Goal: Task Accomplishment & Management: Use online tool/utility

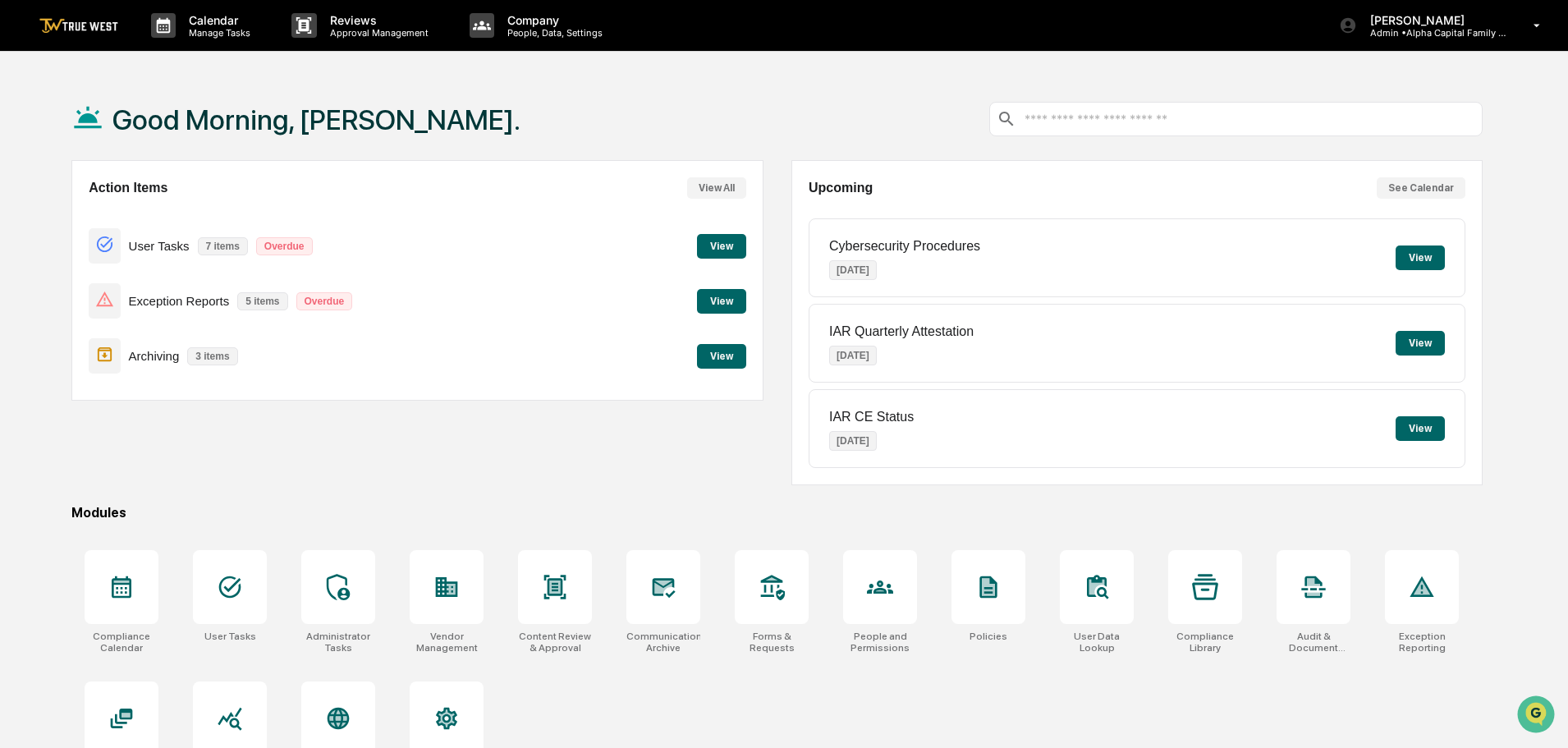
click at [727, 295] on button "View" at bounding box center [721, 301] width 49 height 24
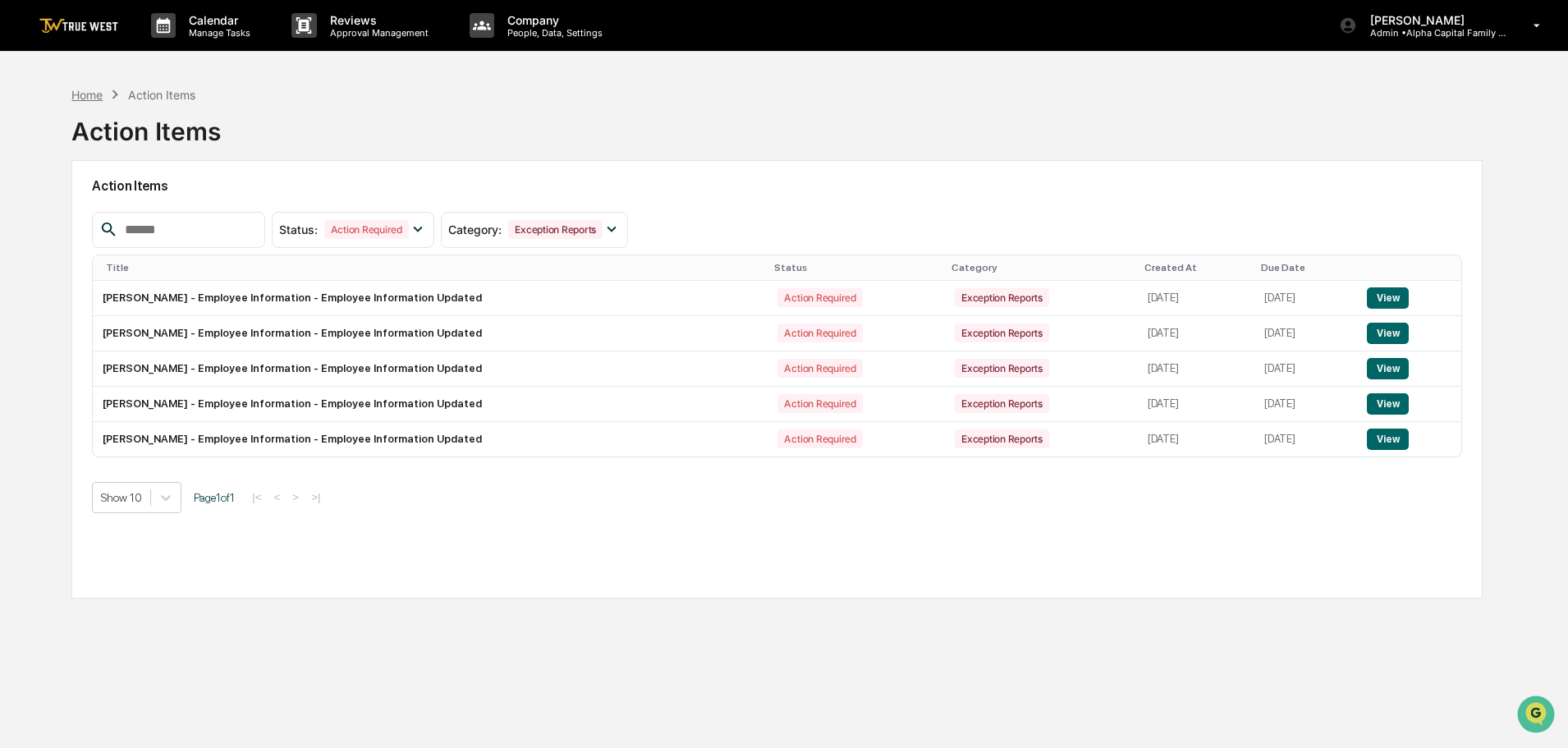
click at [83, 98] on div "Home" at bounding box center [87, 95] width 31 height 14
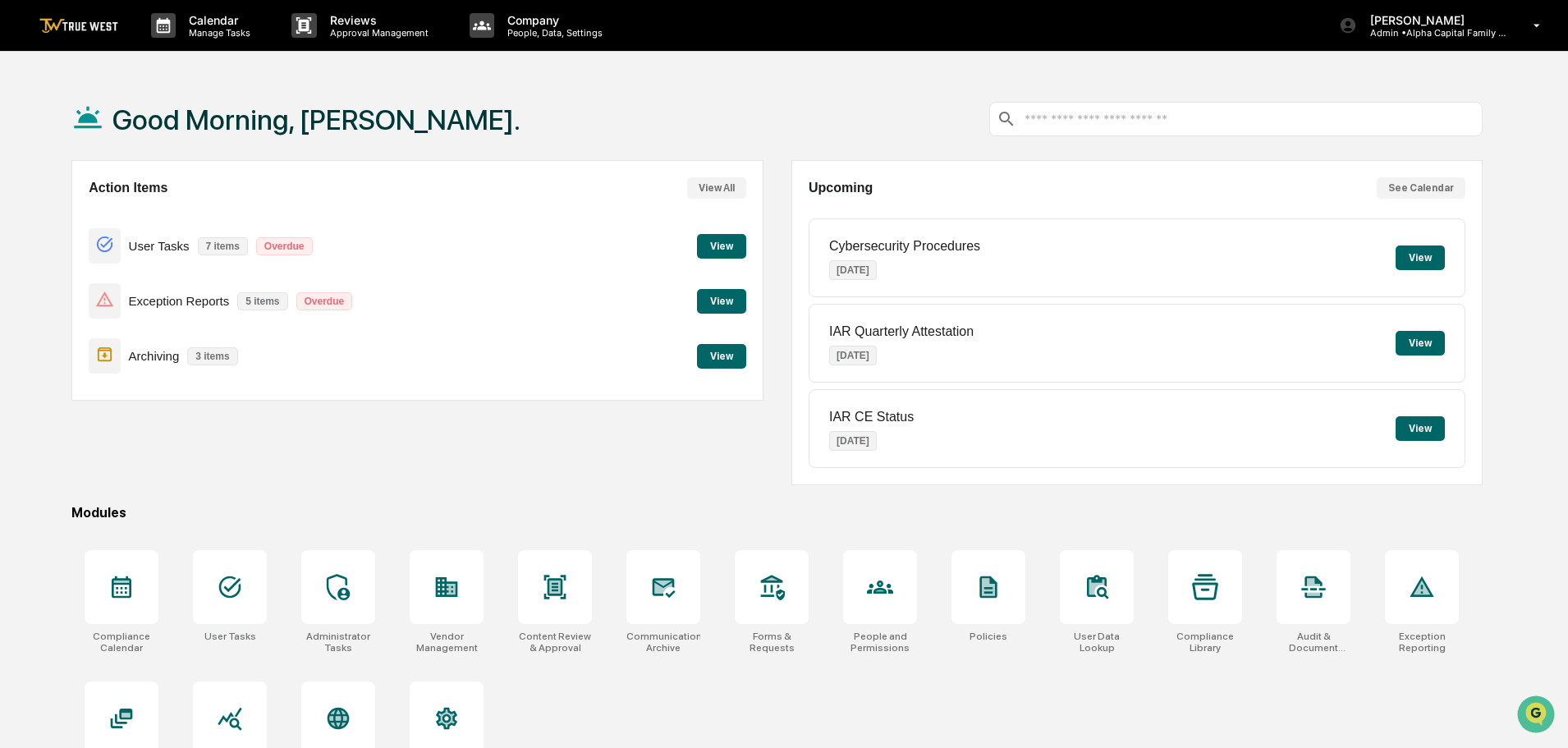
click at [713, 246] on button "View" at bounding box center [721, 245] width 49 height 24
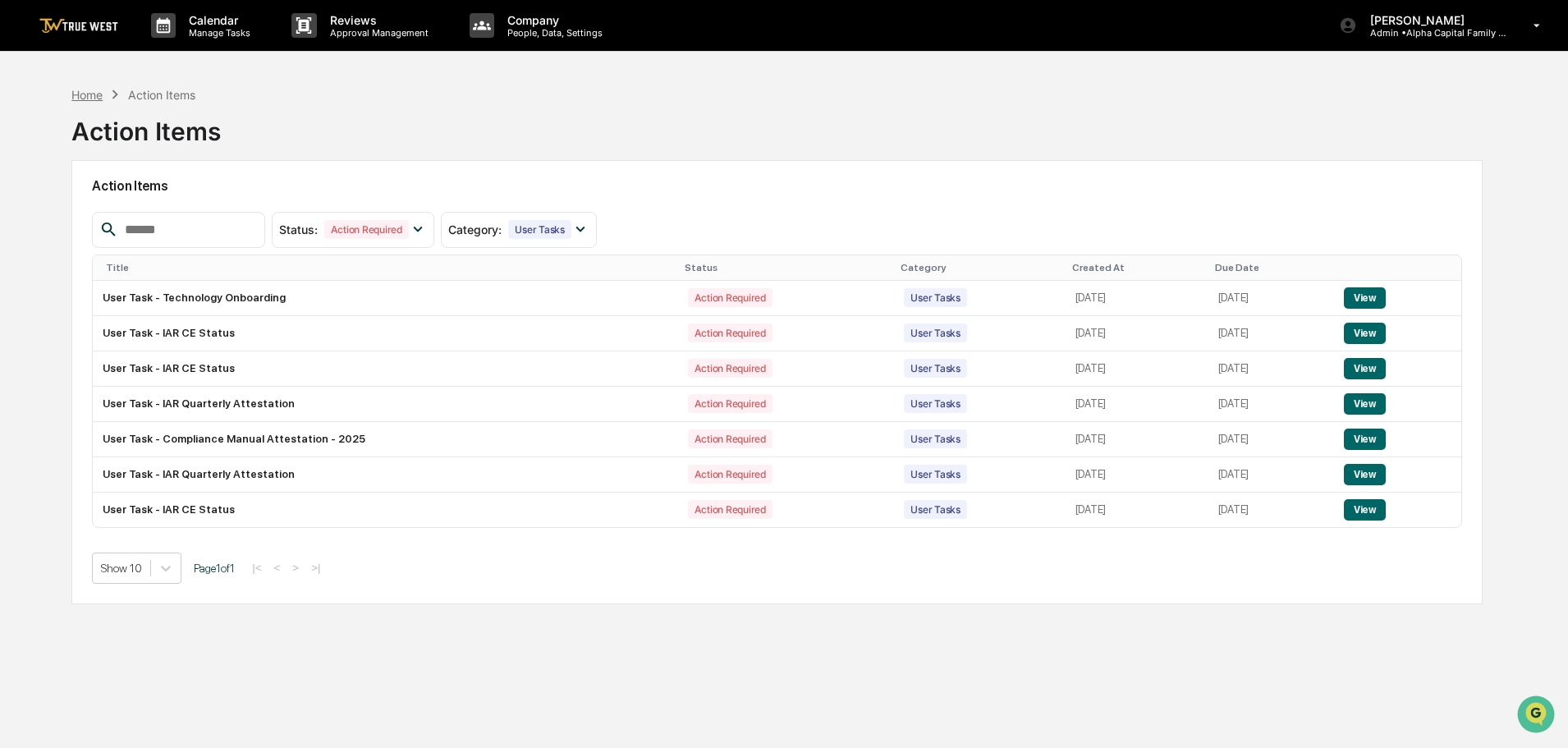
click at [81, 97] on div "Home" at bounding box center [87, 95] width 31 height 14
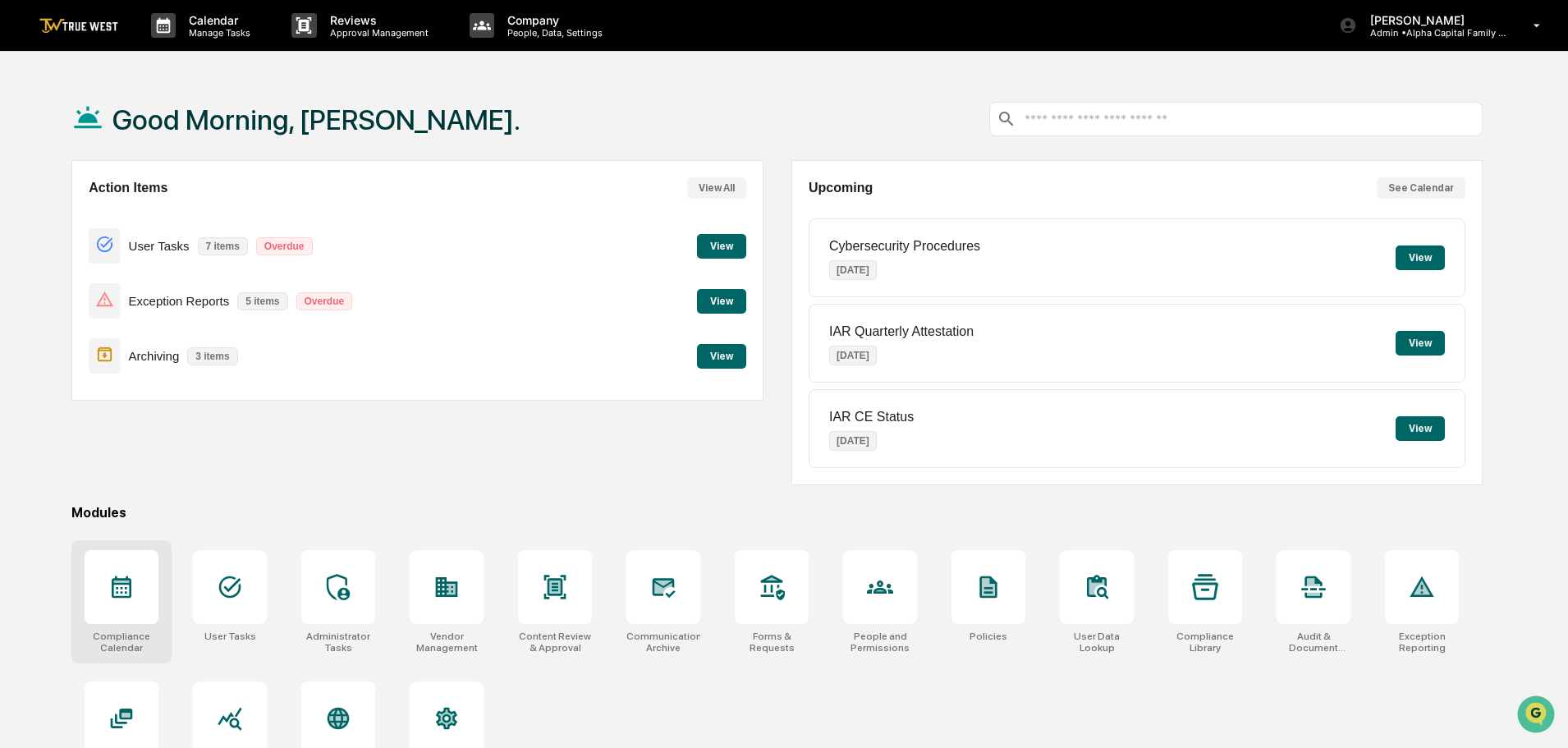
click at [122, 588] on icon at bounding box center [122, 587] width 20 height 22
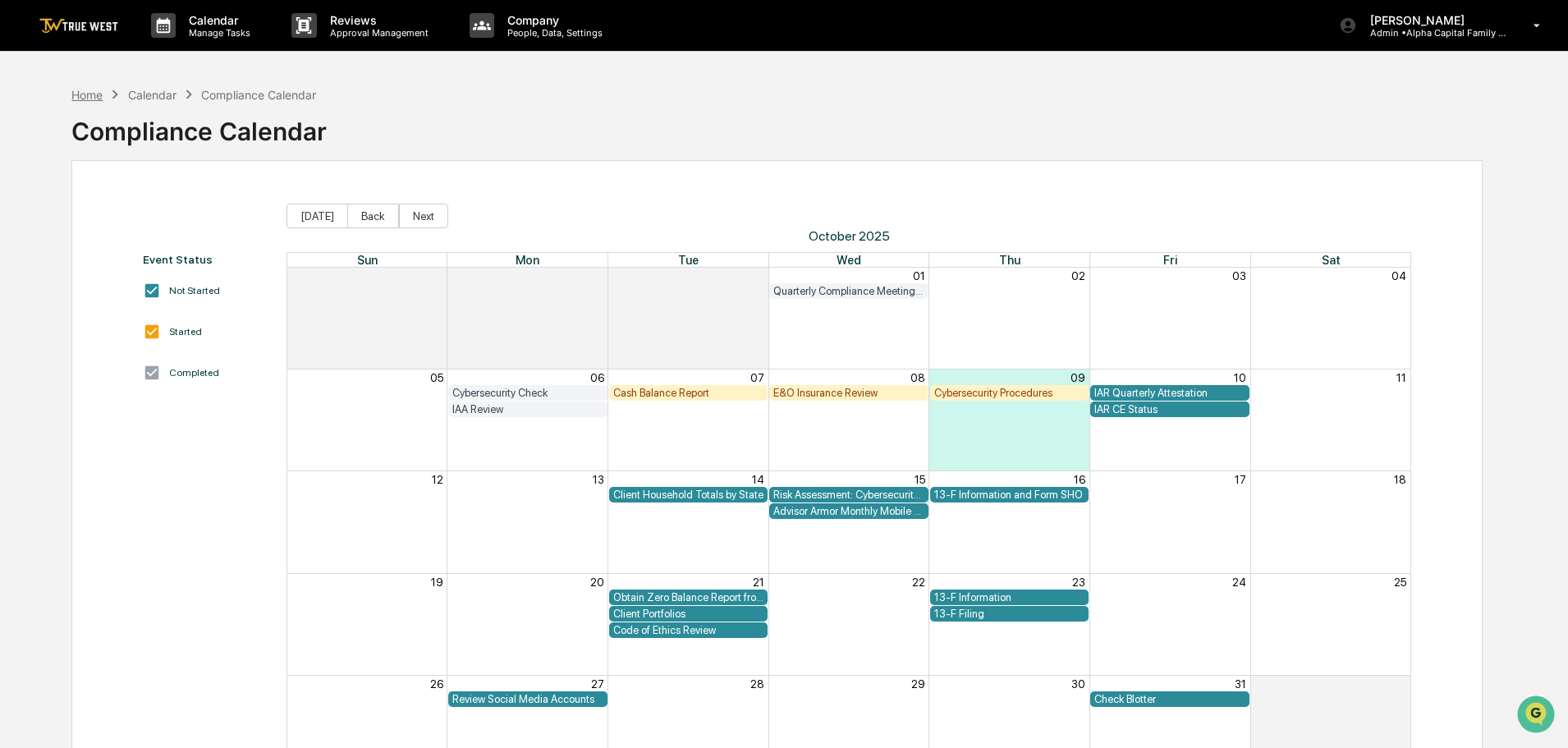
click at [87, 97] on div "Home" at bounding box center [87, 95] width 31 height 14
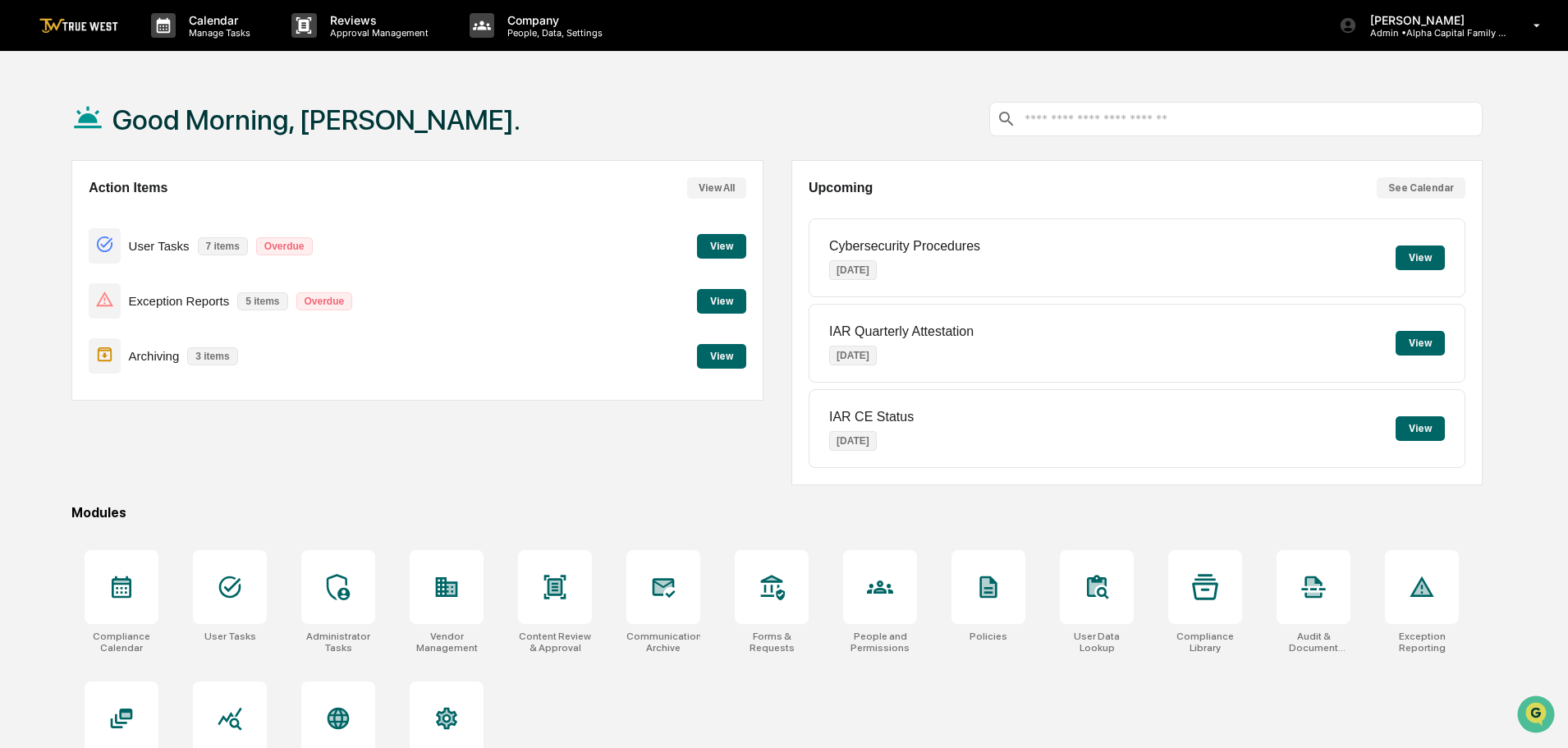
click at [1485, 524] on div "Good Morning, [PERSON_NAME]. Action Items View All User Tasks 7 items Overdue V…" at bounding box center [777, 451] width 1460 height 748
click at [127, 583] on icon at bounding box center [122, 587] width 20 height 22
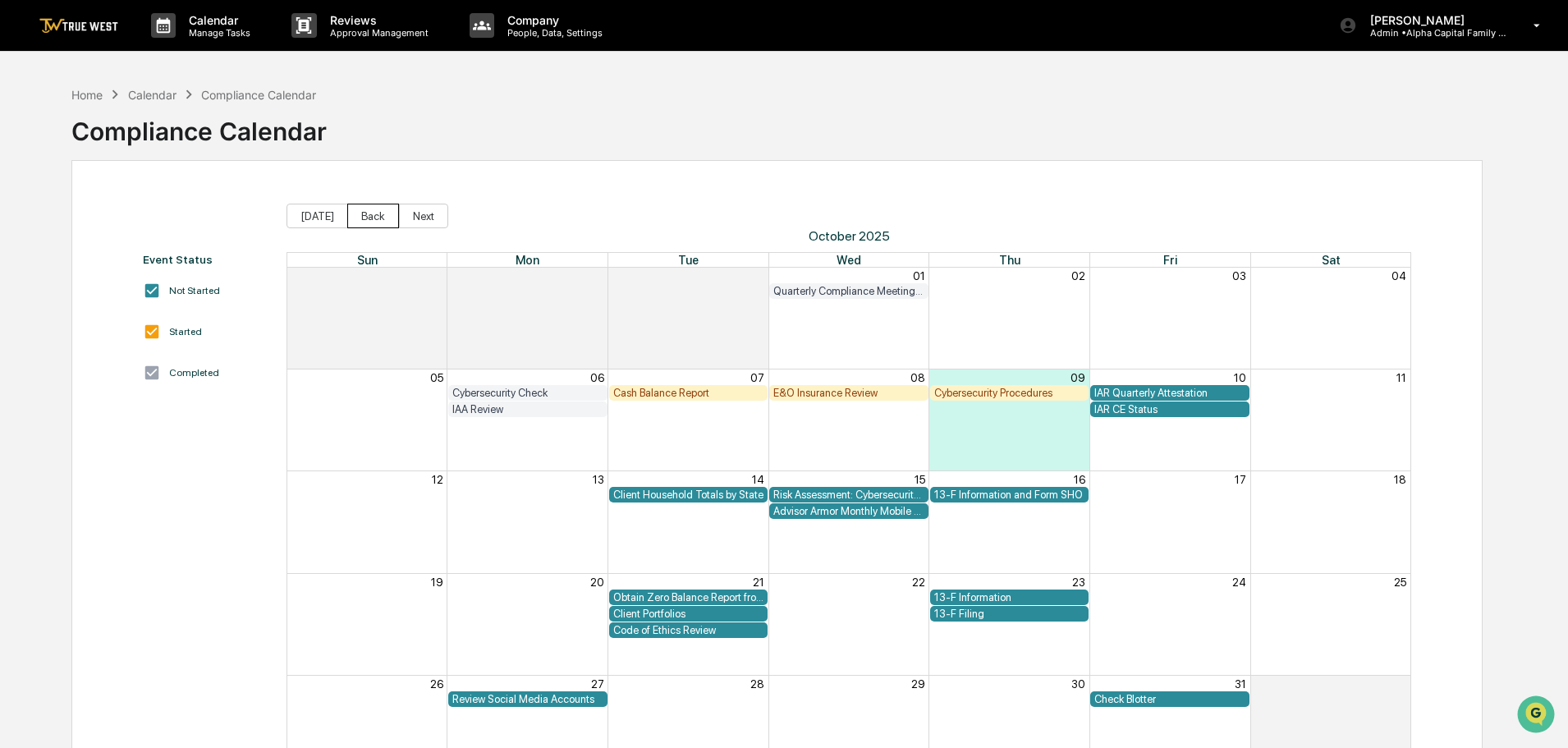
click at [362, 211] on button "Back" at bounding box center [374, 215] width 52 height 24
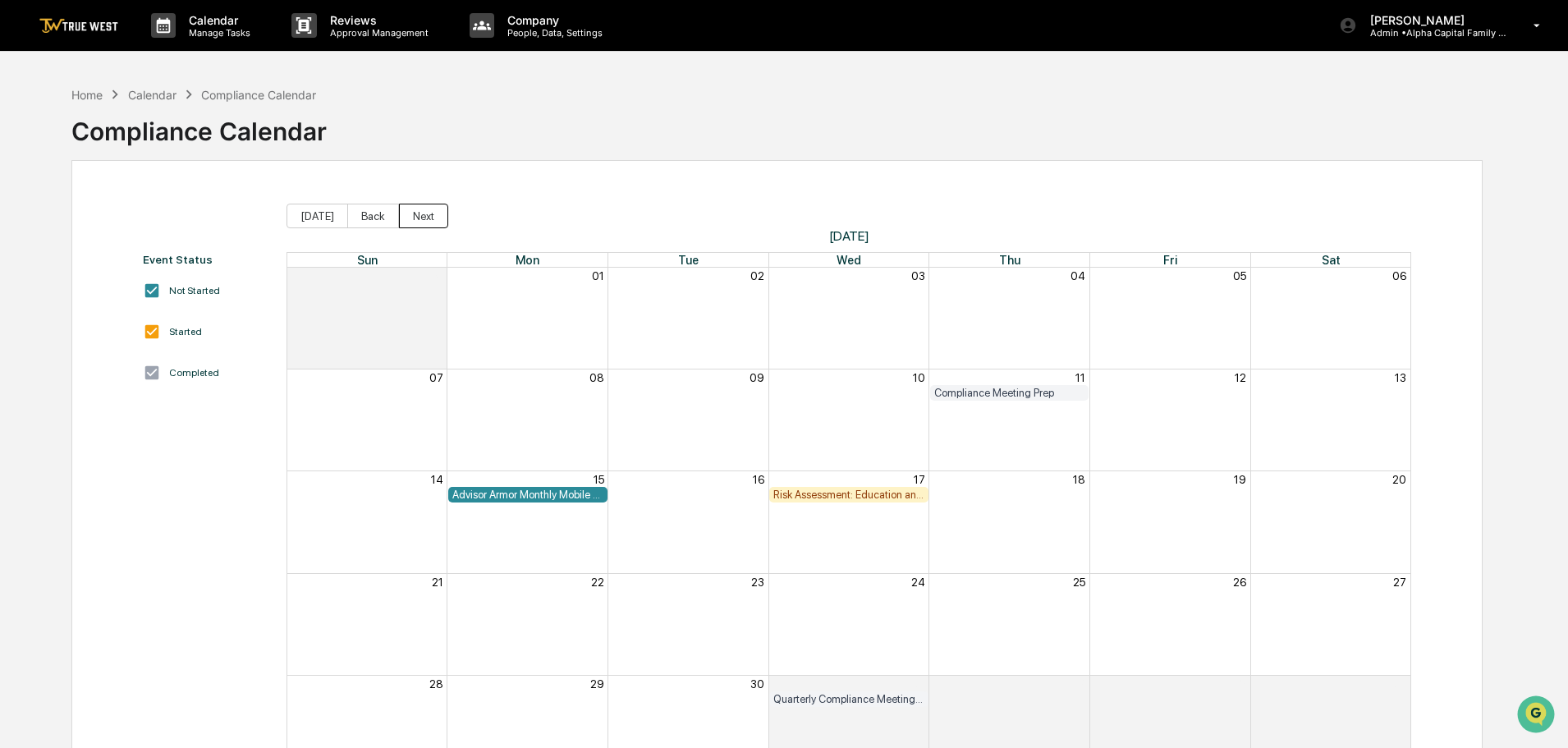
click at [421, 216] on button "Next" at bounding box center [423, 215] width 49 height 24
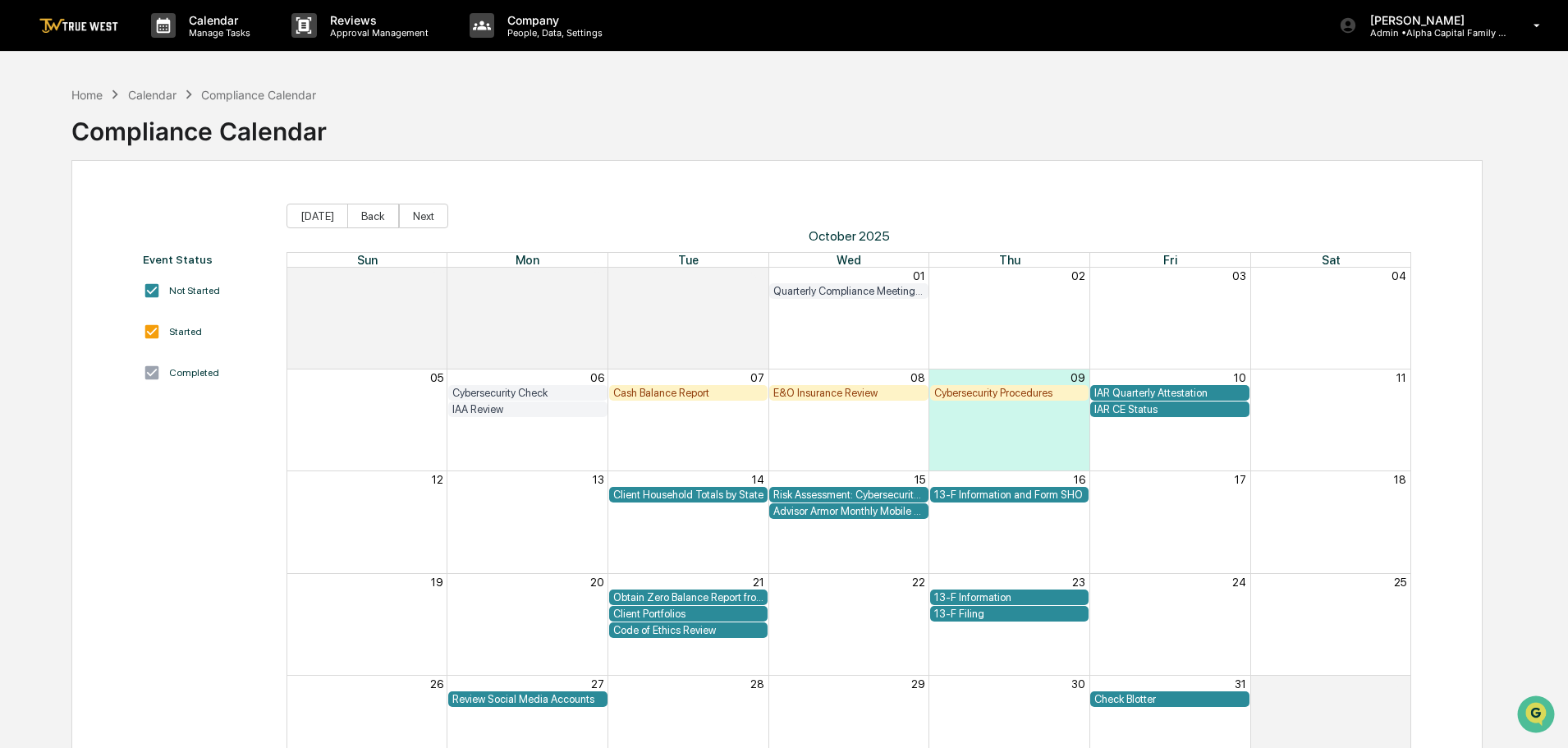
scroll to position [78, 0]
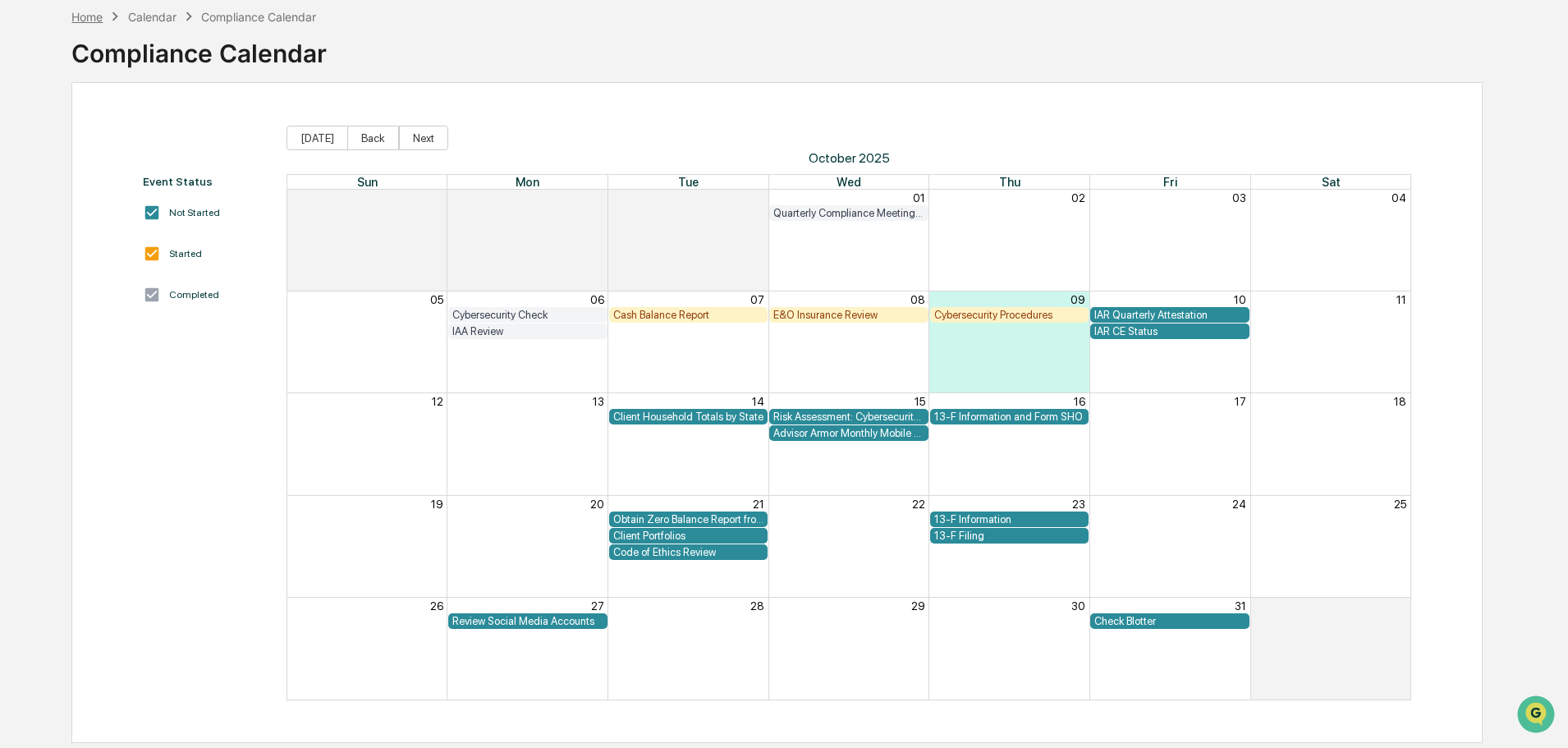
click at [88, 13] on div "Home" at bounding box center [87, 17] width 31 height 14
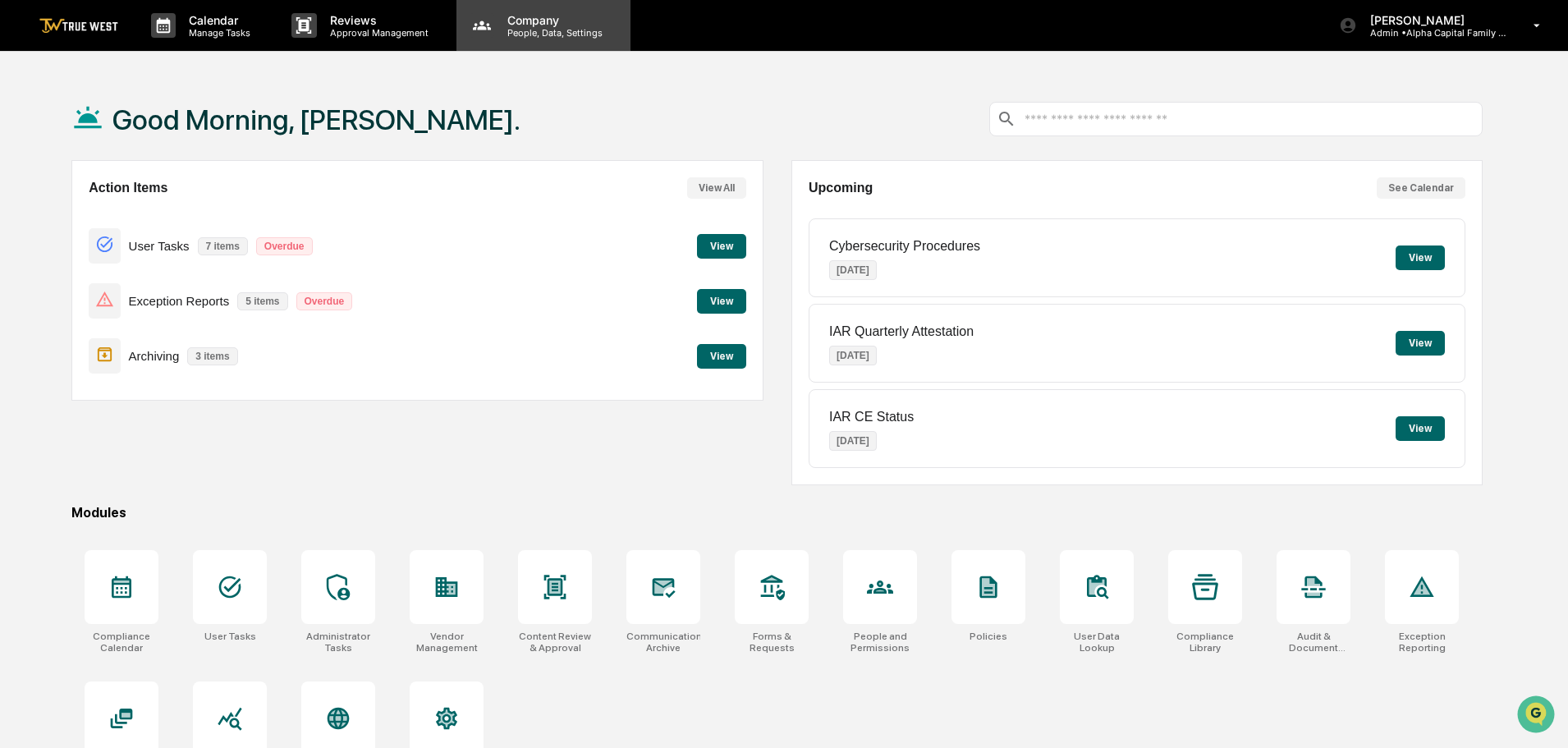
click at [538, 23] on p "Company" at bounding box center [553, 21] width 116 height 14
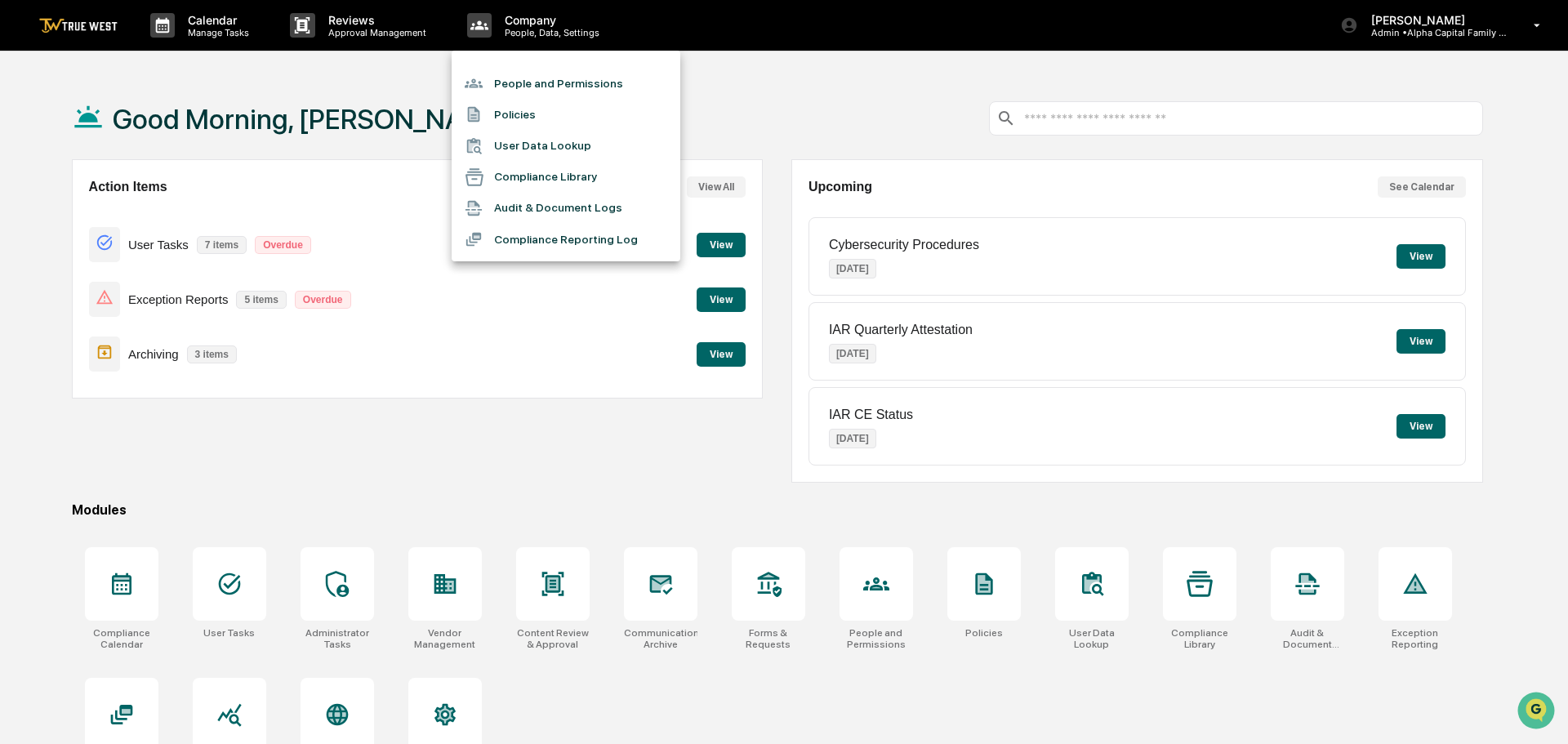
click at [532, 86] on li "People and Permissions" at bounding box center [566, 83] width 229 height 31
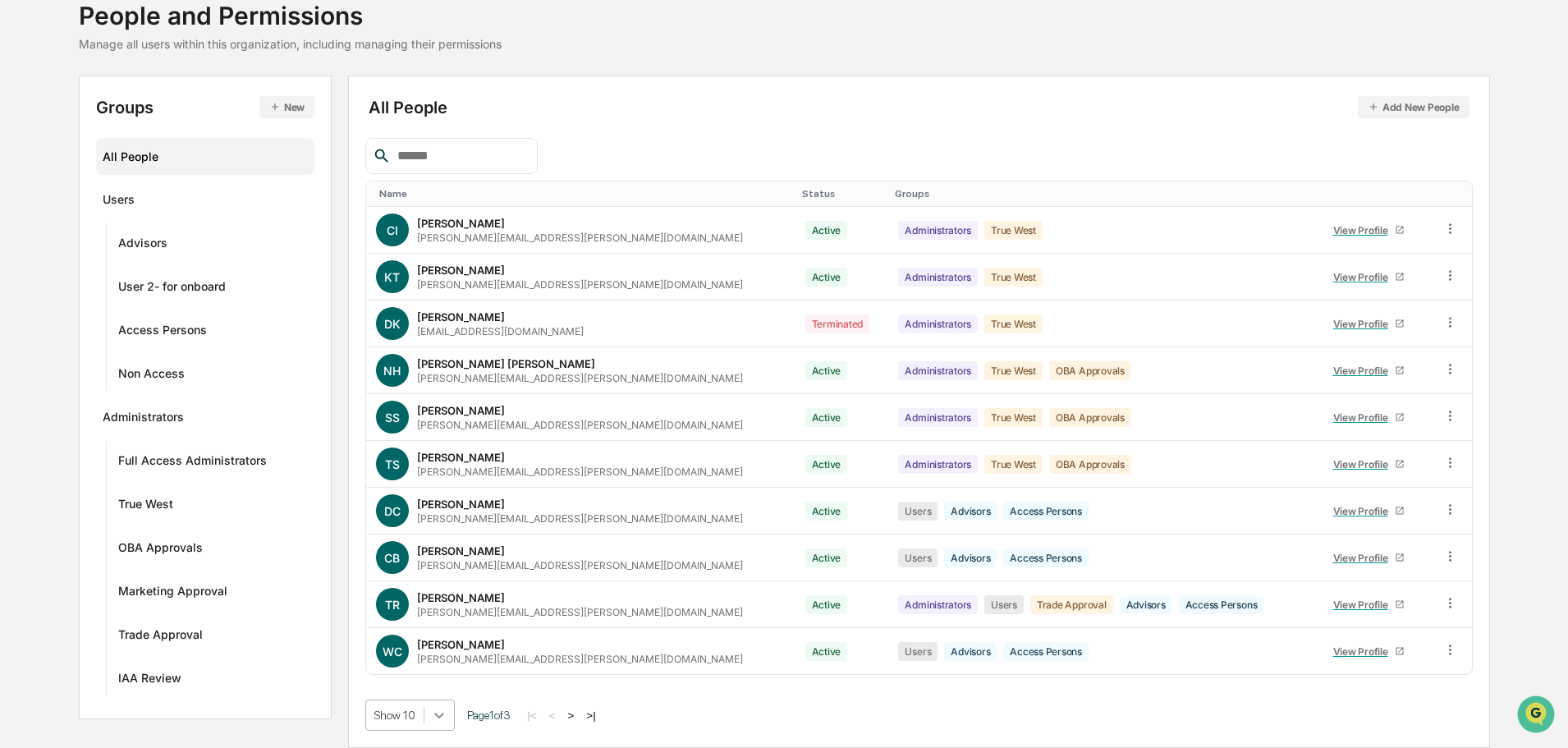
scroll to position [236, 0]
click at [435, 720] on body "Calendar Manage Tasks Reviews Approval Management Company People, Data, Setting…" at bounding box center [784, 319] width 1568 height 857
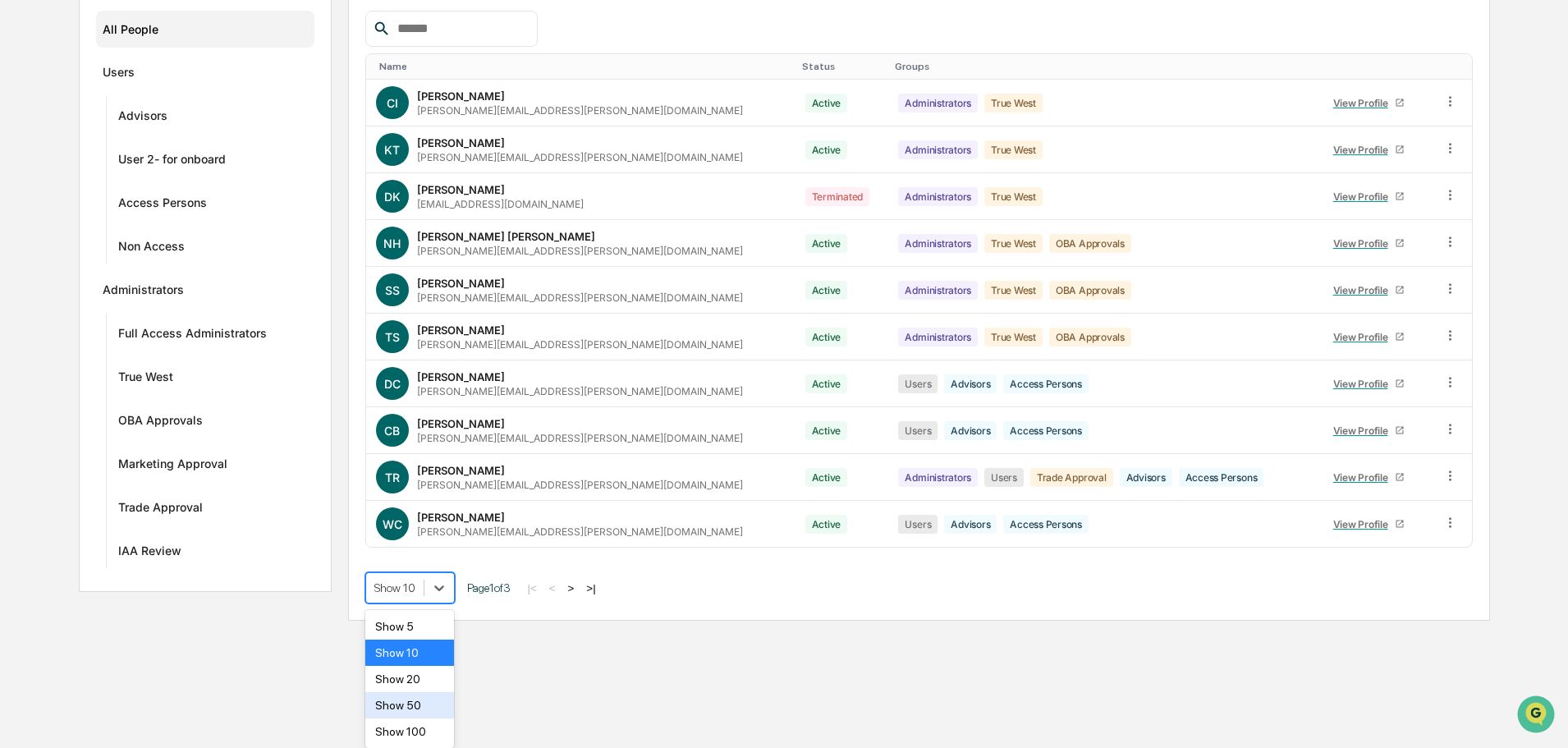
click at [412, 702] on div "Show 50" at bounding box center [410, 704] width 90 height 26
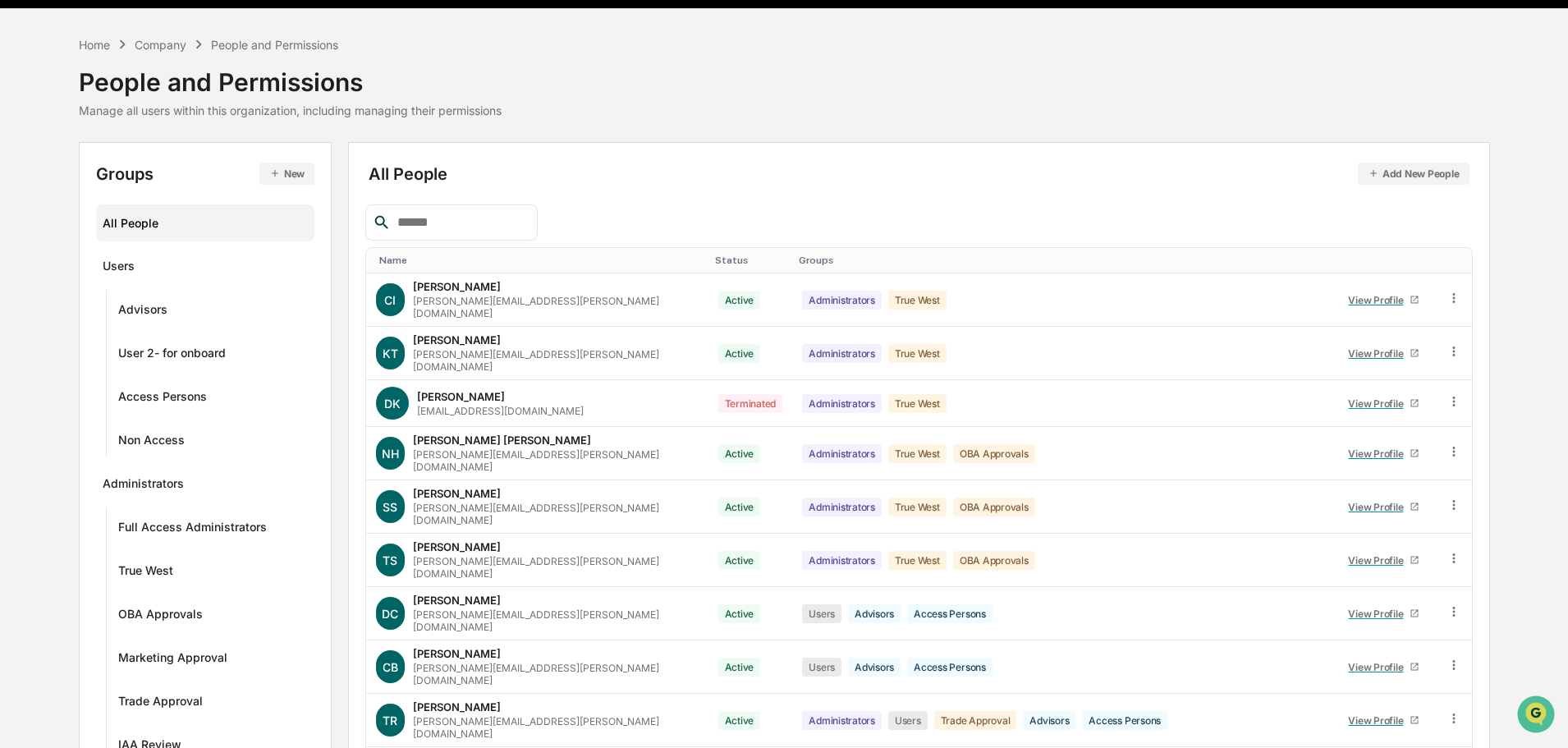
scroll to position [0, 0]
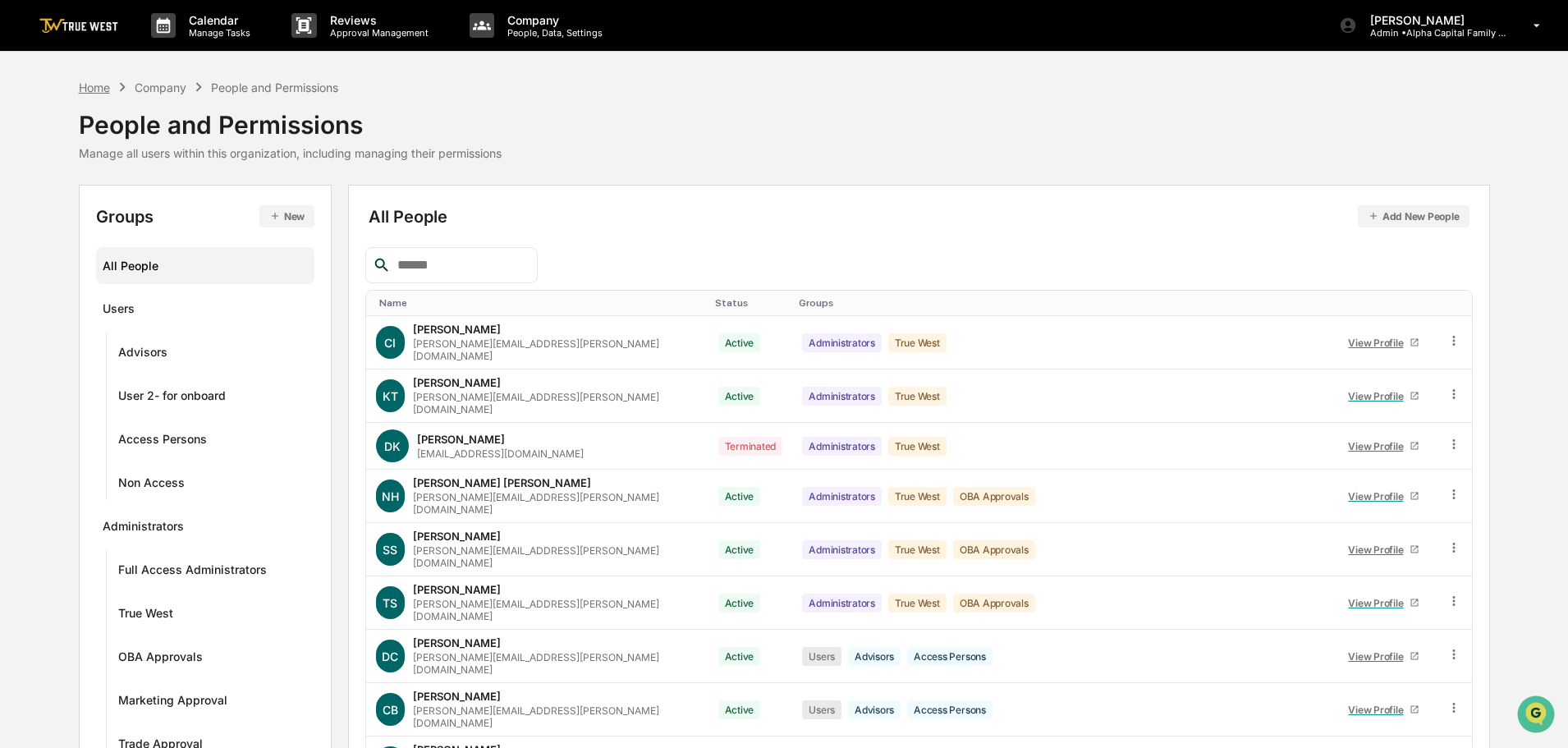
click at [91, 86] on div "Home" at bounding box center [94, 88] width 31 height 14
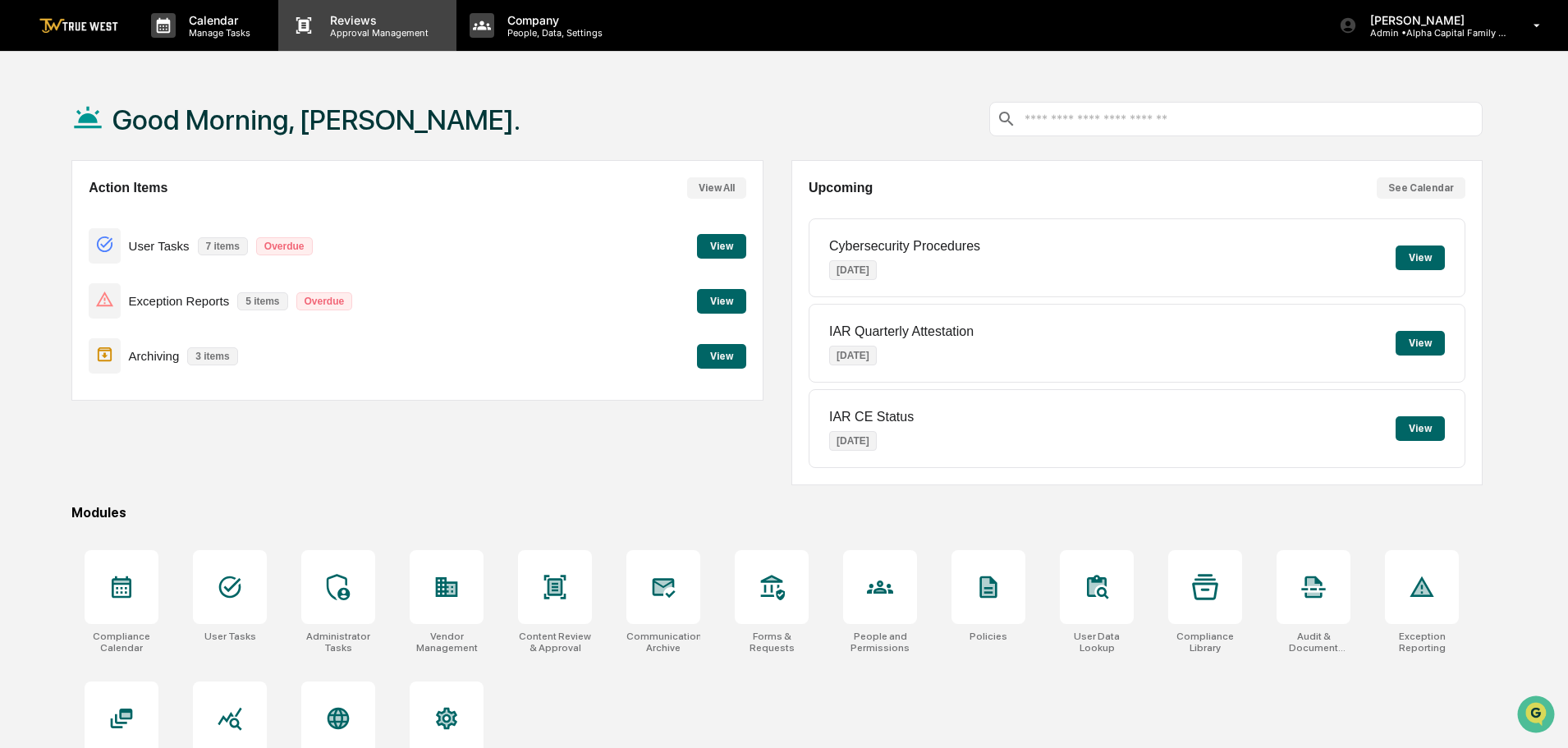
click at [363, 24] on p "Reviews" at bounding box center [377, 21] width 120 height 14
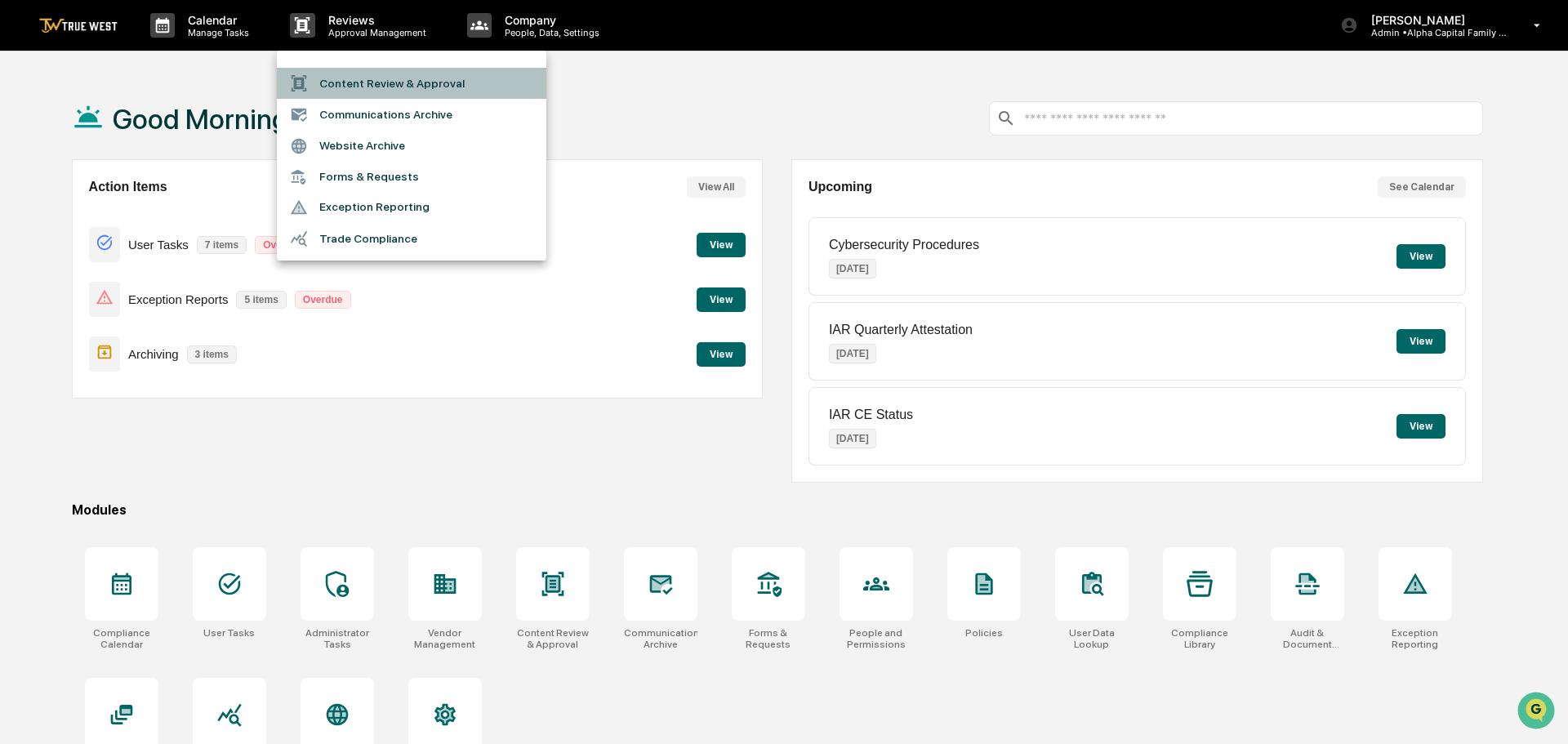
click at [356, 86] on li "Content Review & Approval" at bounding box center [412, 83] width 269 height 31
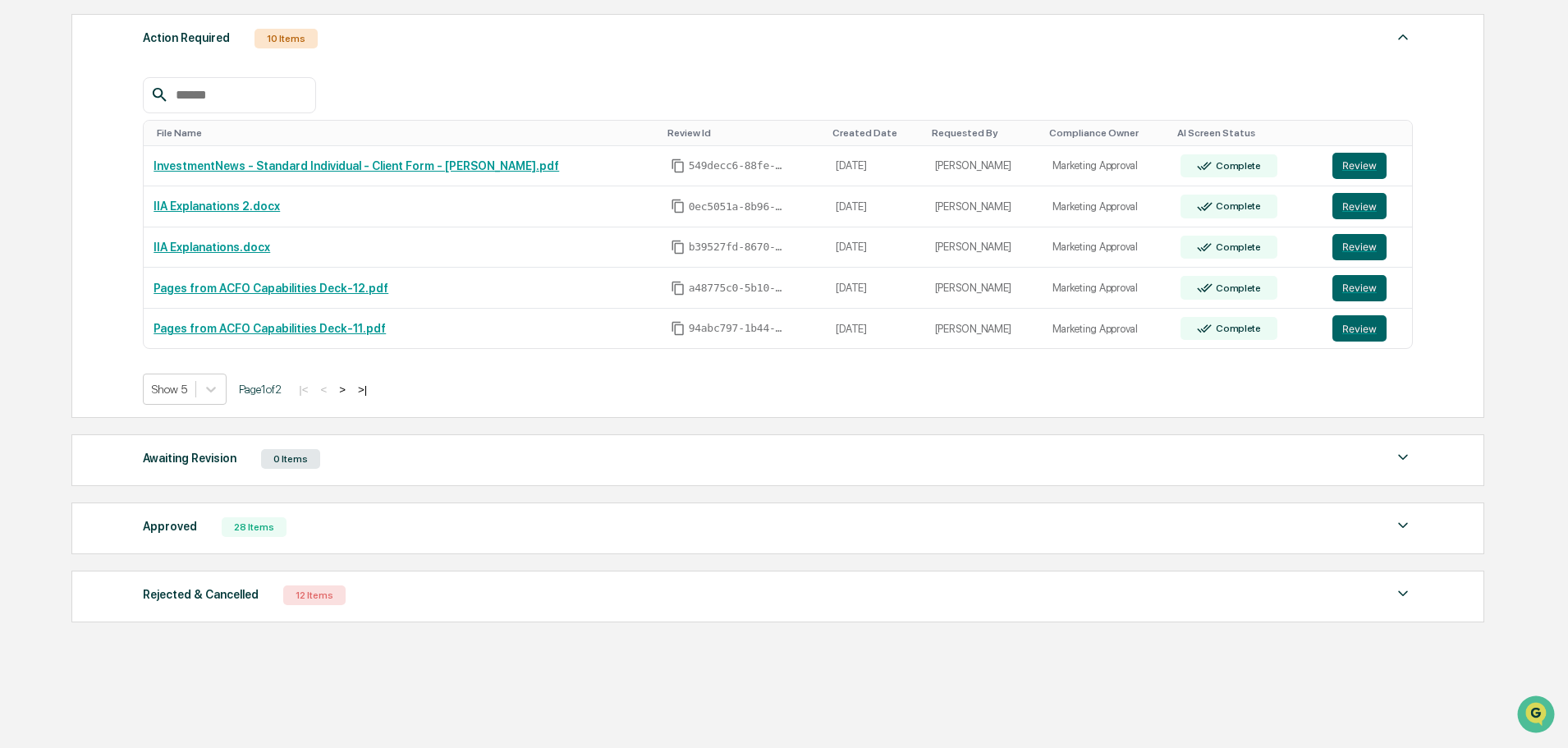
scroll to position [298, 0]
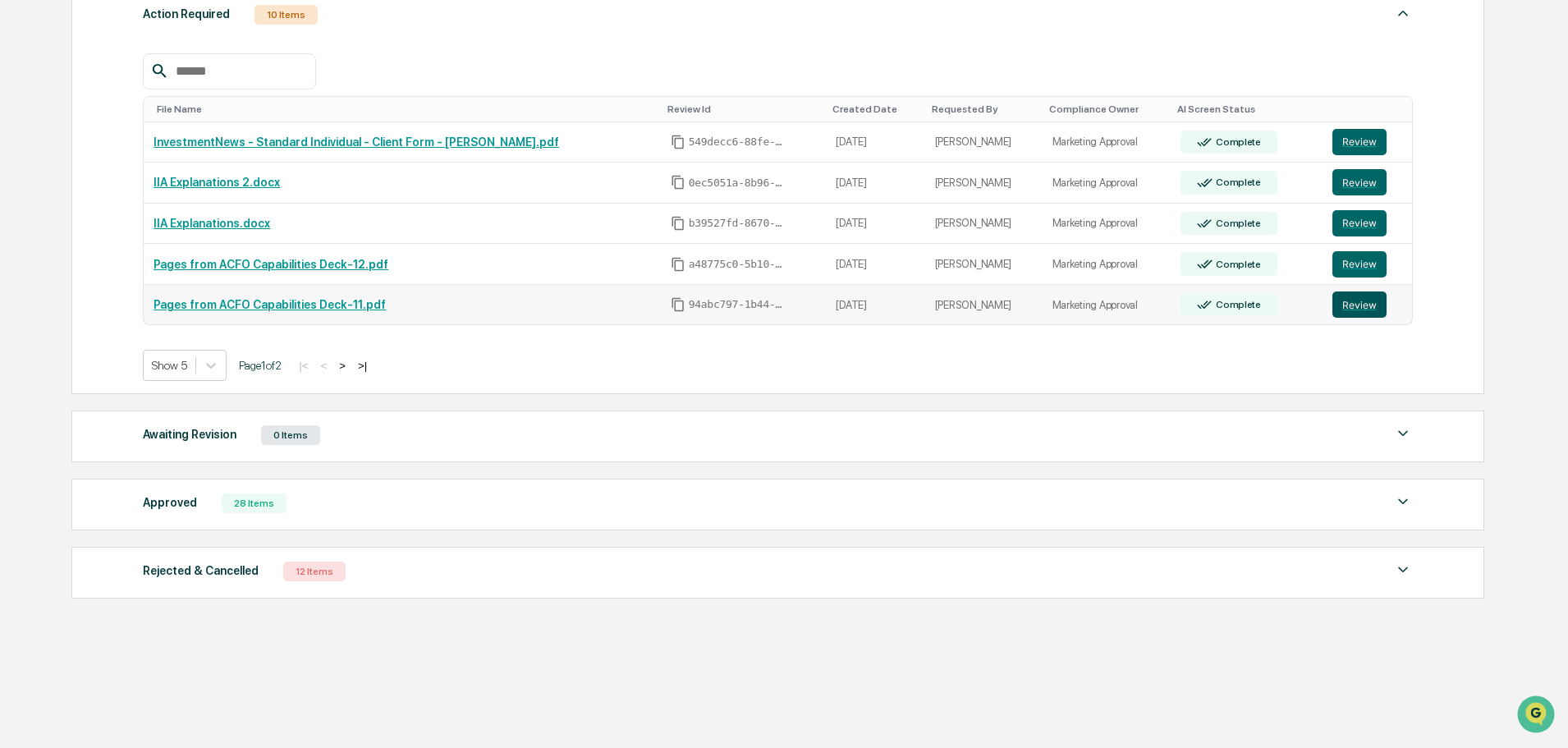
click at [1366, 303] on button "Review" at bounding box center [1359, 304] width 54 height 26
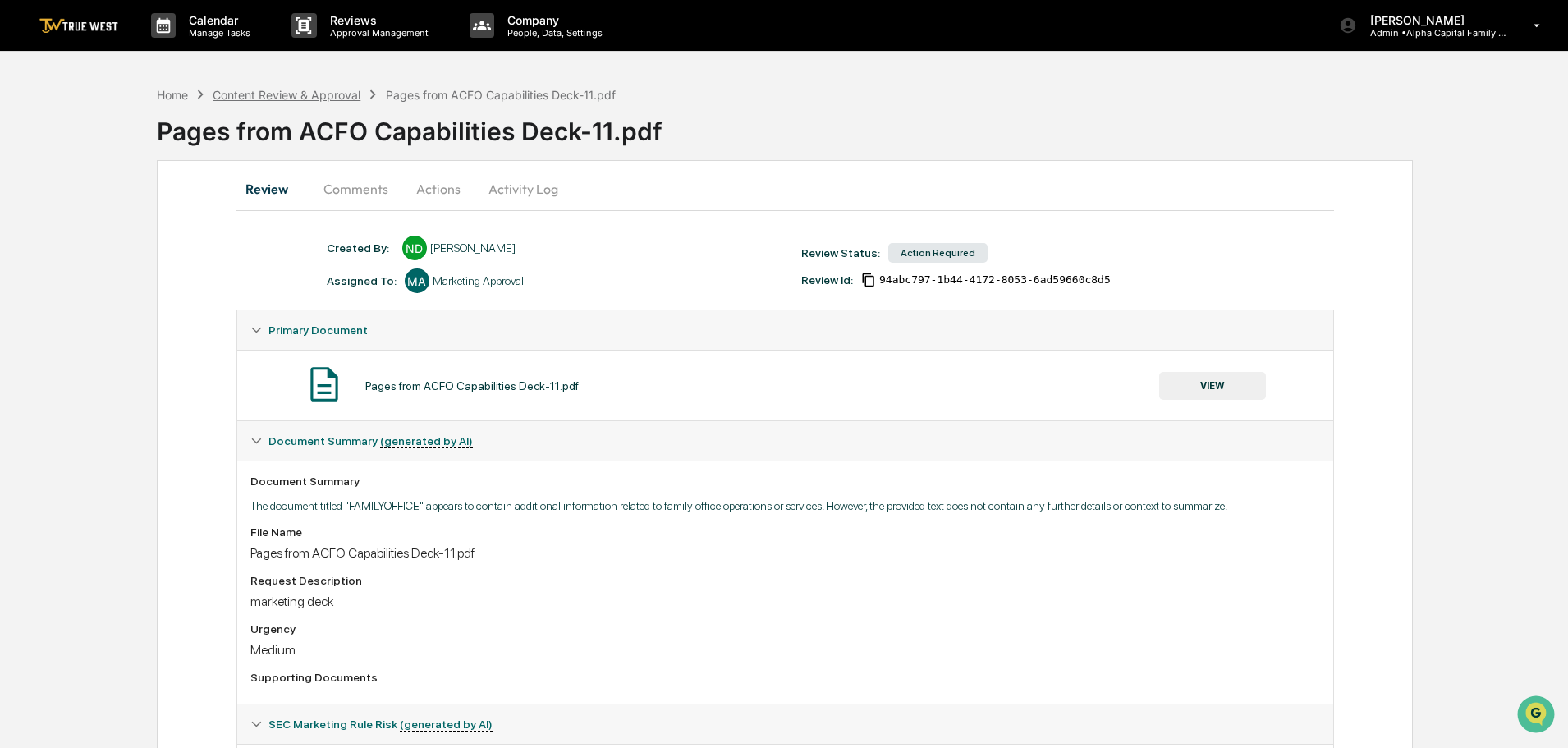
click at [262, 92] on div "Content Review & Approval" at bounding box center [286, 95] width 148 height 14
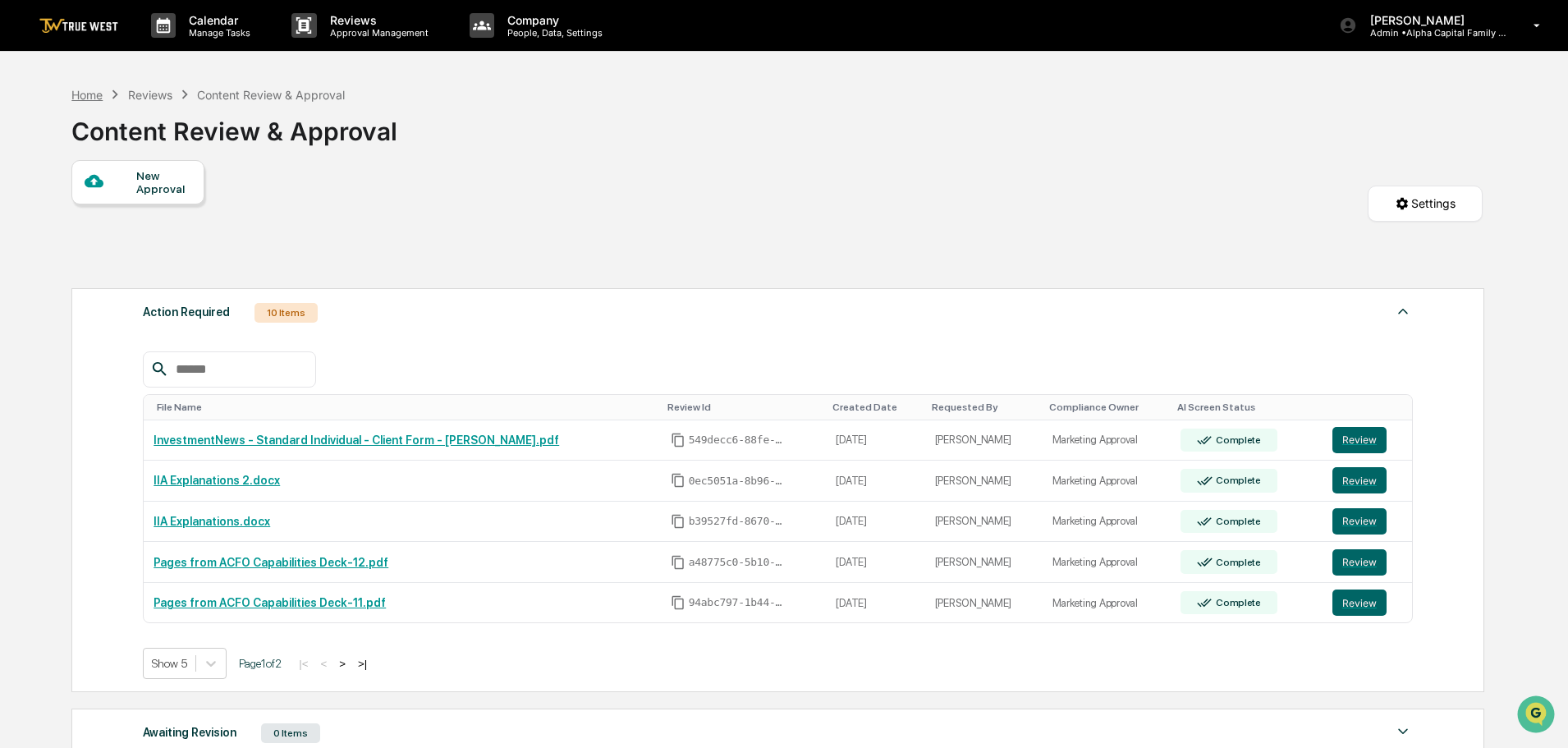
click at [84, 96] on div "Home" at bounding box center [87, 95] width 31 height 14
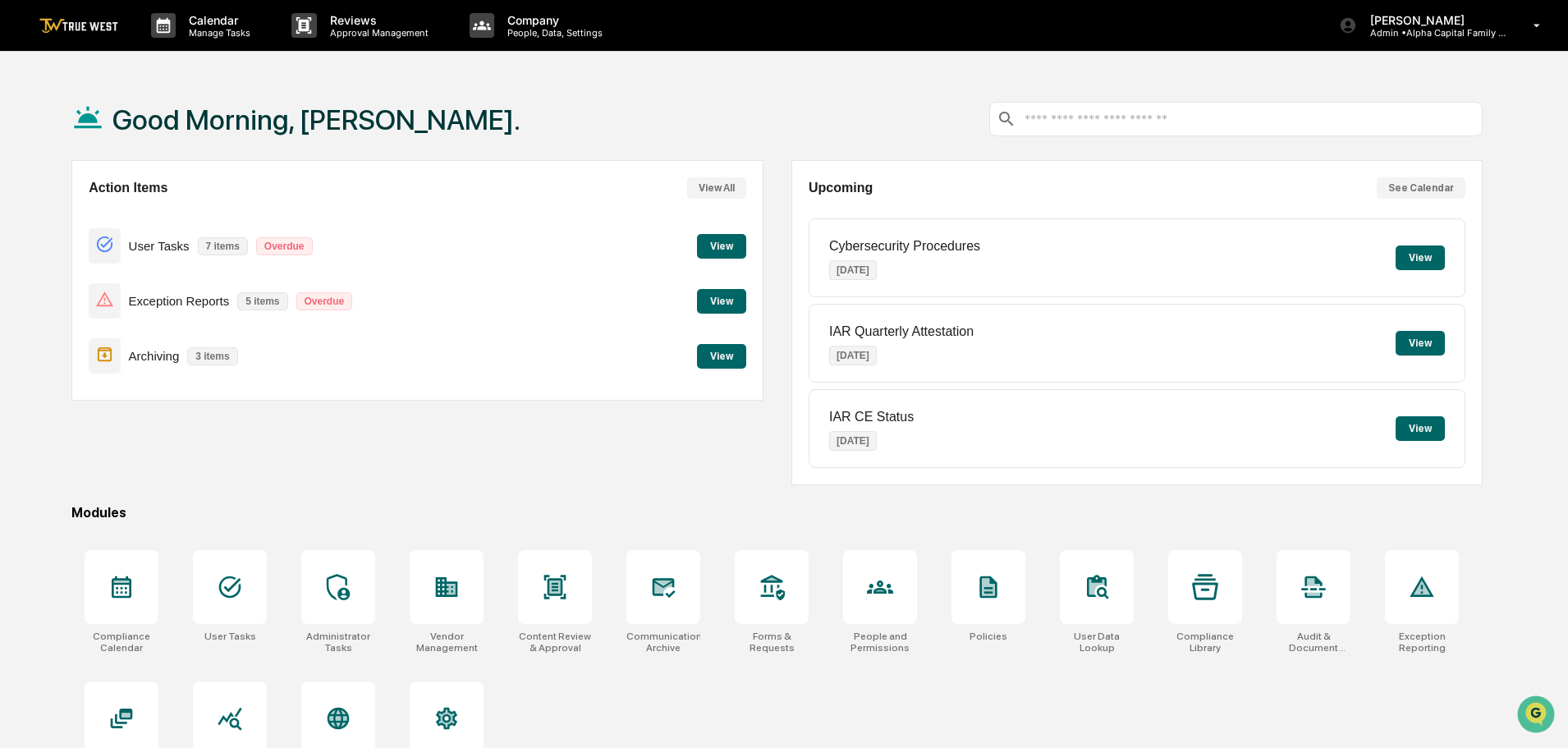
click at [711, 245] on button "View" at bounding box center [721, 245] width 49 height 24
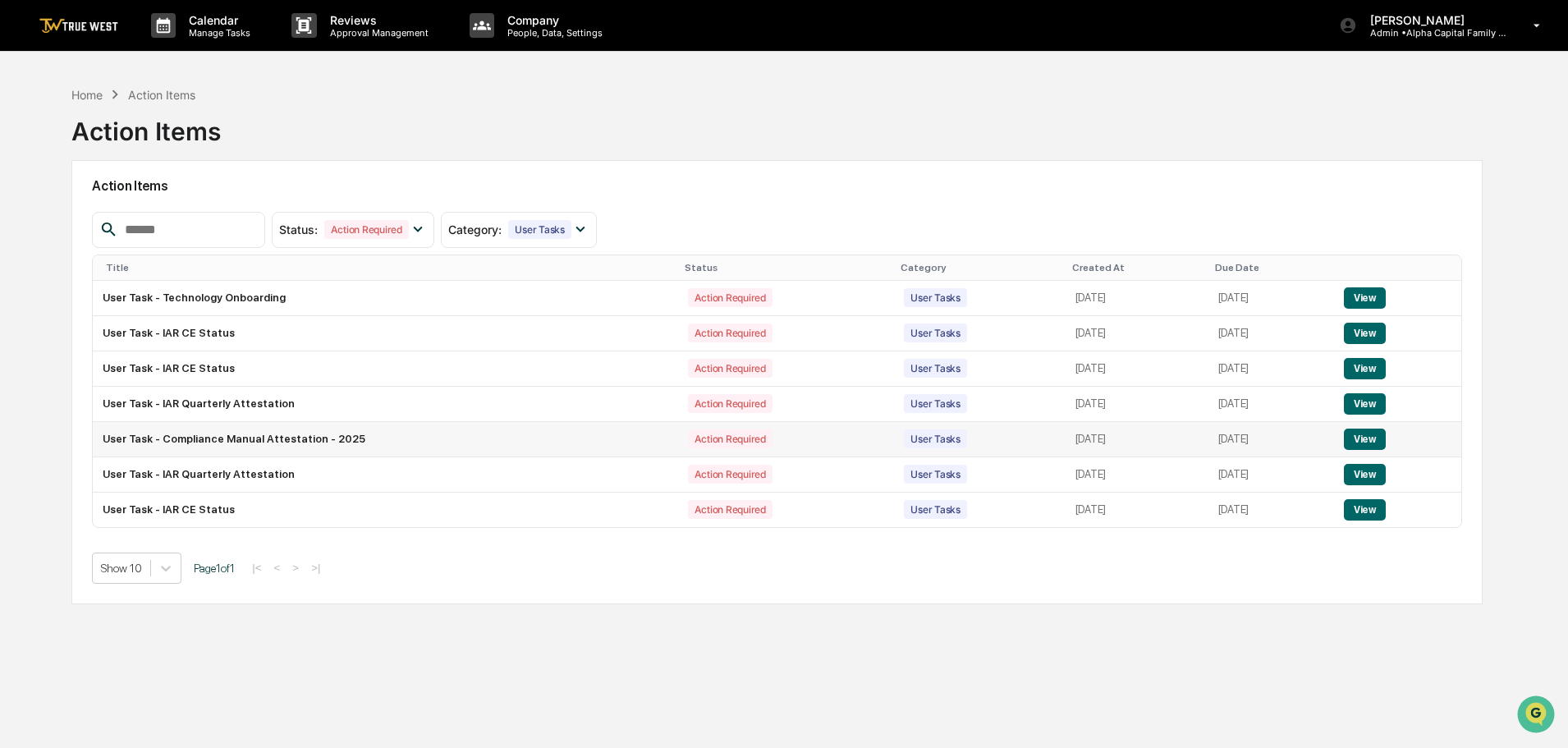
click at [1379, 436] on button "View" at bounding box center [1365, 439] width 42 height 21
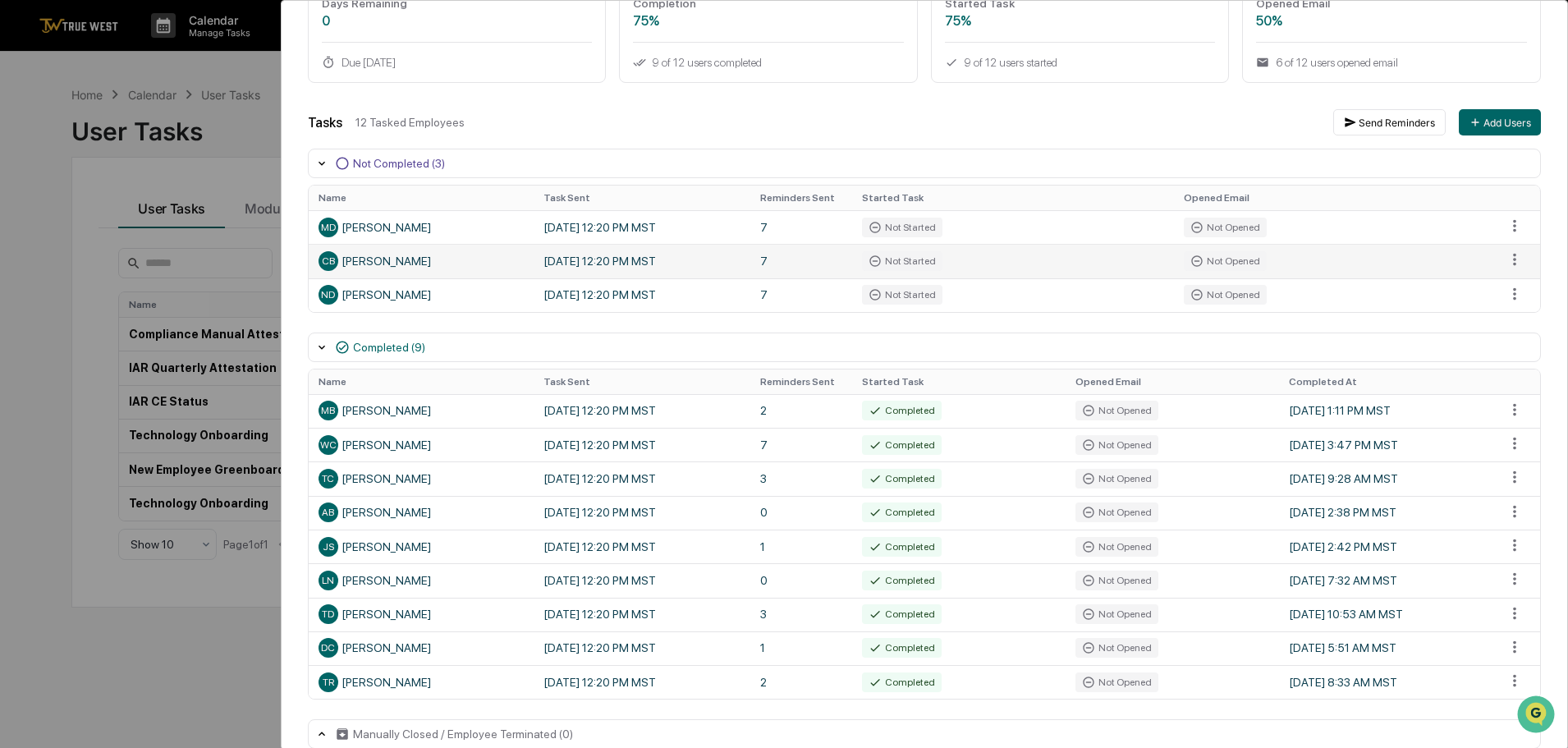
scroll to position [164, 0]
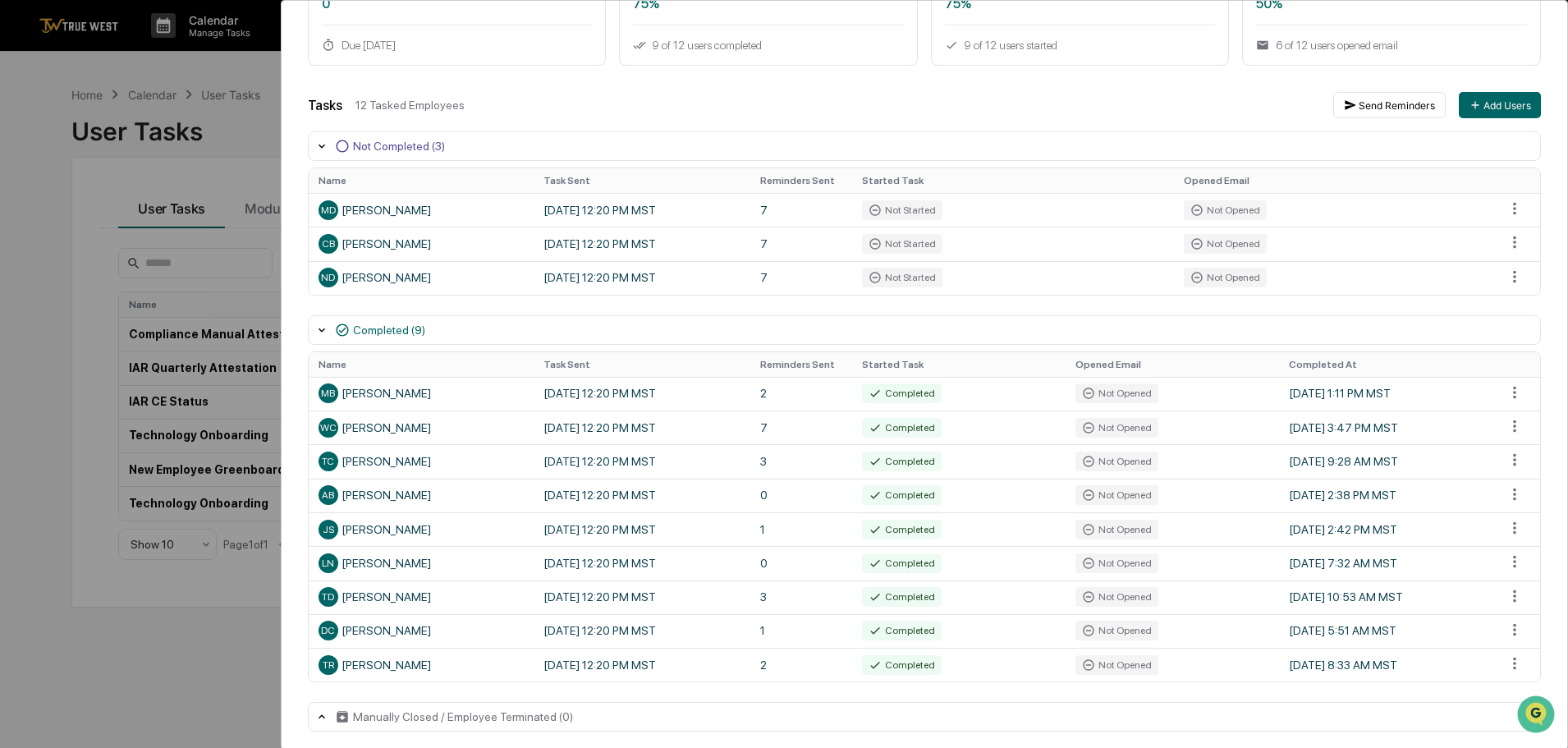
click at [246, 73] on div "User Tasks Compliance Manual Attestation - 2025 Task Details Compliance Manual …" at bounding box center [784, 374] width 1568 height 748
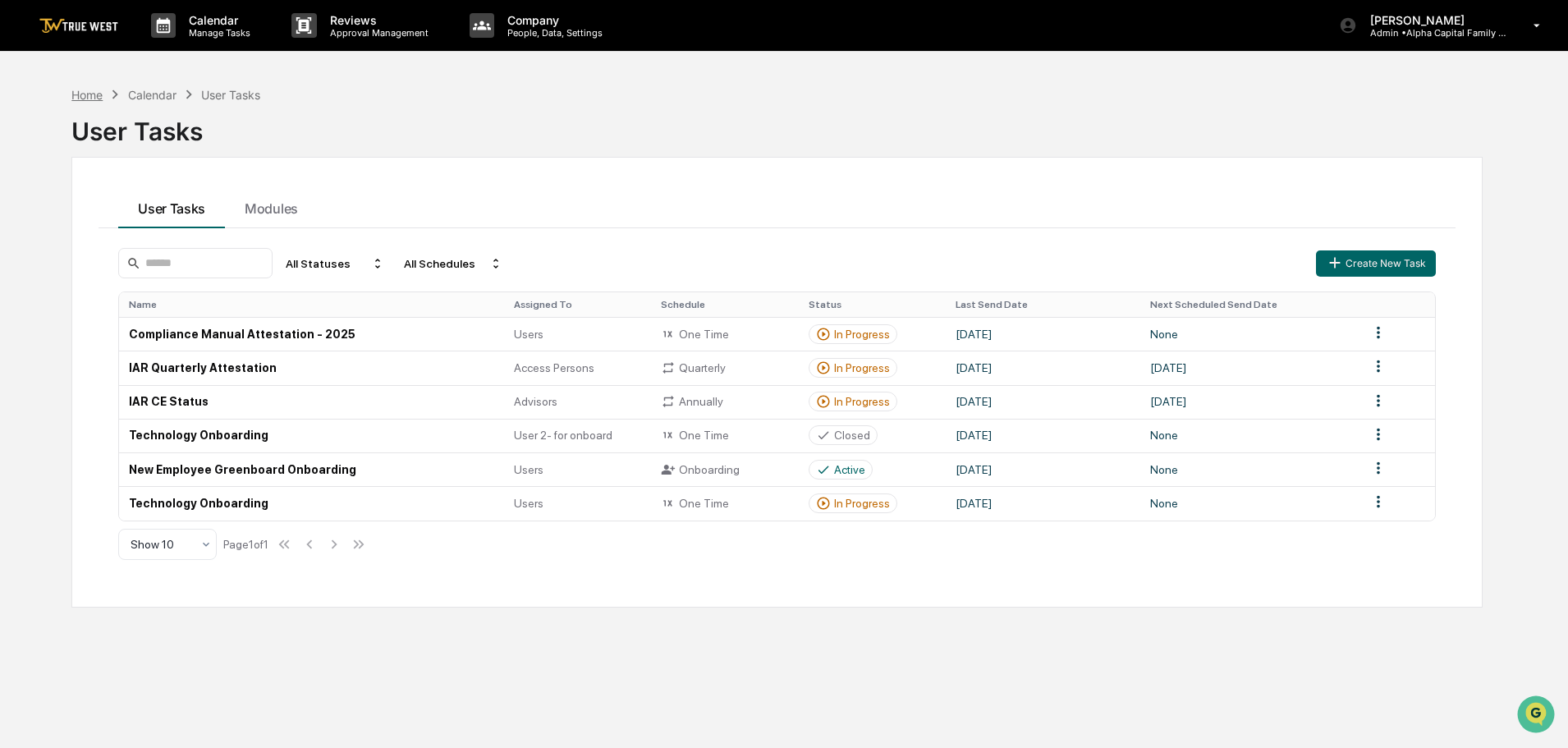
click at [83, 95] on div "Home" at bounding box center [87, 95] width 31 height 14
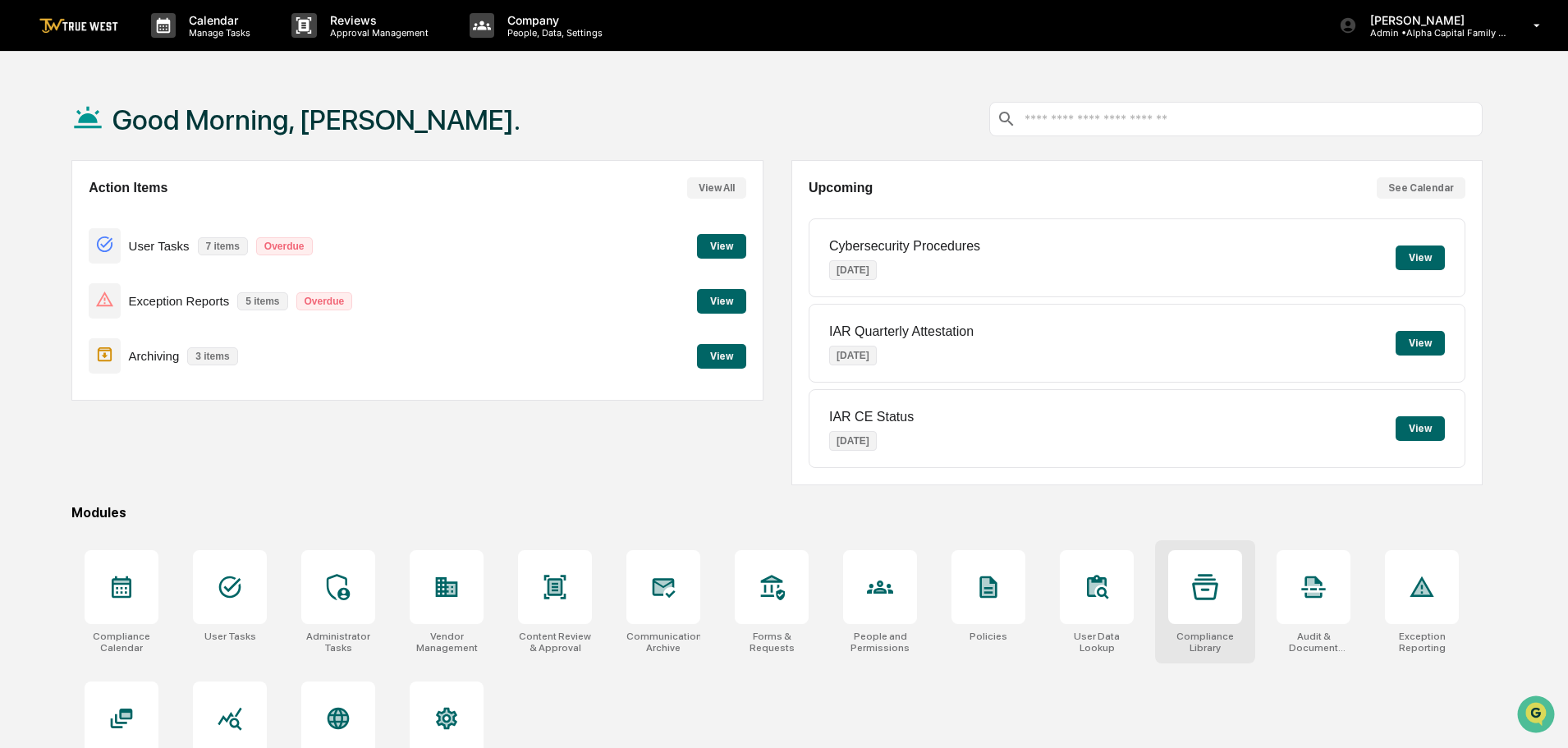
click at [1210, 598] on icon at bounding box center [1204, 586] width 26 height 25
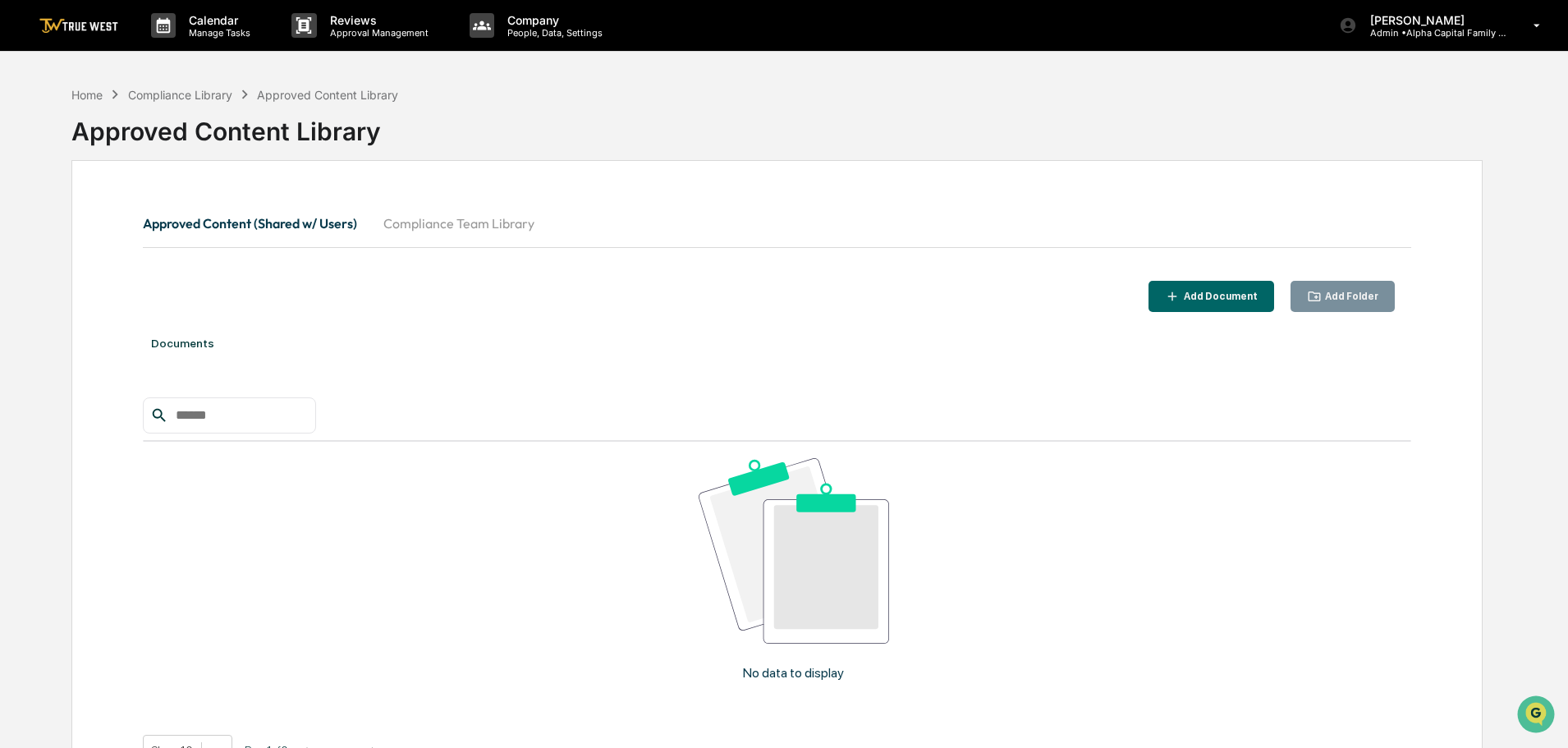
click at [511, 227] on button "Compliance Team Library" at bounding box center [459, 223] width 177 height 39
click at [93, 97] on div "Home" at bounding box center [87, 95] width 31 height 14
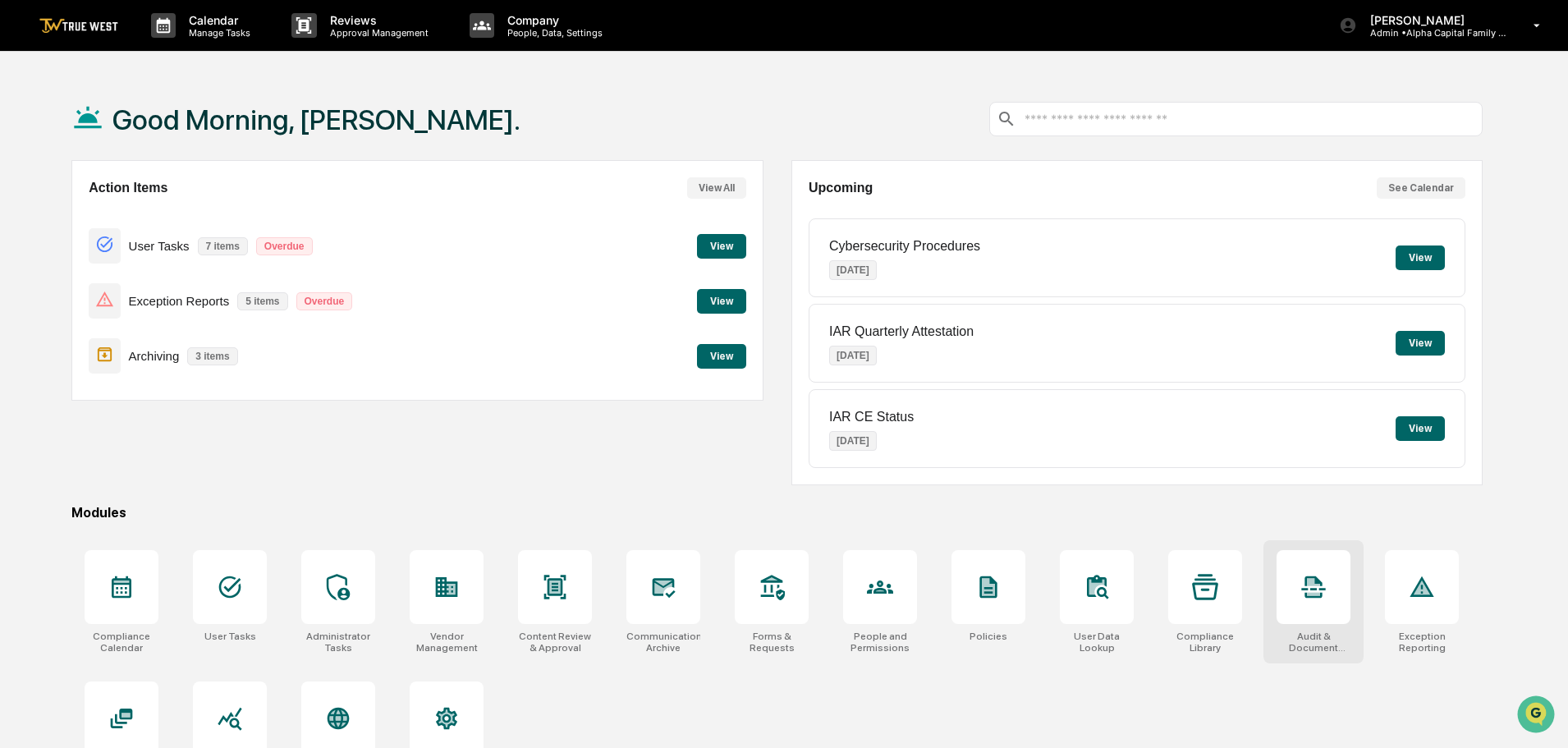
click at [1316, 593] on icon at bounding box center [1314, 595] width 13 height 4
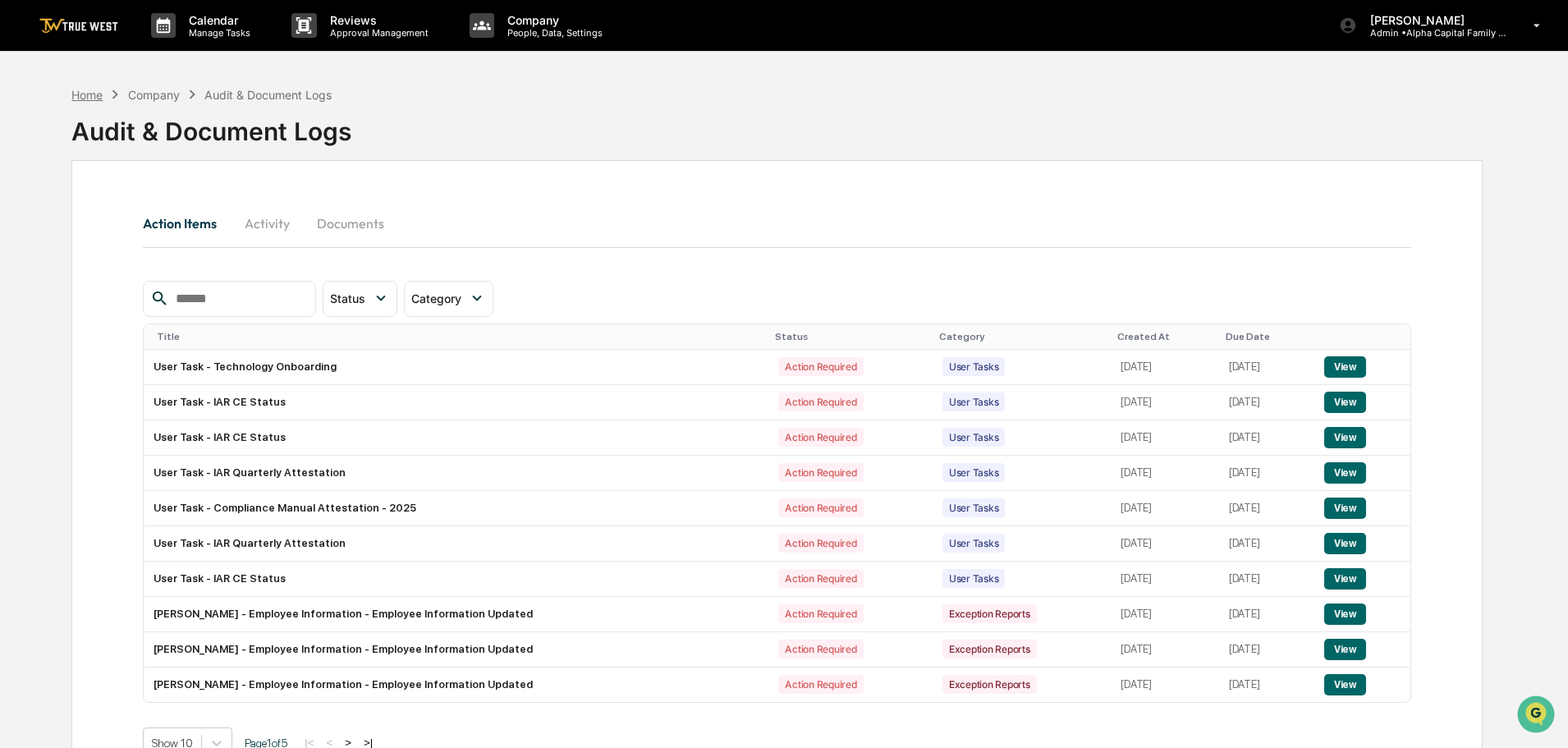
click at [92, 98] on div "Home" at bounding box center [87, 95] width 31 height 14
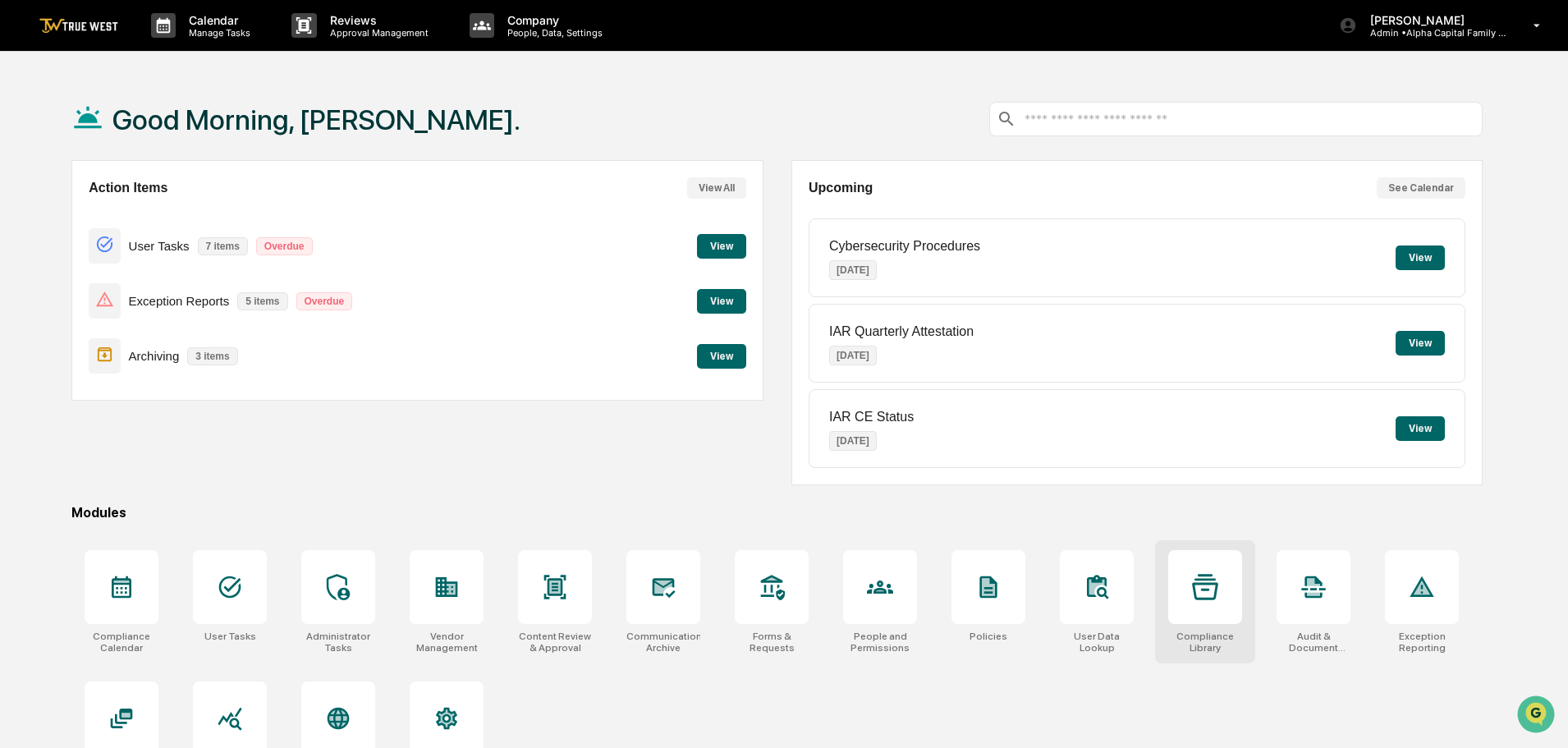
click at [1198, 601] on div at bounding box center [1205, 587] width 73 height 73
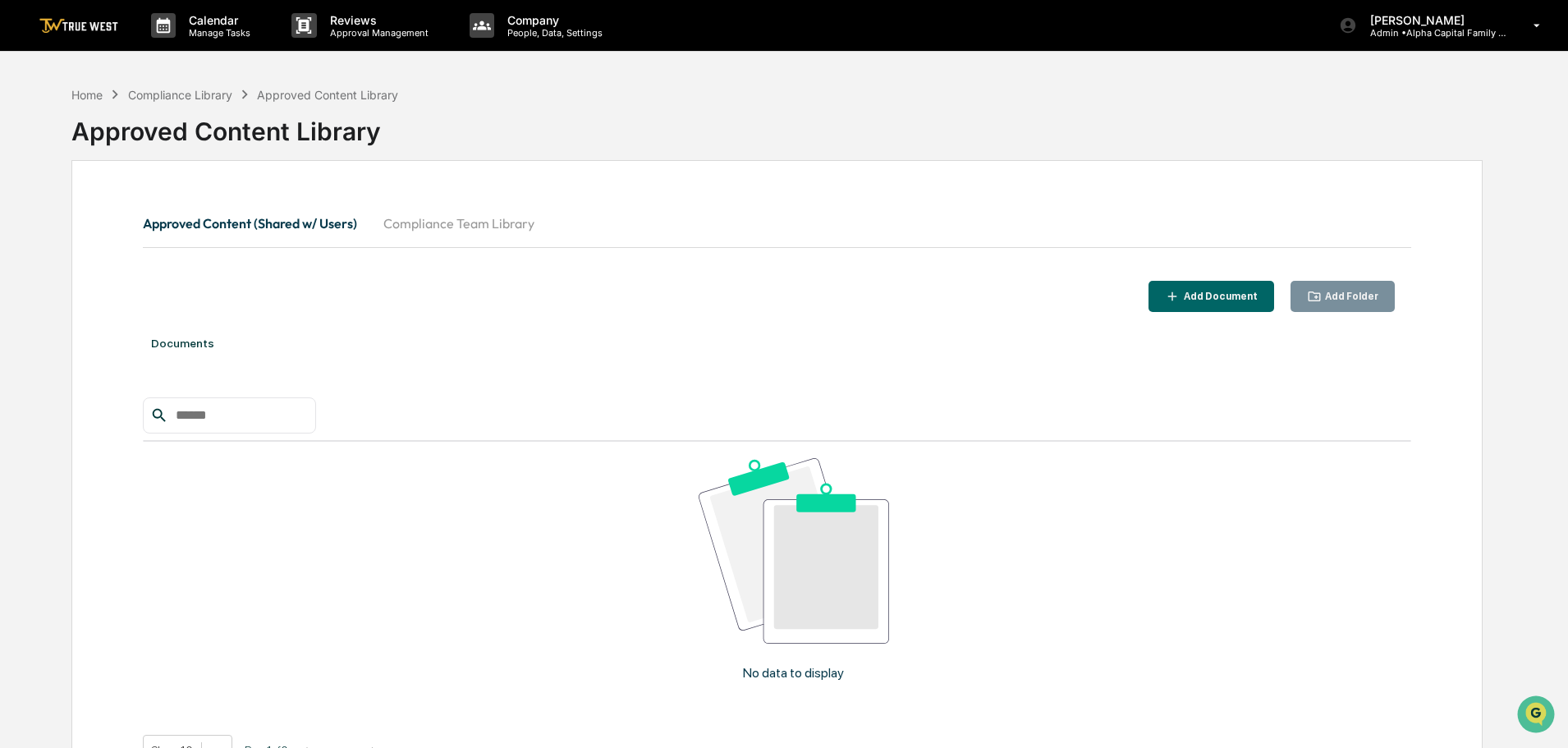
click at [472, 227] on button "Compliance Team Library" at bounding box center [459, 223] width 177 height 39
click at [285, 221] on button "Approved Content (Shared w/ Users)" at bounding box center [256, 223] width 228 height 39
click at [84, 95] on div "Home" at bounding box center [87, 95] width 31 height 14
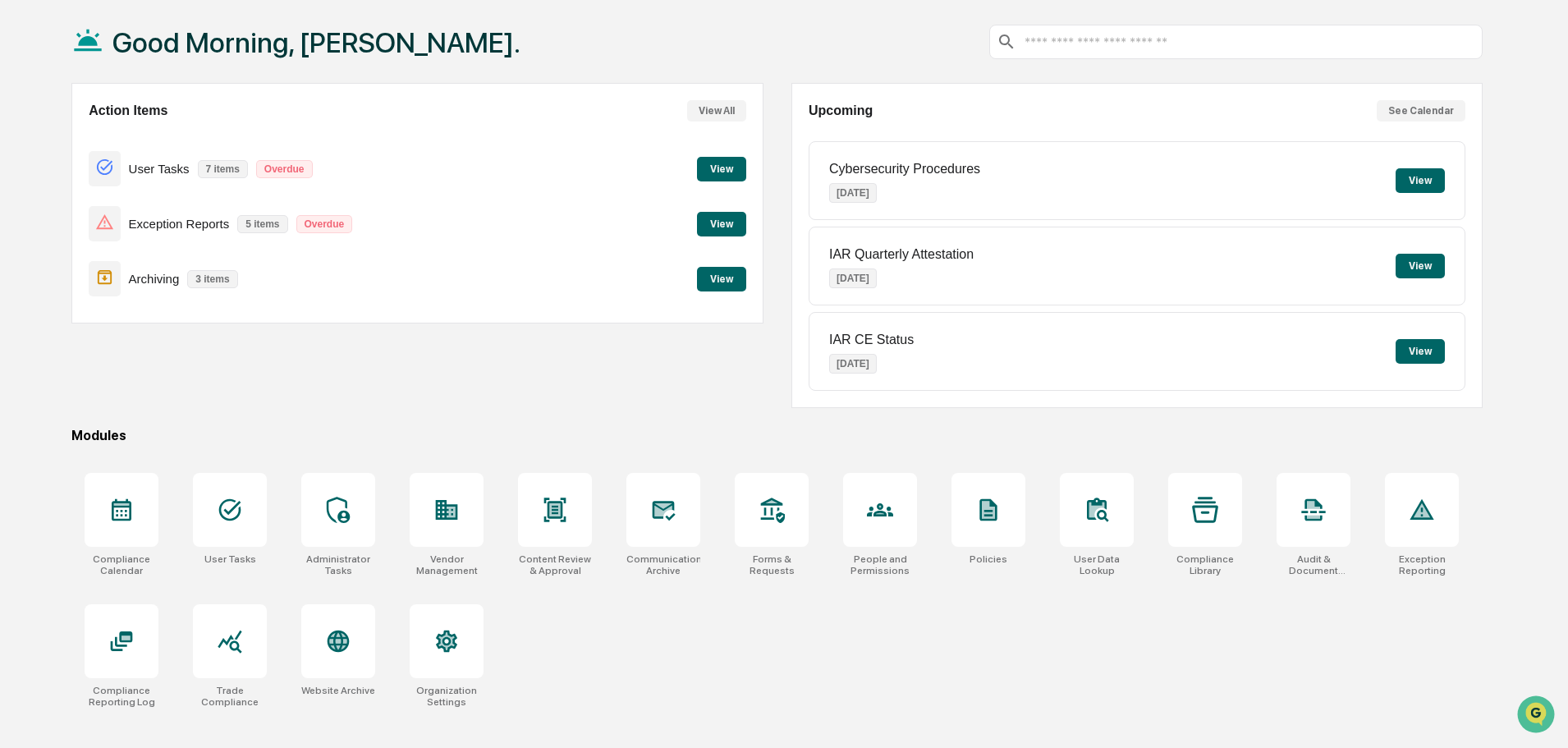
scroll to position [78, 0]
click at [770, 512] on icon at bounding box center [771, 508] width 26 height 26
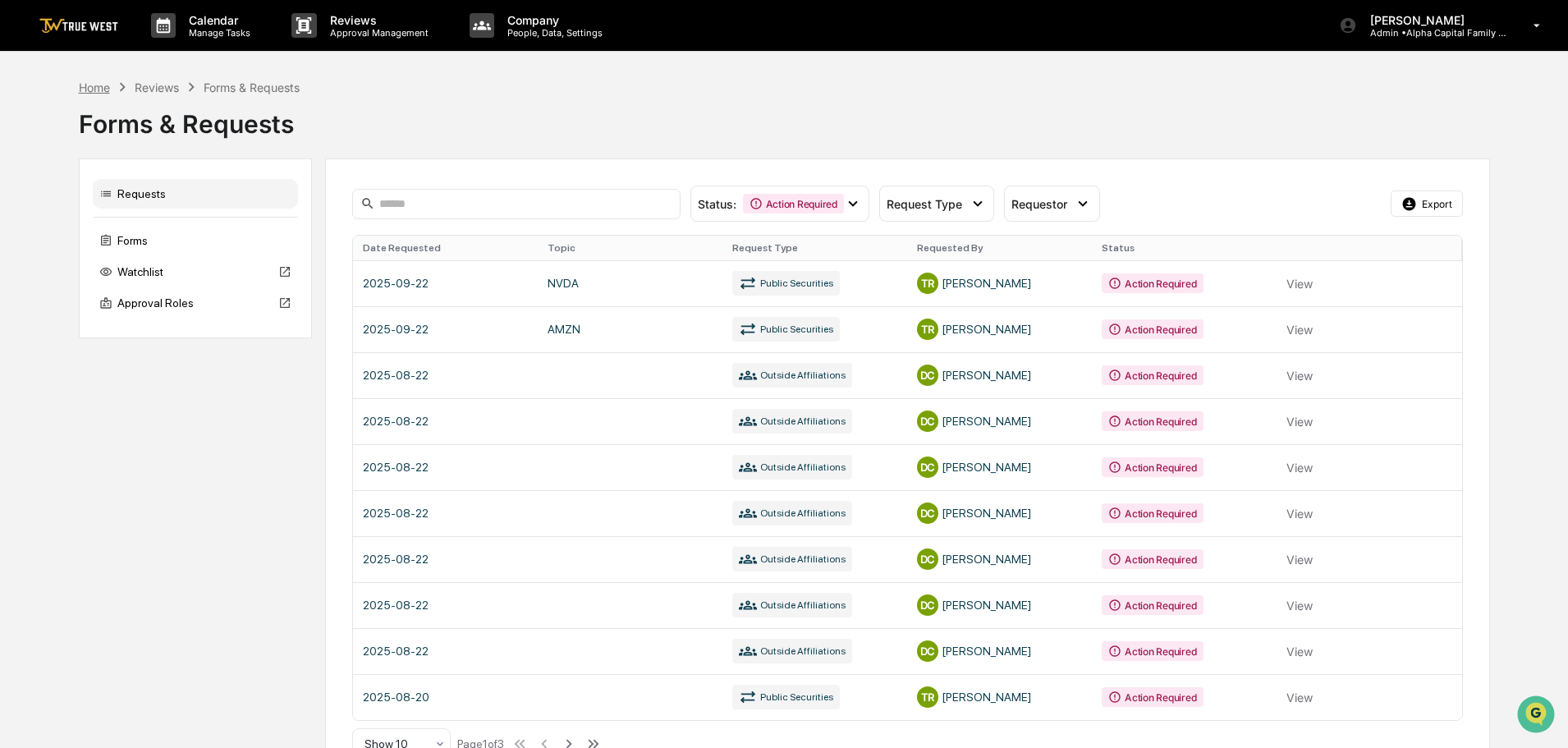
click at [90, 90] on div "Home" at bounding box center [94, 88] width 31 height 14
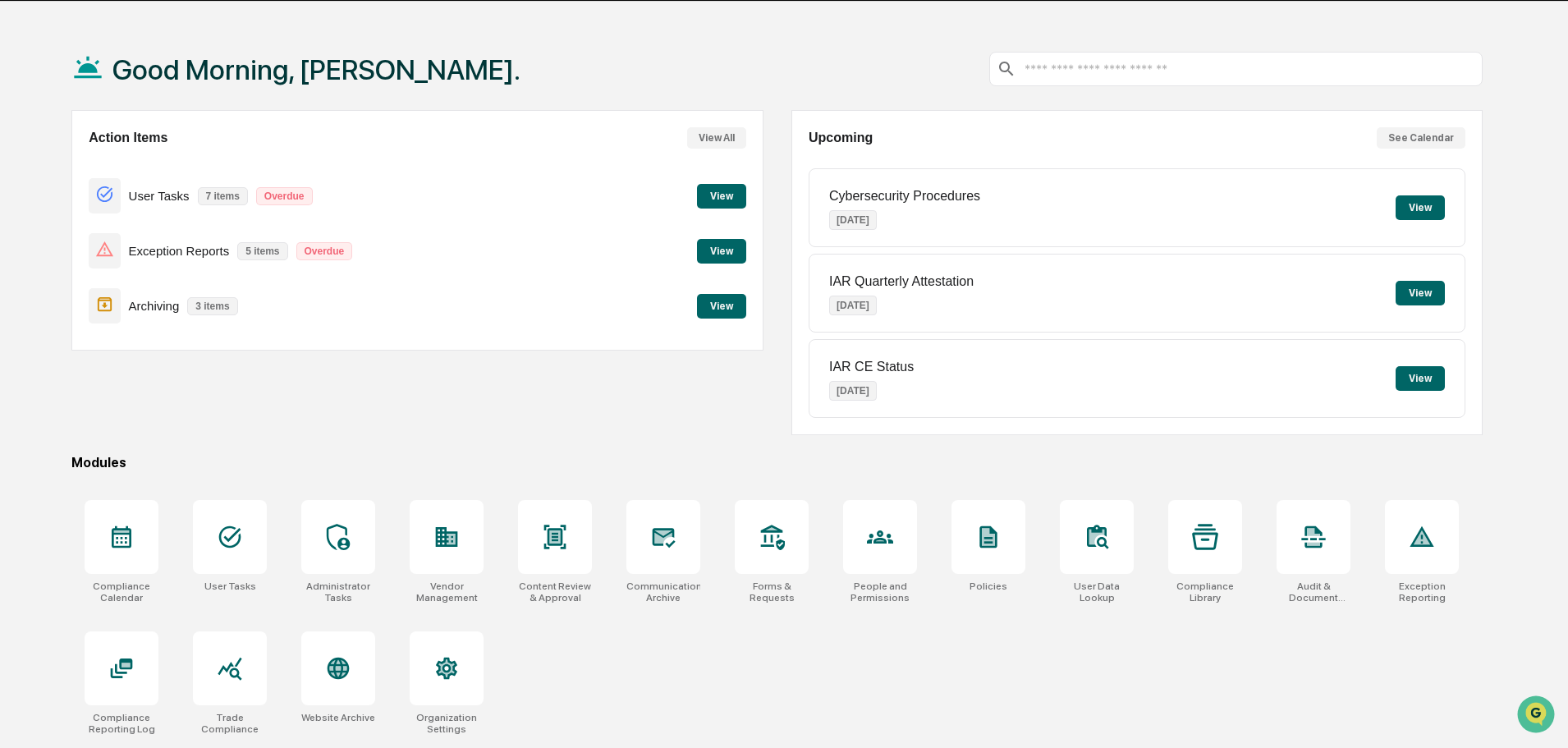
scroll to position [78, 0]
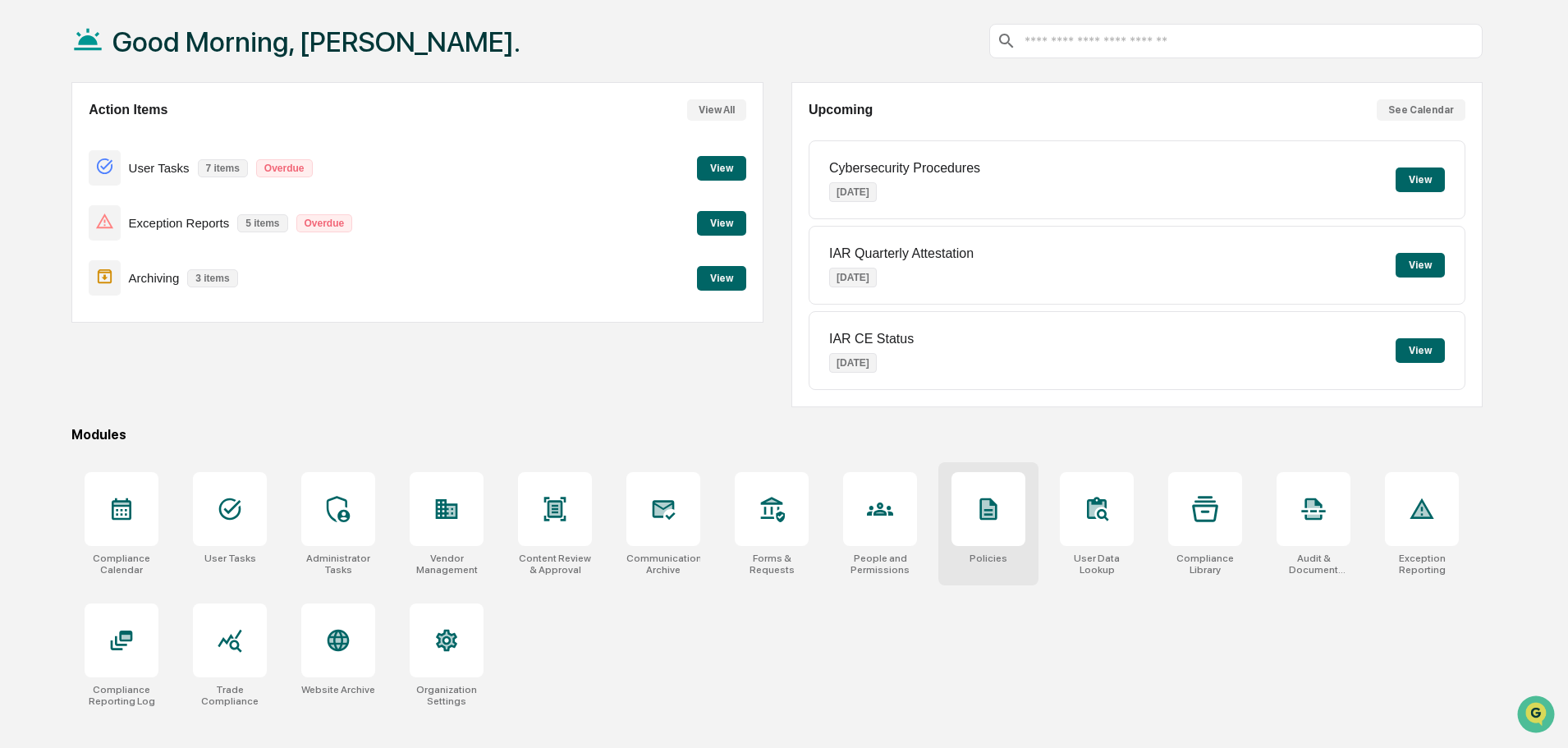
click at [1001, 497] on icon at bounding box center [987, 508] width 26 height 26
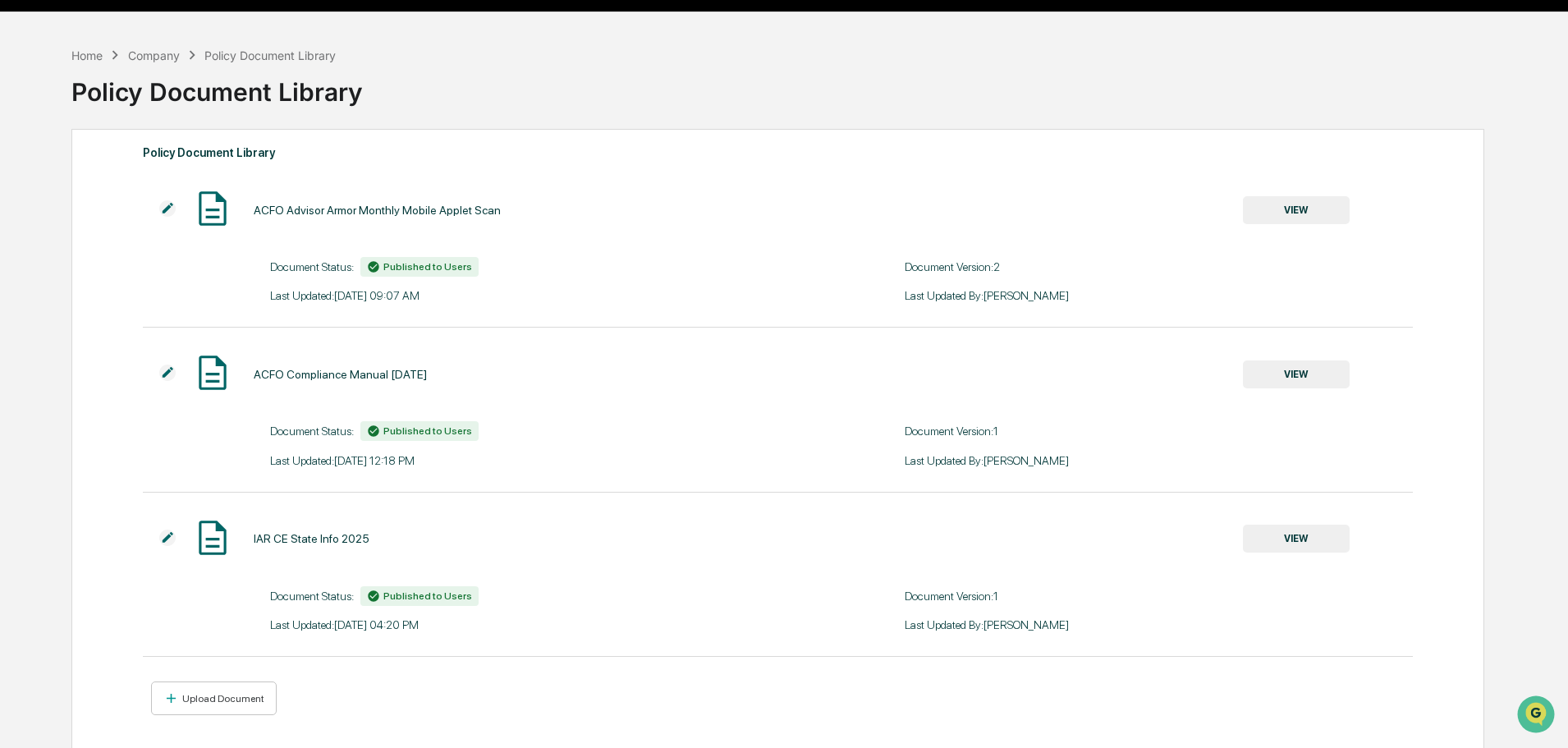
scroll to position [78, 0]
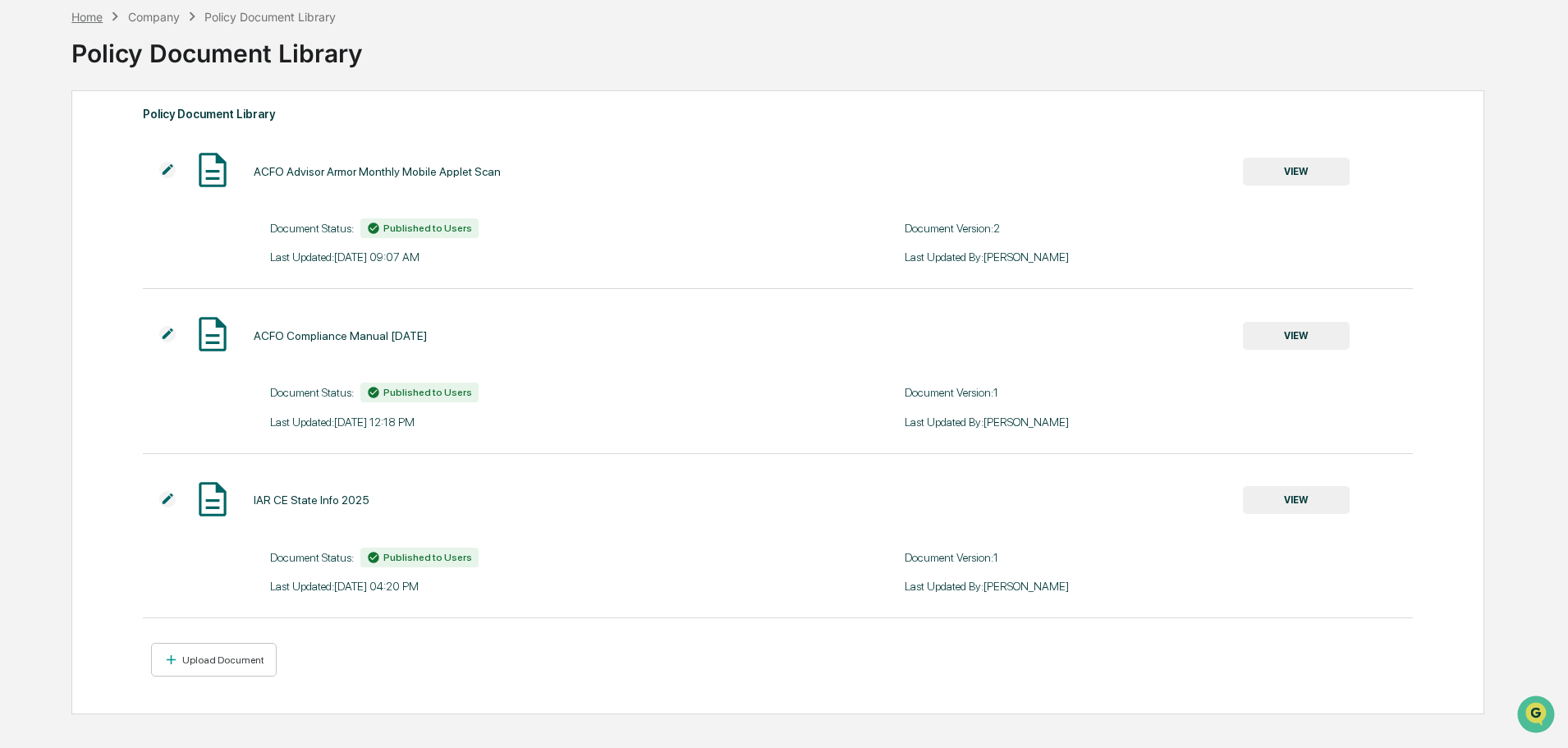
click at [76, 17] on div "Home" at bounding box center [87, 17] width 31 height 14
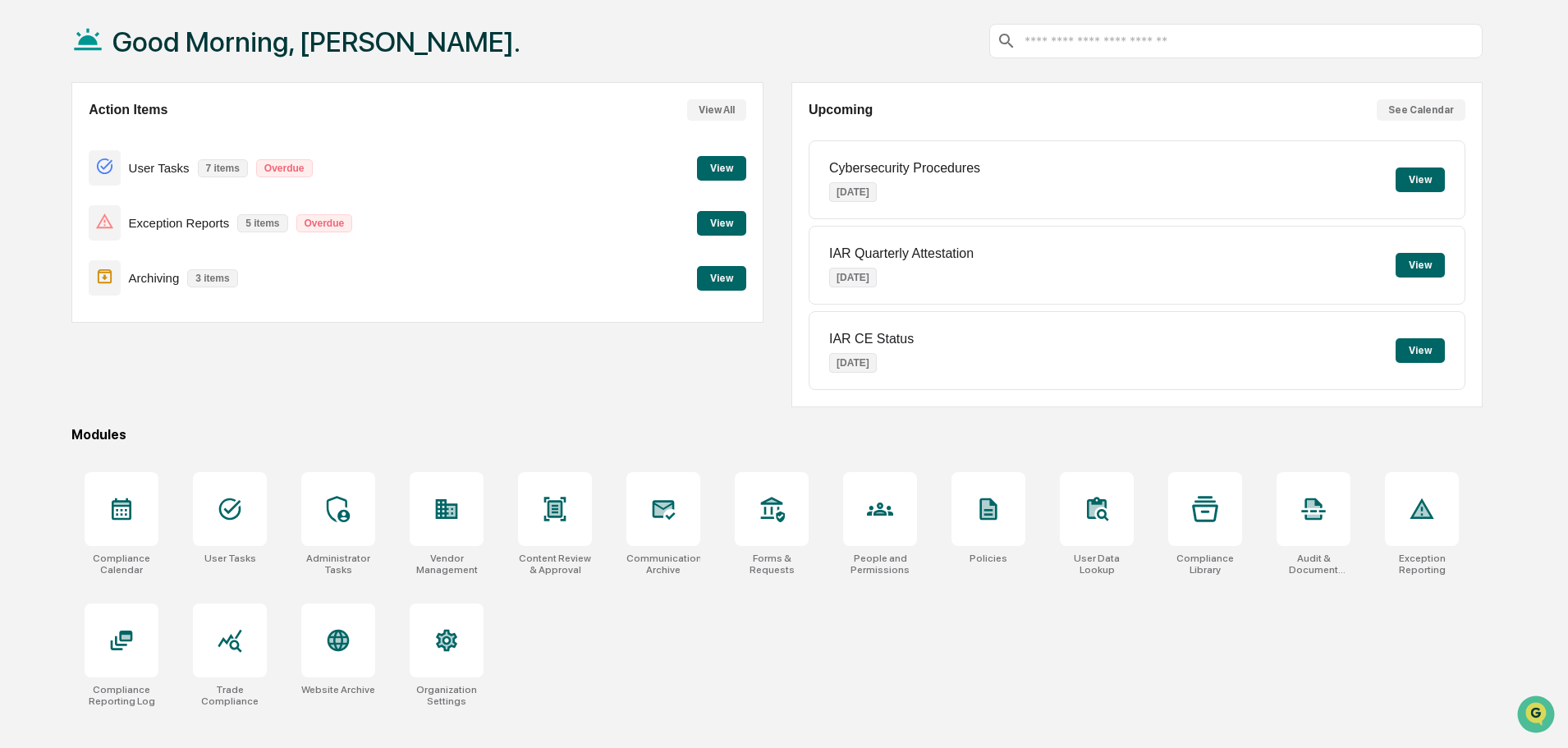
click at [1515, 64] on div "Good Morning, Tammy. Action Items View All User Tasks 7 items Overdue View Exce…" at bounding box center [784, 374] width 1568 height 748
click at [446, 515] on icon at bounding box center [447, 509] width 22 height 20
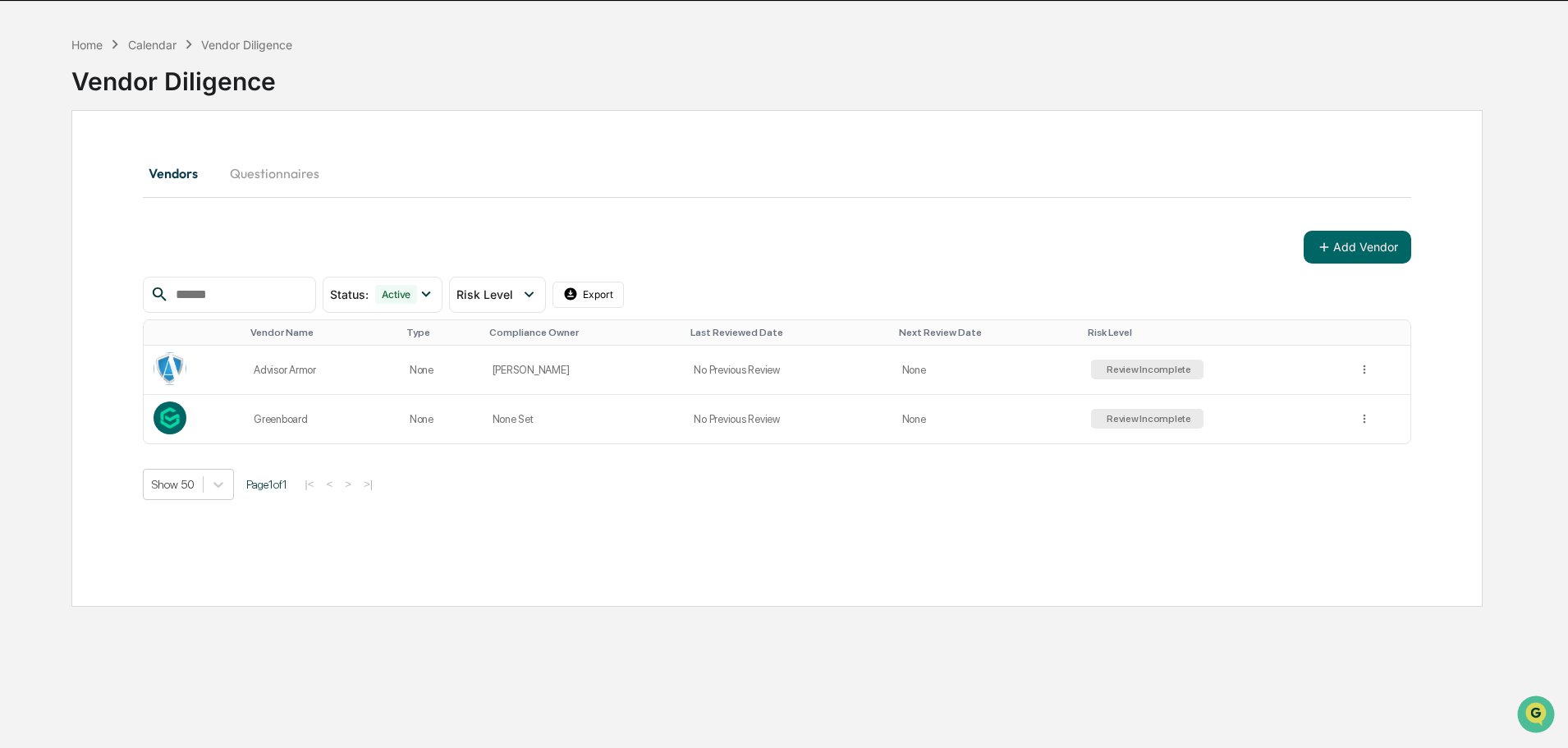
scroll to position [78, 0]
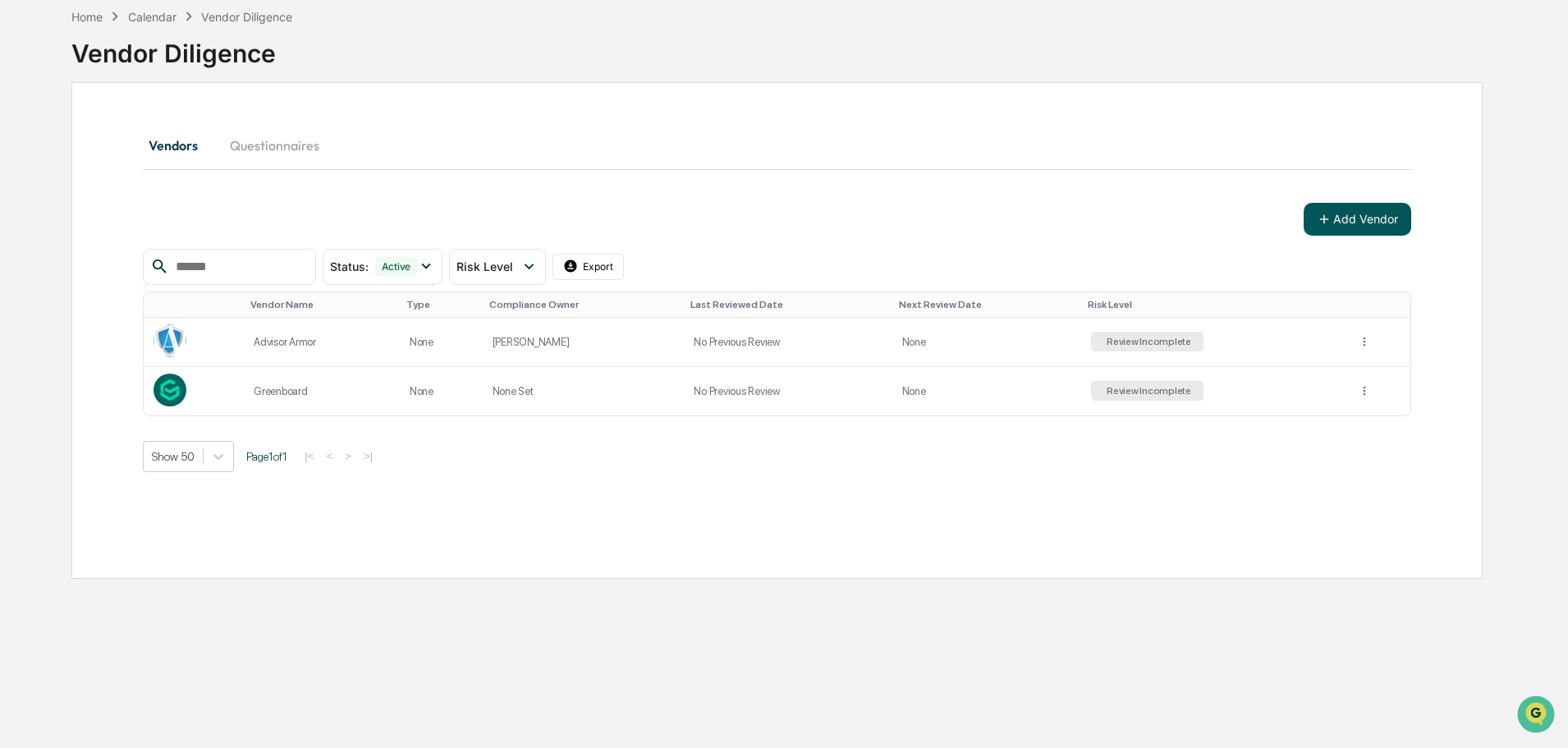
click at [1361, 223] on button "Add Vendor" at bounding box center [1357, 219] width 108 height 33
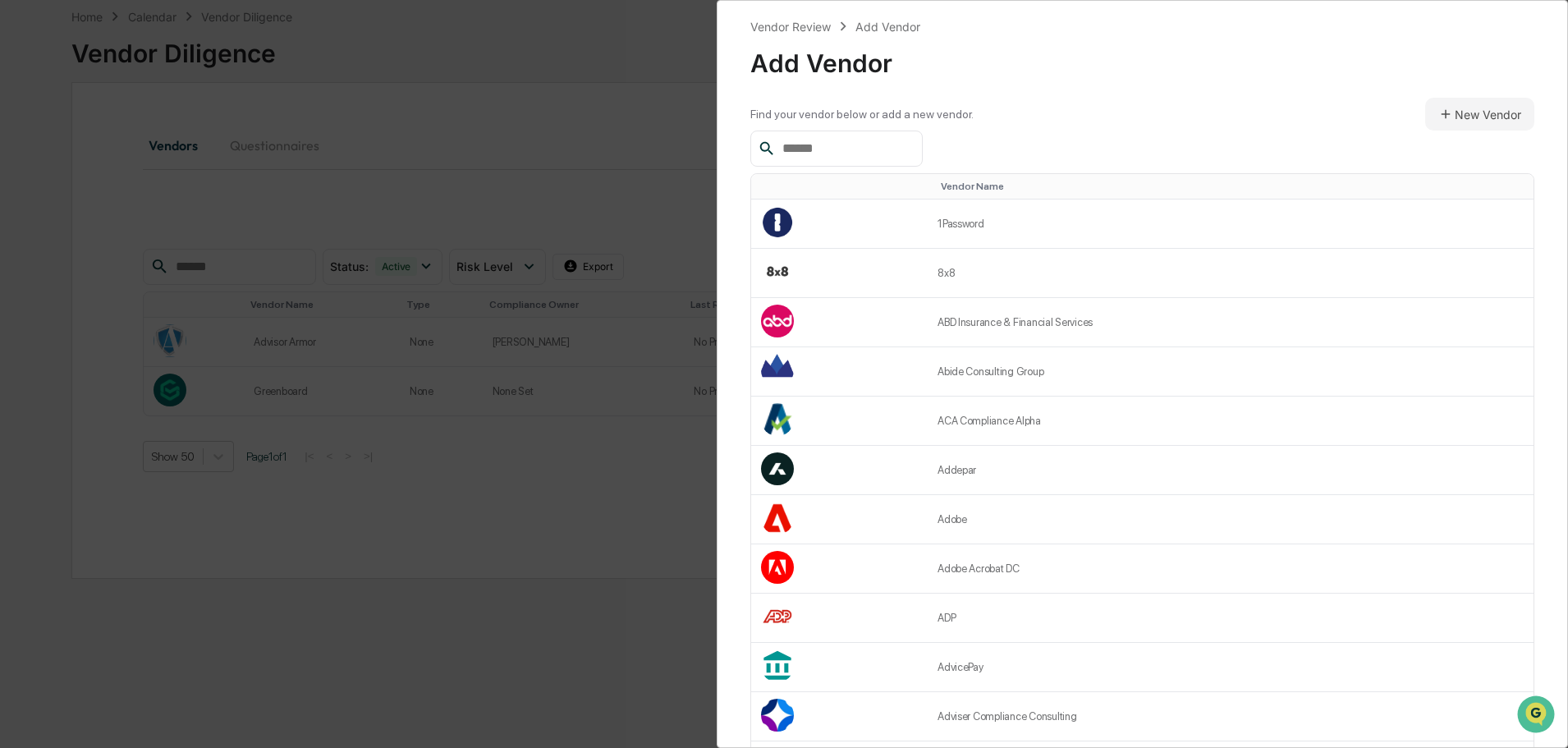
click at [824, 147] on input "text" at bounding box center [846, 149] width 140 height 21
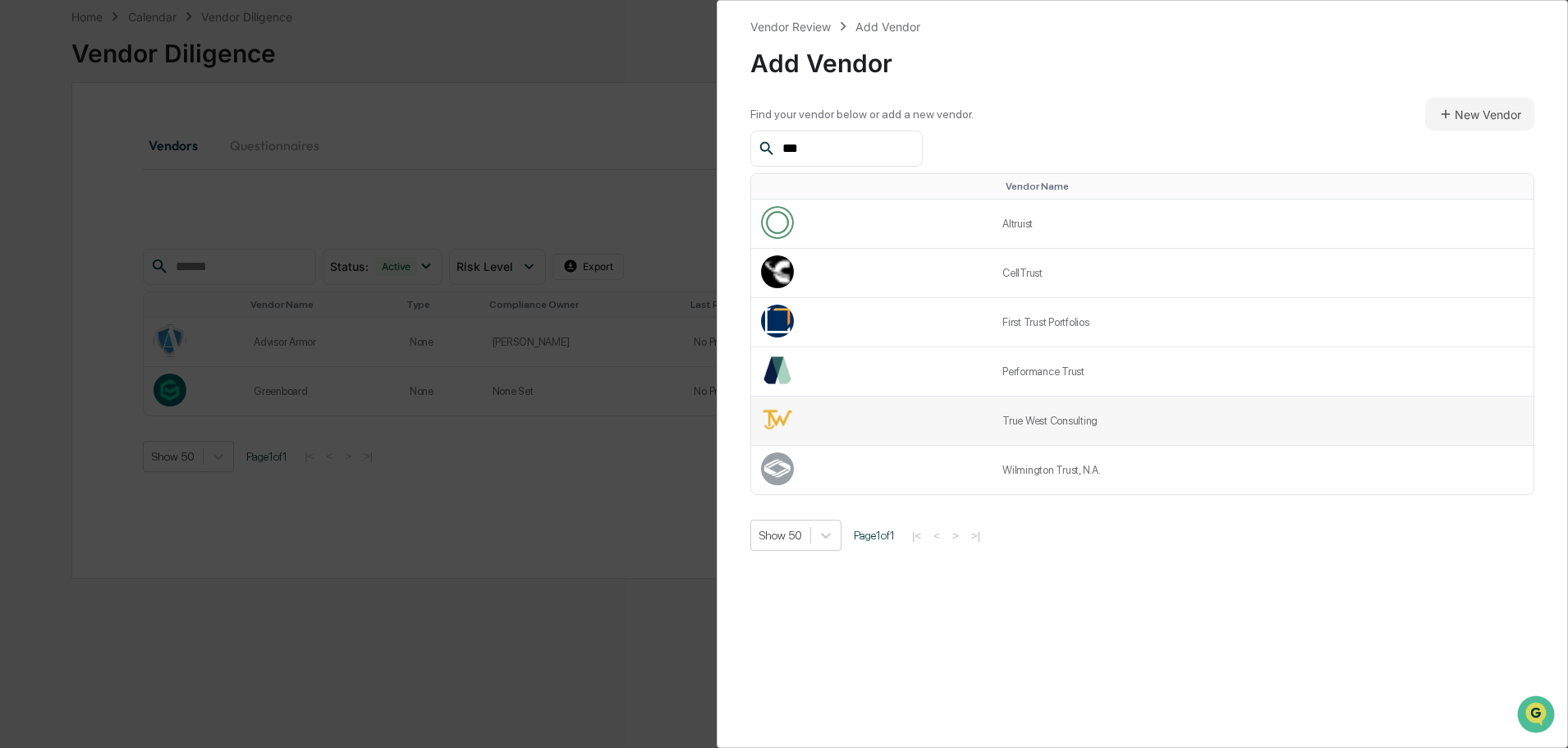
type input "***"
click at [1052, 416] on td "True West Consulting" at bounding box center [1263, 421] width 541 height 49
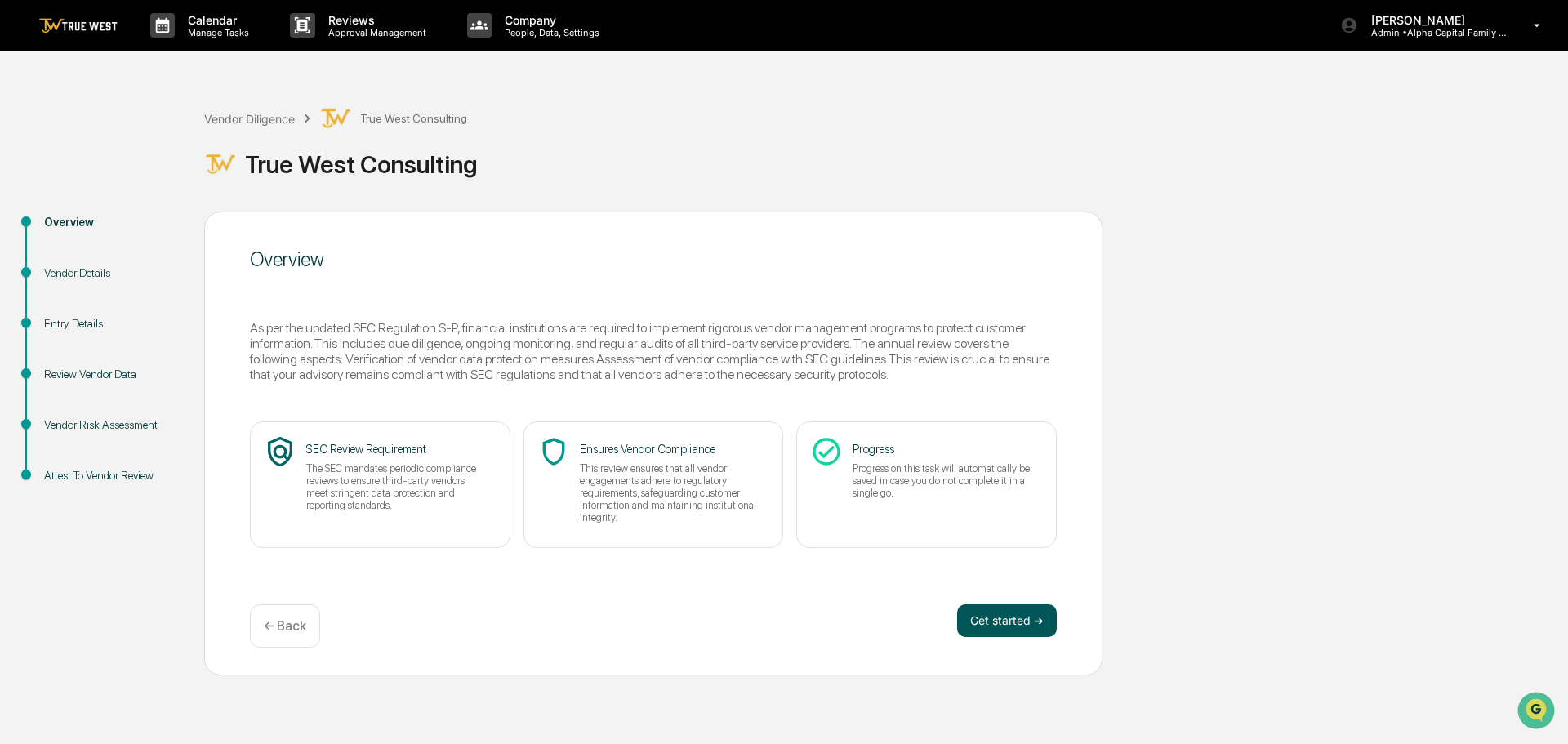
click at [999, 613] on button "Get started ➔" at bounding box center [1007, 620] width 100 height 33
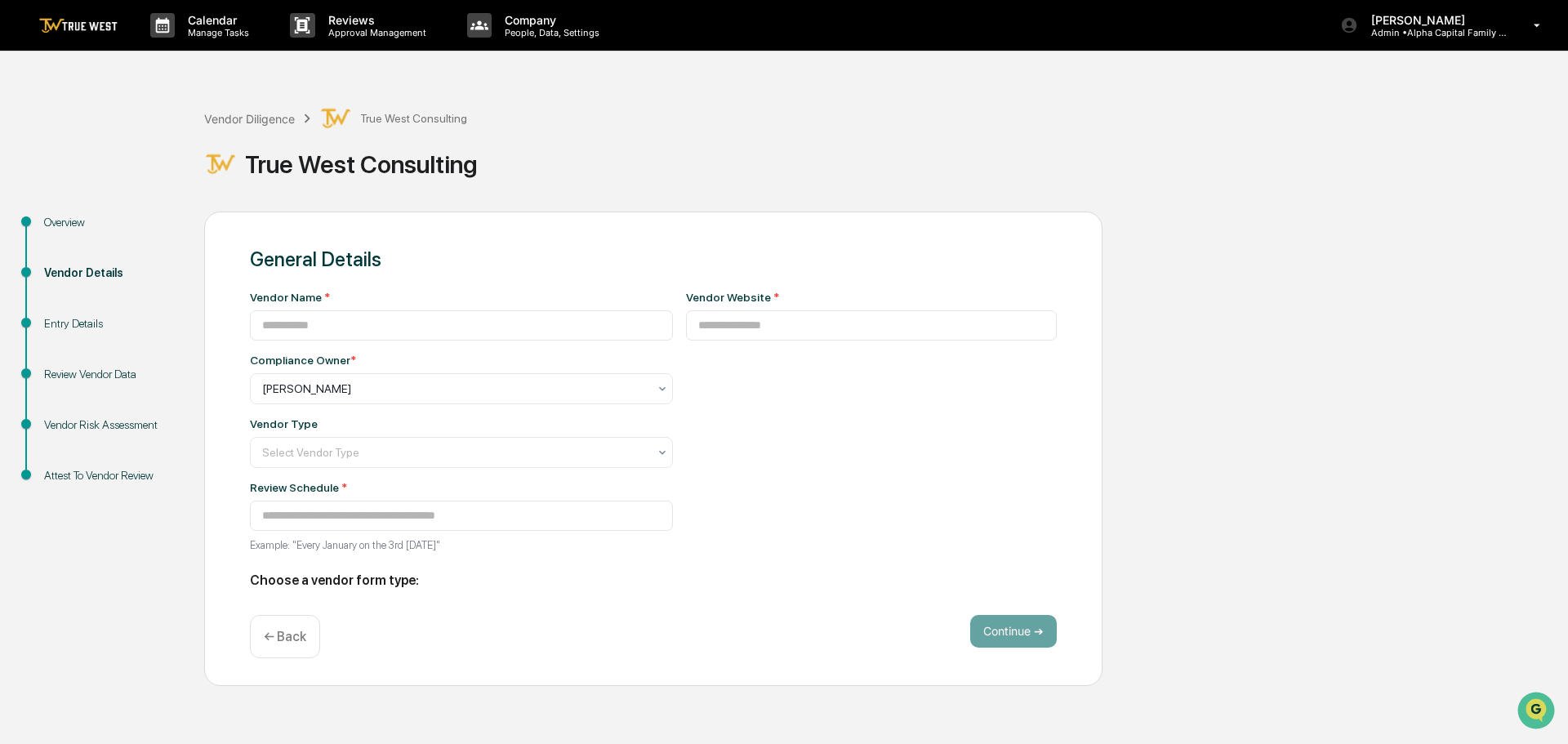
type input "**********"
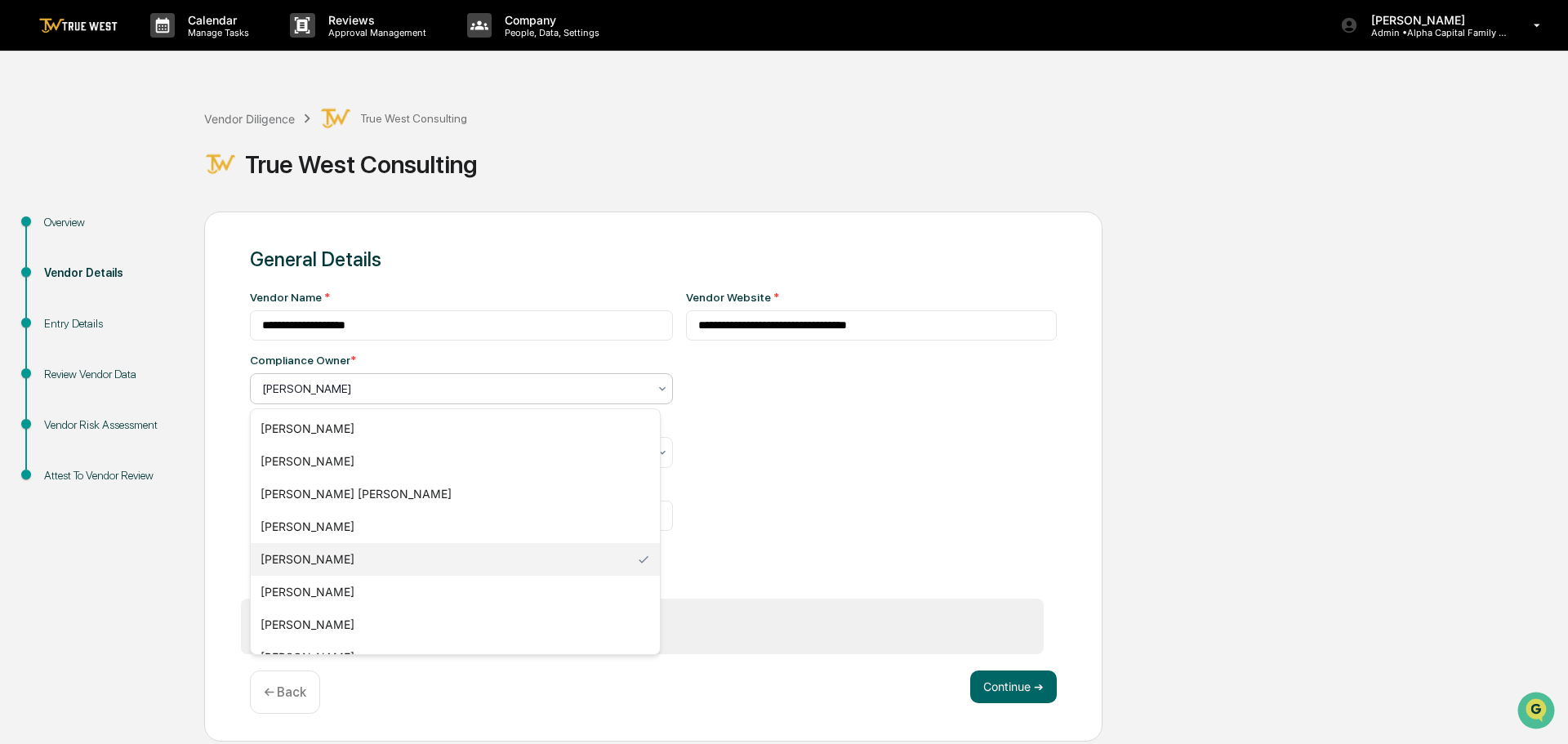
click at [429, 393] on div at bounding box center [455, 388] width 385 height 16
click at [365, 590] on div "[PERSON_NAME]" at bounding box center [455, 592] width 409 height 33
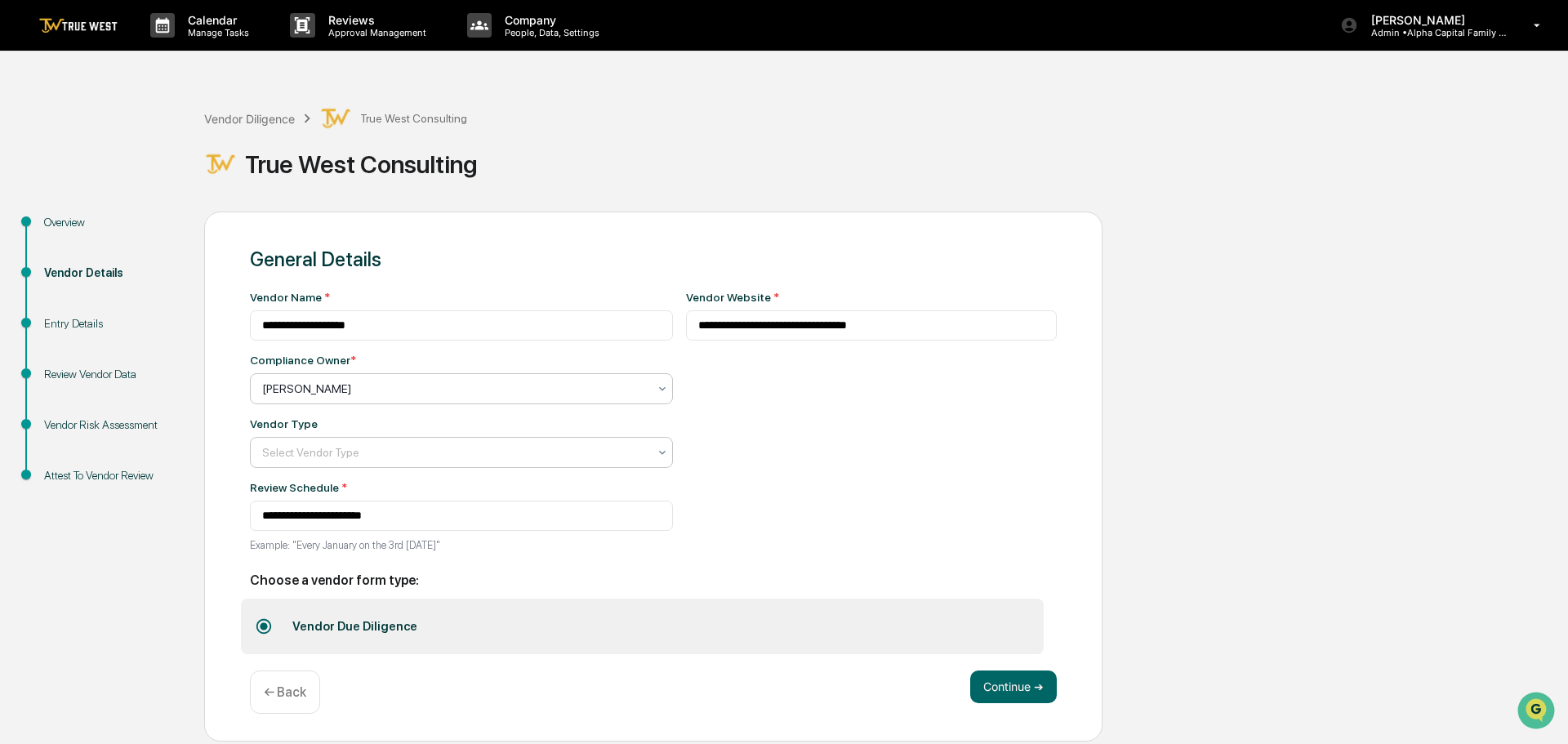
click at [365, 454] on div at bounding box center [455, 452] width 385 height 16
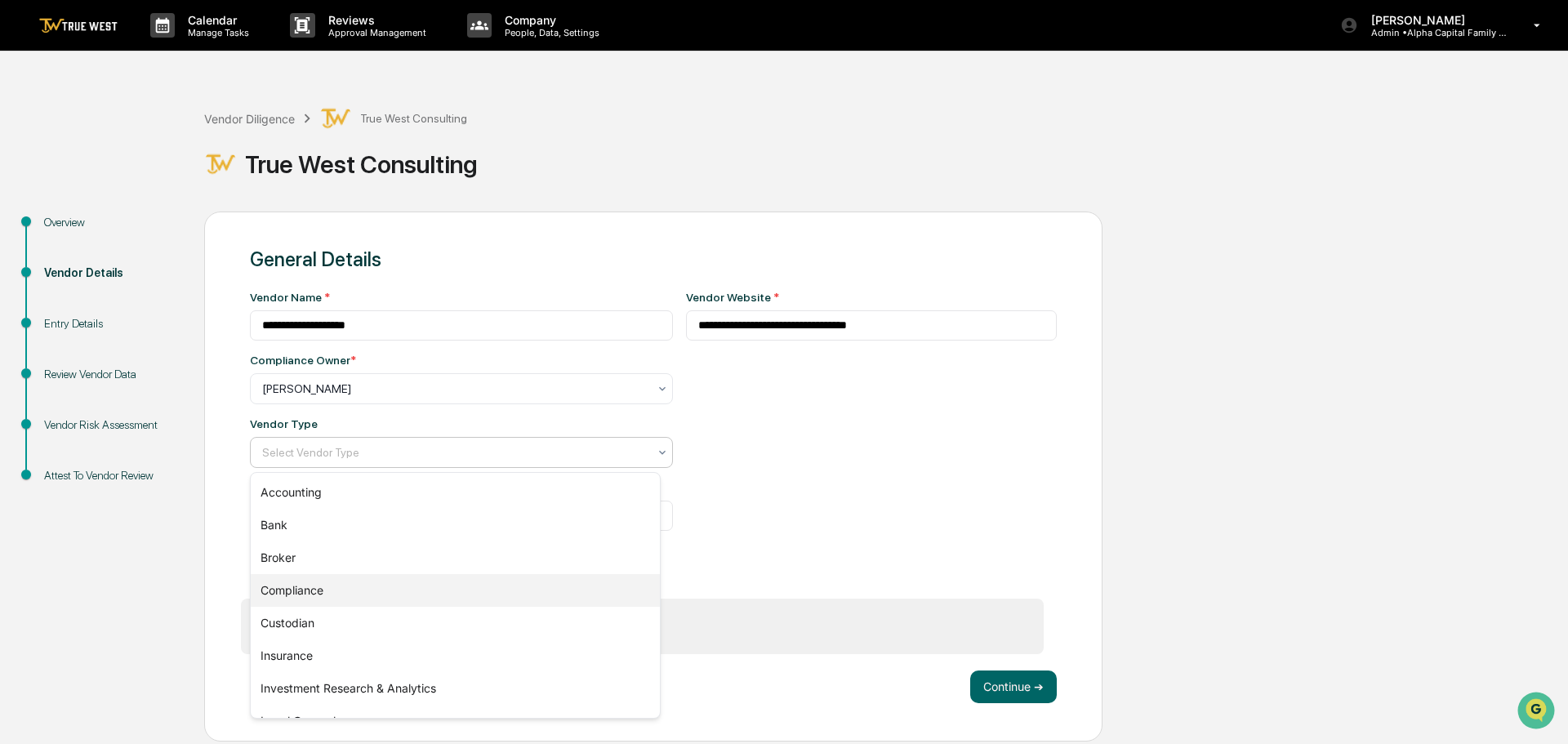
click at [338, 585] on div "Compliance" at bounding box center [455, 590] width 409 height 33
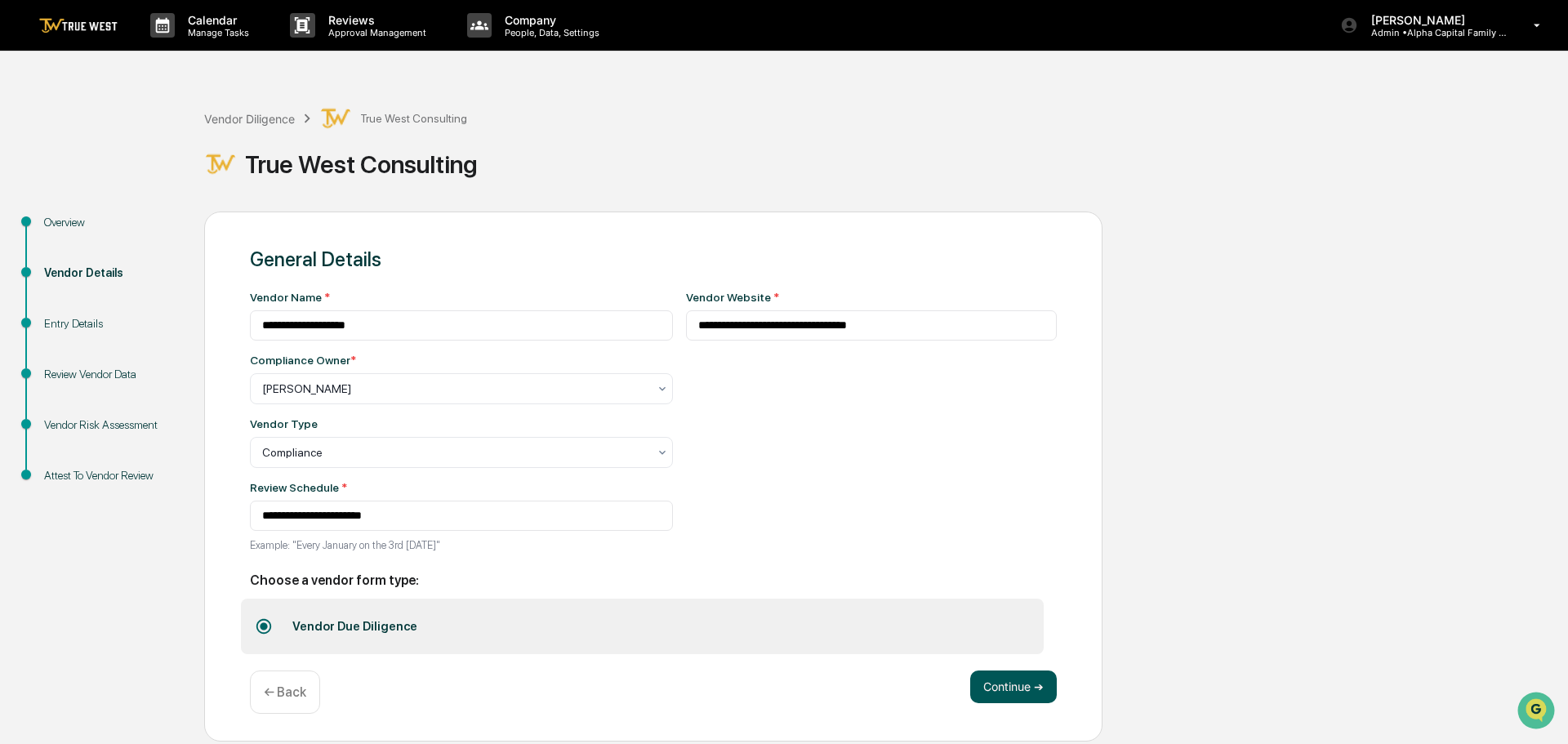
click at [1003, 682] on button "Continue ➔" at bounding box center [1013, 686] width 86 height 33
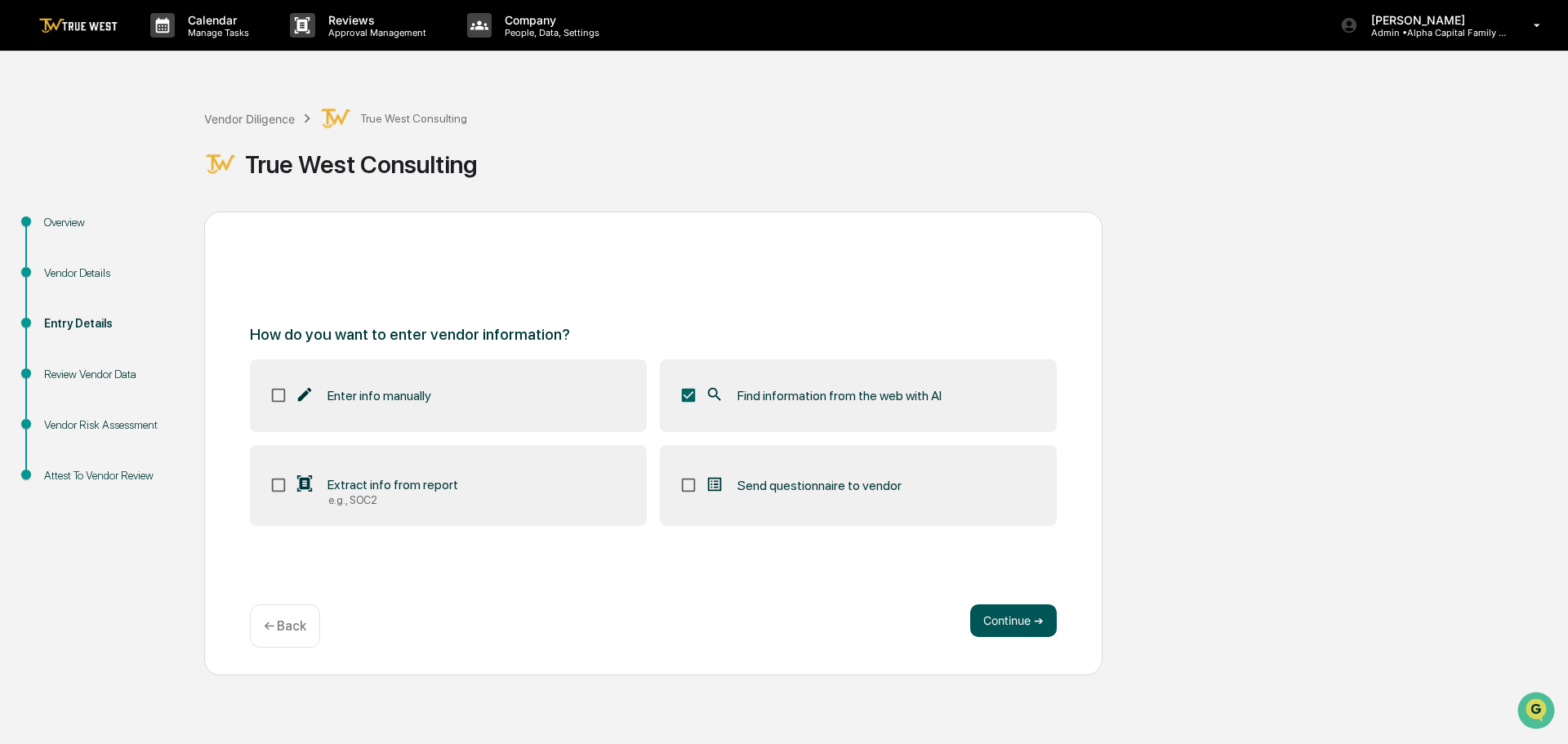
click at [1010, 624] on button "Continue ➔" at bounding box center [1013, 620] width 86 height 33
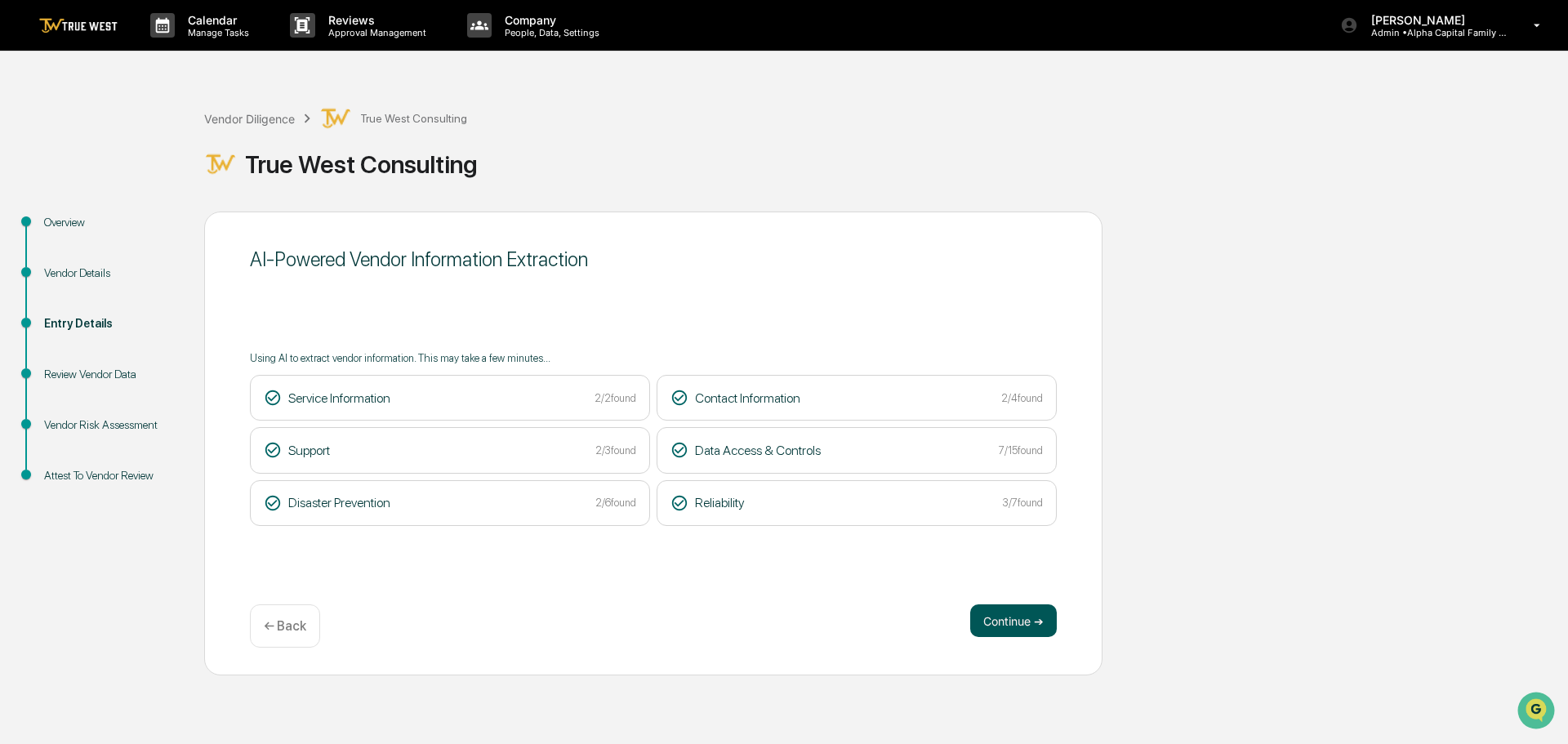
click at [1003, 615] on button "Continue ➔" at bounding box center [1013, 620] width 86 height 33
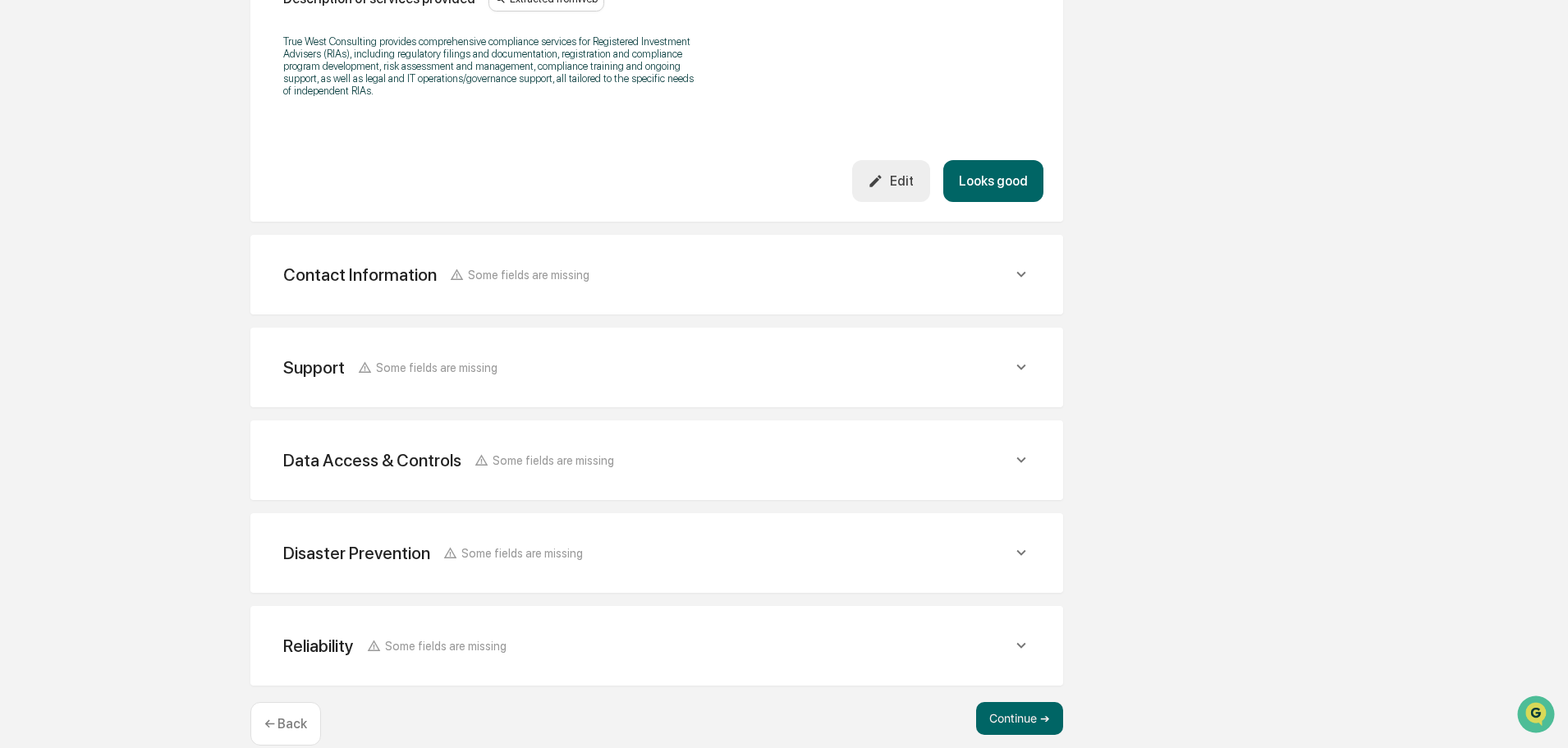
scroll to position [603, 0]
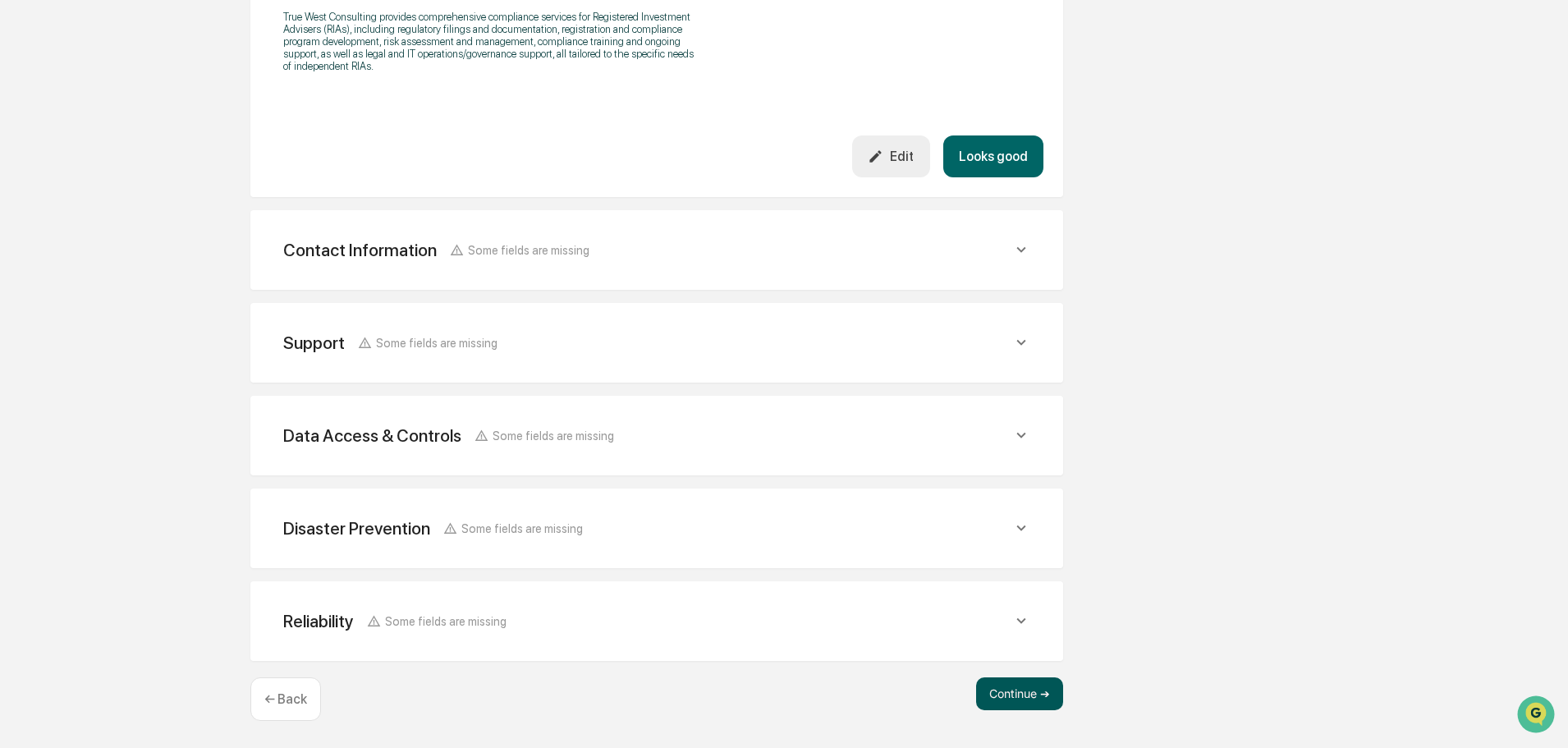
click at [997, 695] on button "Continue ➔" at bounding box center [1019, 693] width 87 height 33
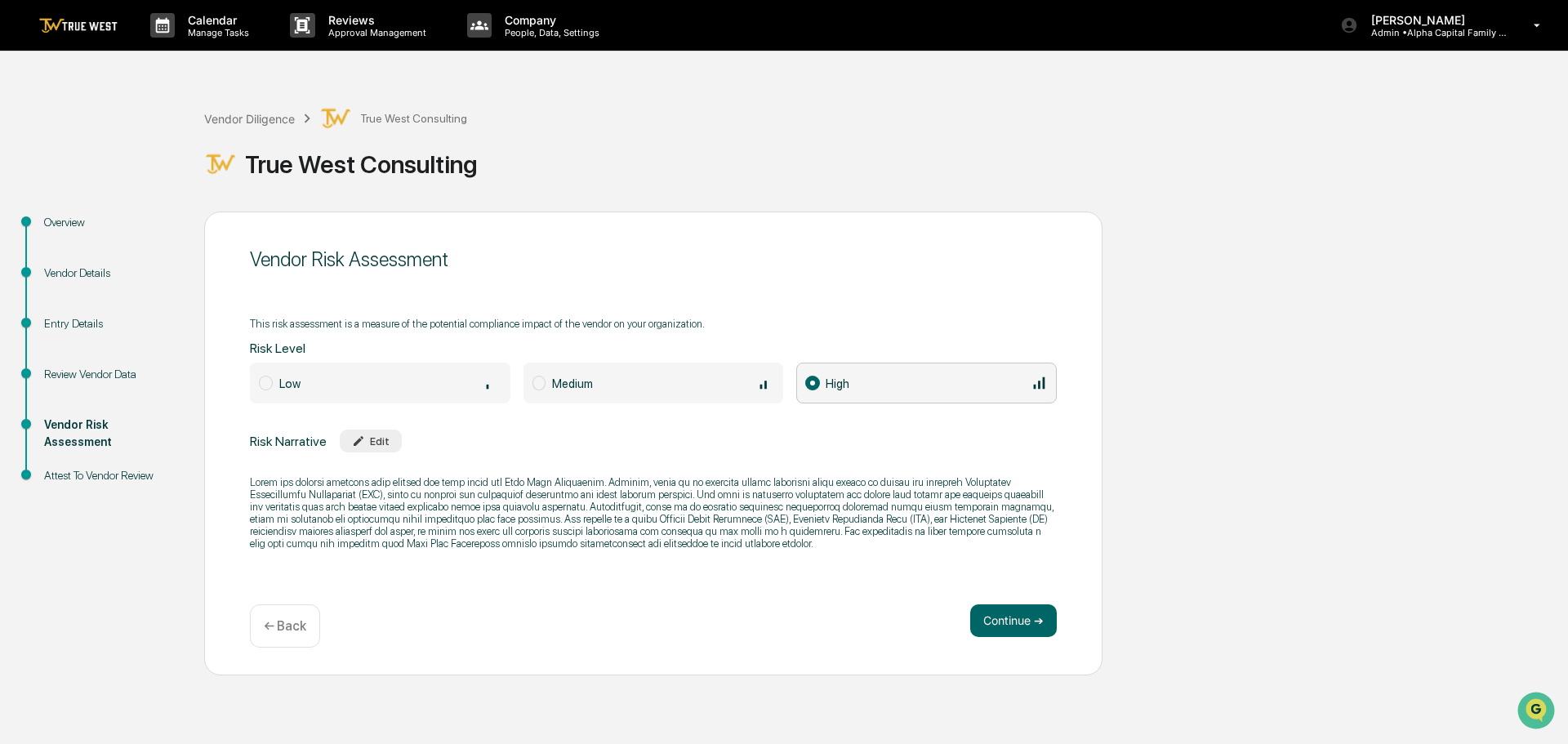
click at [538, 379] on span at bounding box center [539, 382] width 14 height 14
click at [1022, 617] on button "Continue ➔" at bounding box center [1013, 620] width 86 height 33
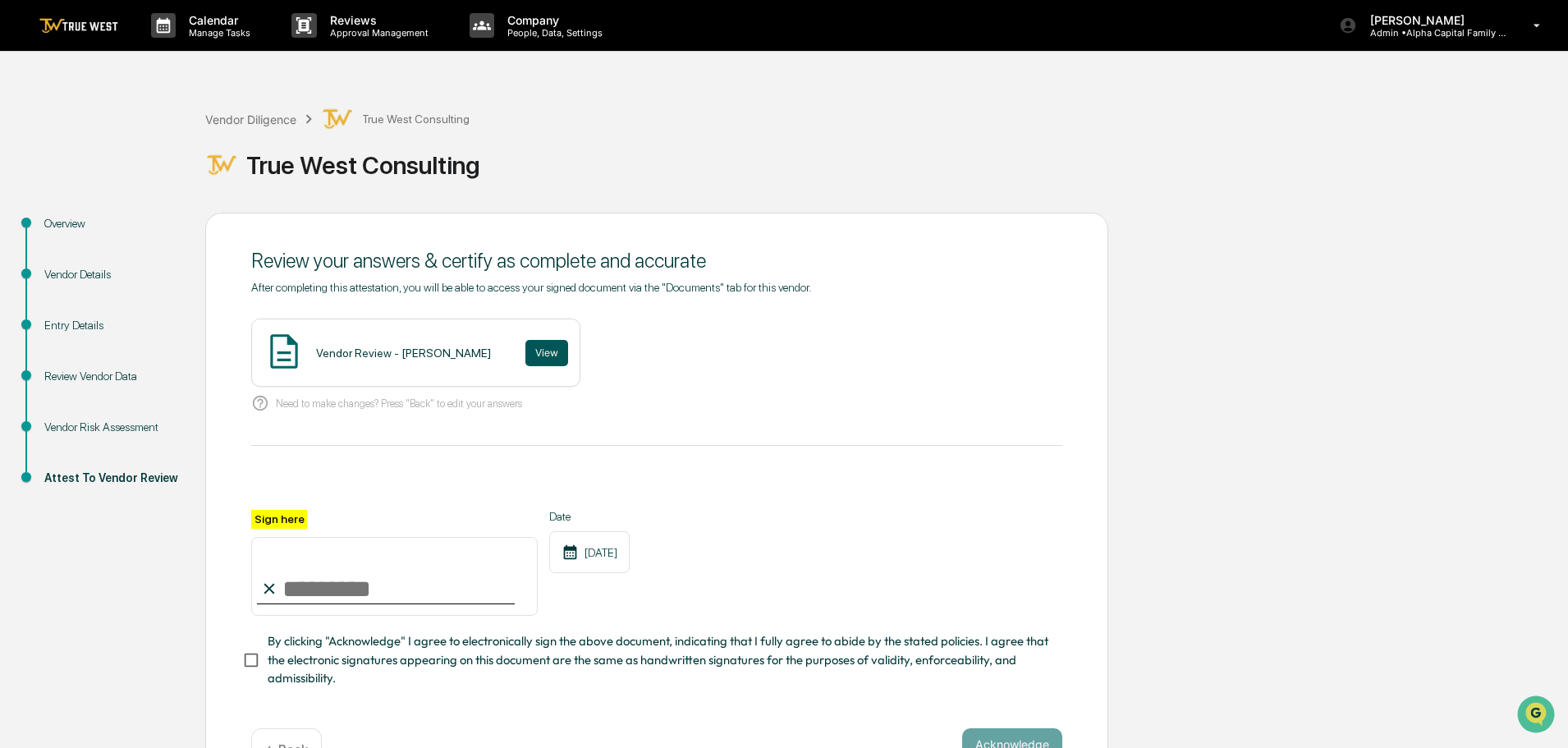
click at [525, 350] on button "View" at bounding box center [547, 352] width 43 height 26
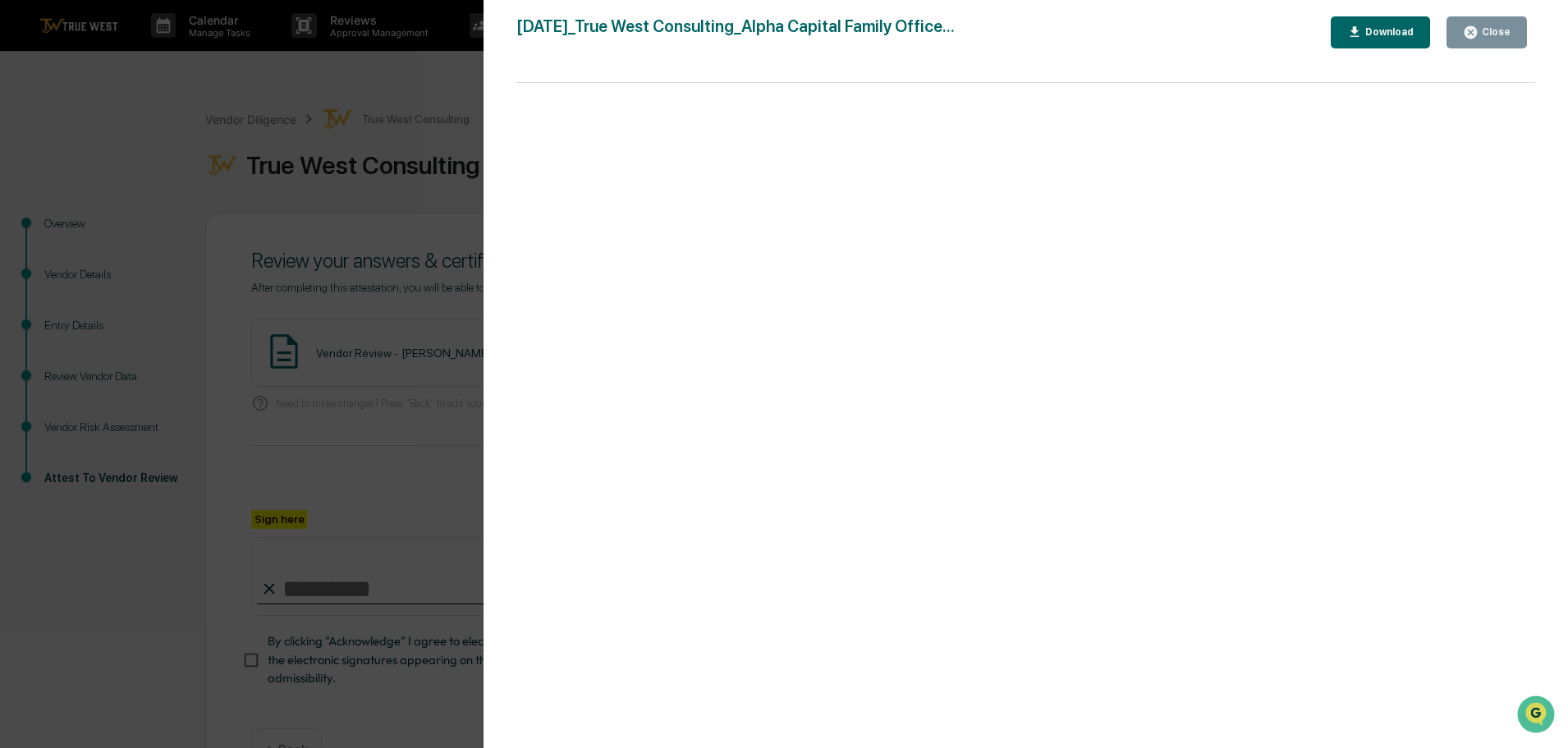
click at [475, 82] on div "Version History 10/09/2025, 06:53 PM Tammy Steffen 2025-10-09_True West Consult…" at bounding box center [784, 374] width 1568 height 748
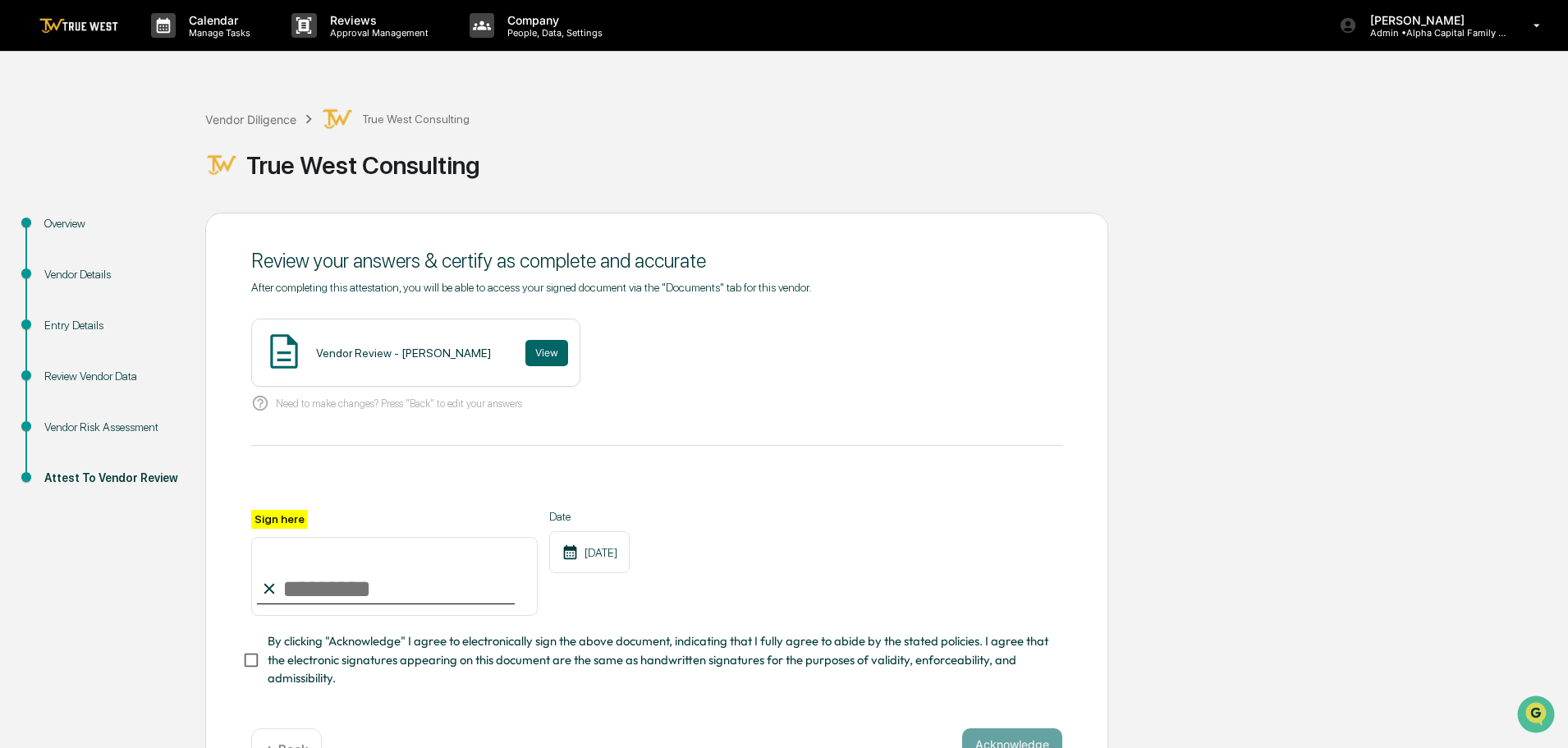
click at [364, 583] on input "Sign here" at bounding box center [394, 576] width 287 height 79
type input "**********"
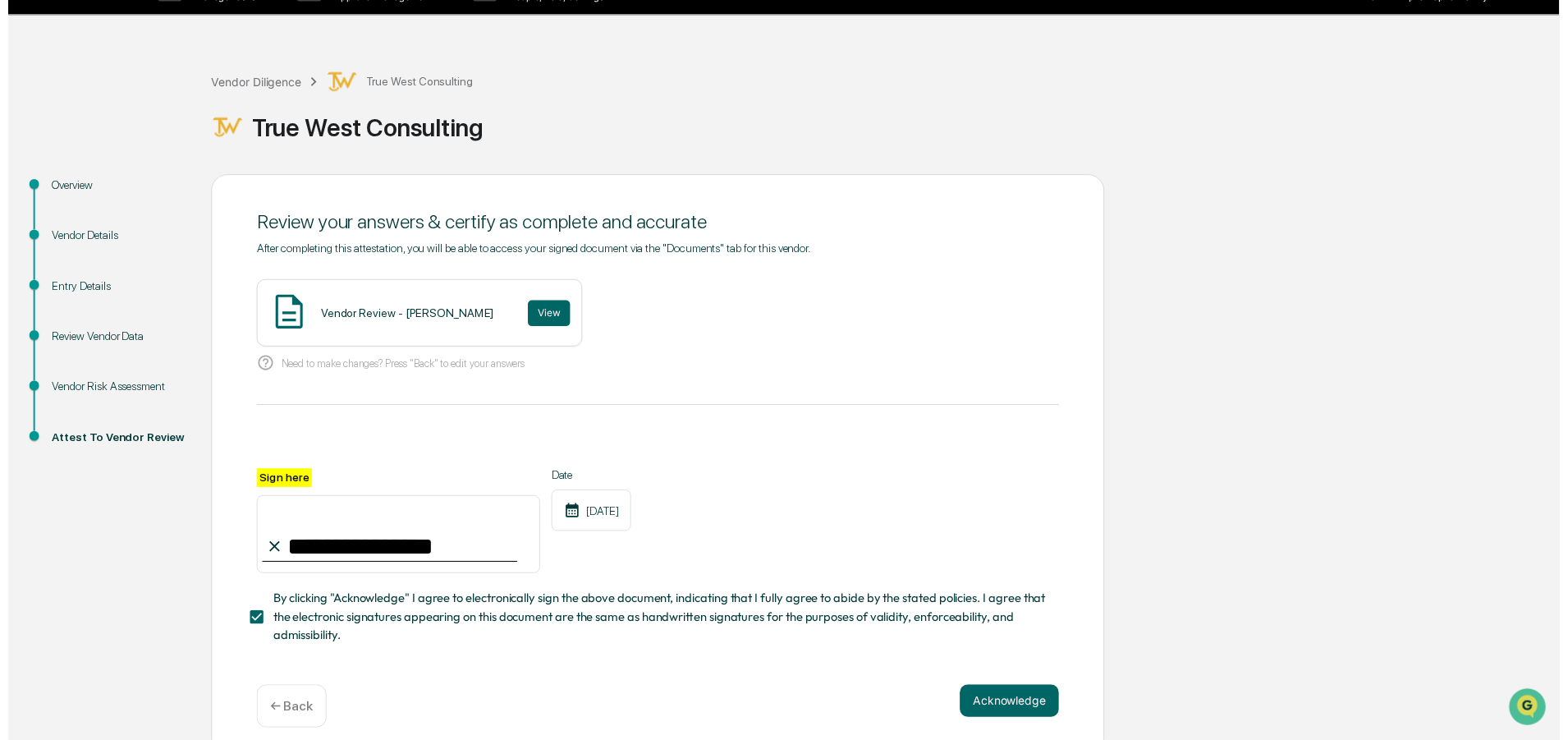
scroll to position [56, 0]
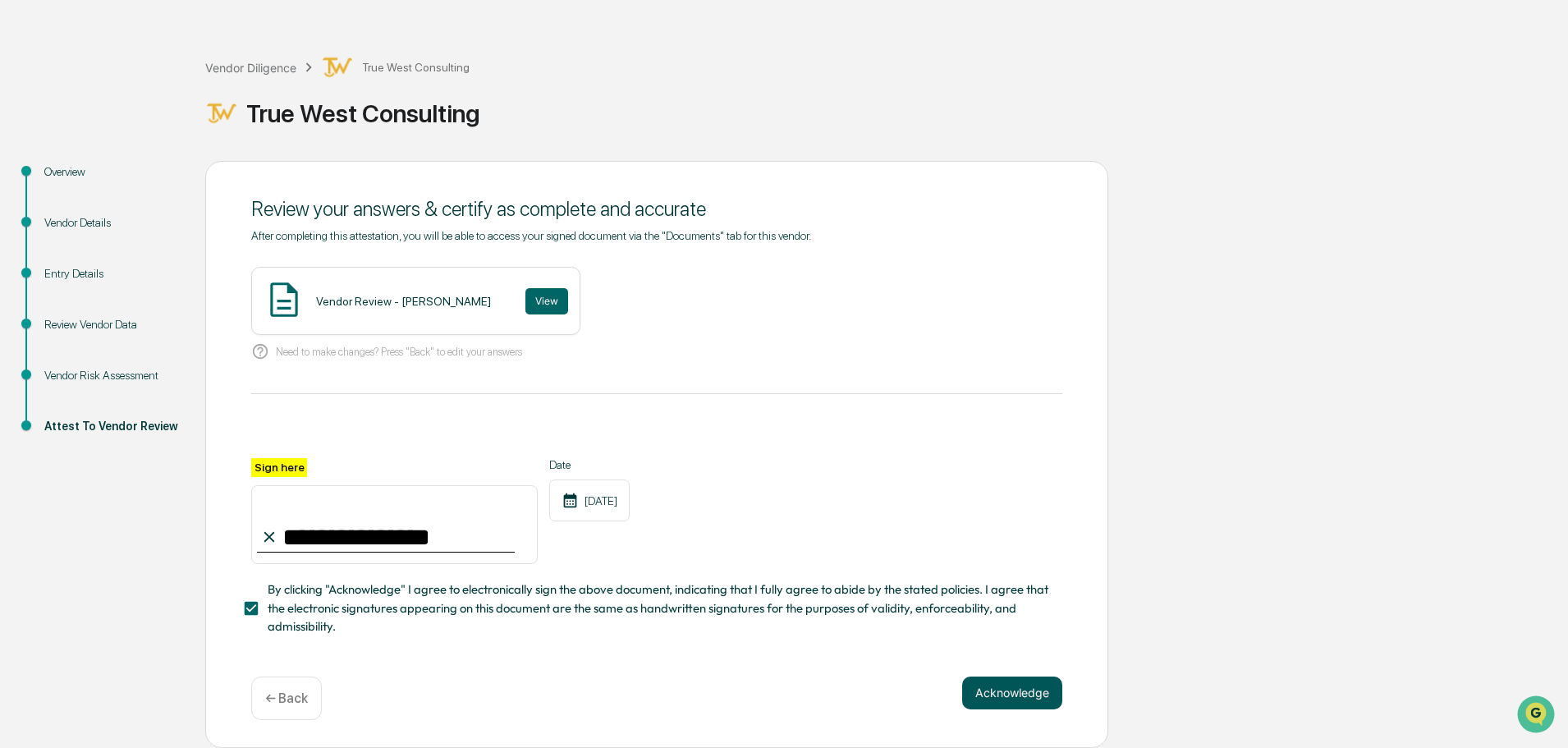
click at [1007, 700] on button "Acknowledge" at bounding box center [1012, 692] width 100 height 33
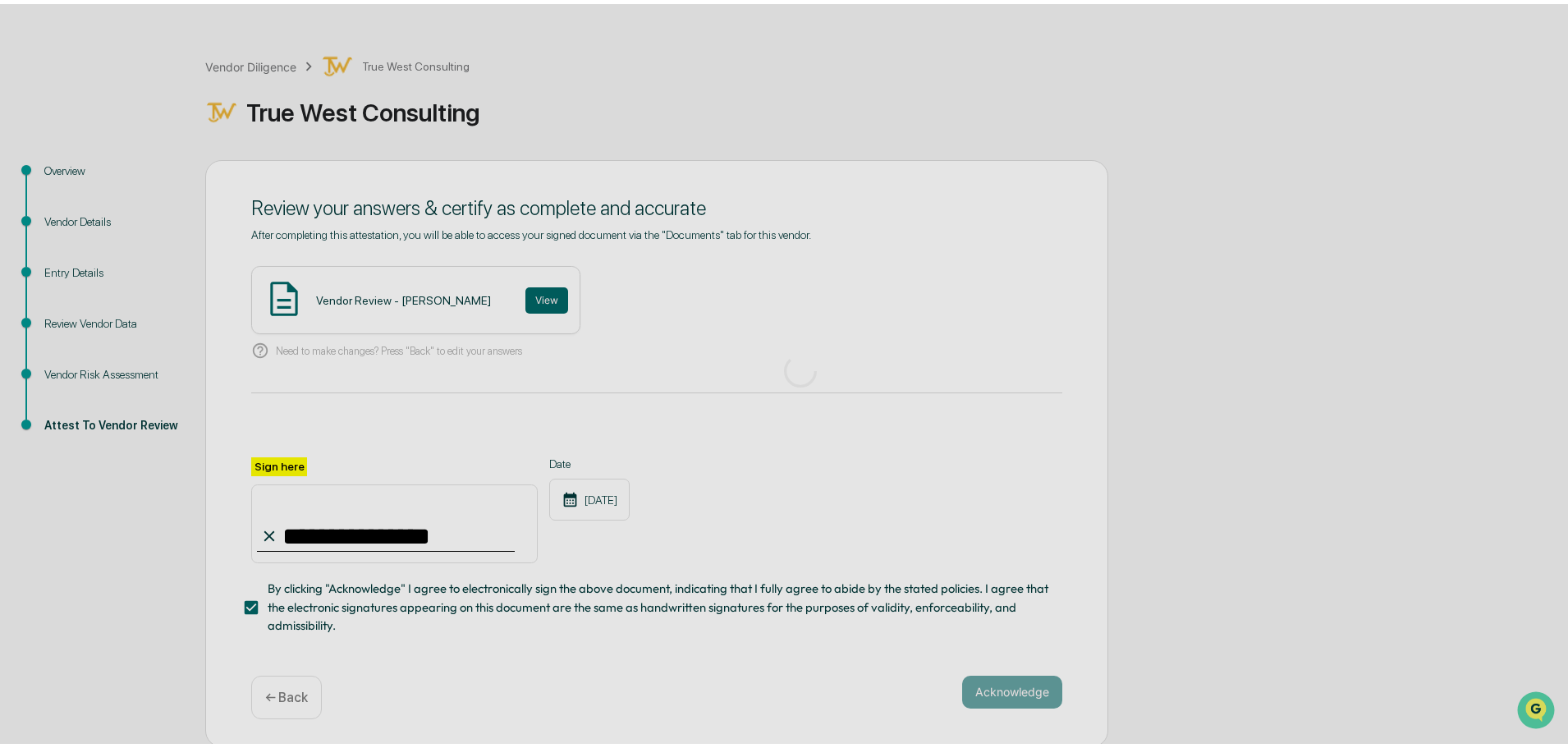
scroll to position [0, 0]
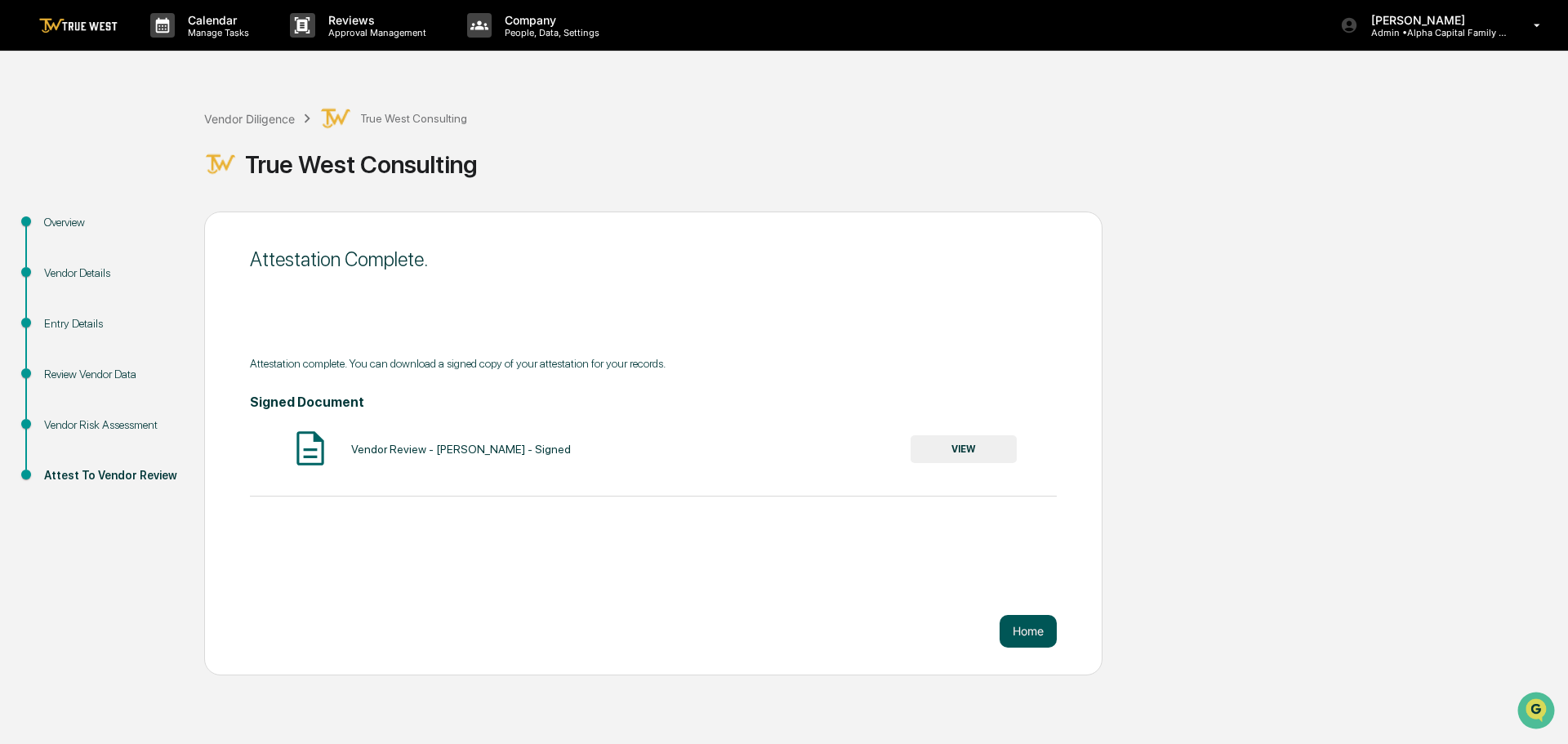
click at [1032, 632] on button "Home" at bounding box center [1028, 631] width 57 height 33
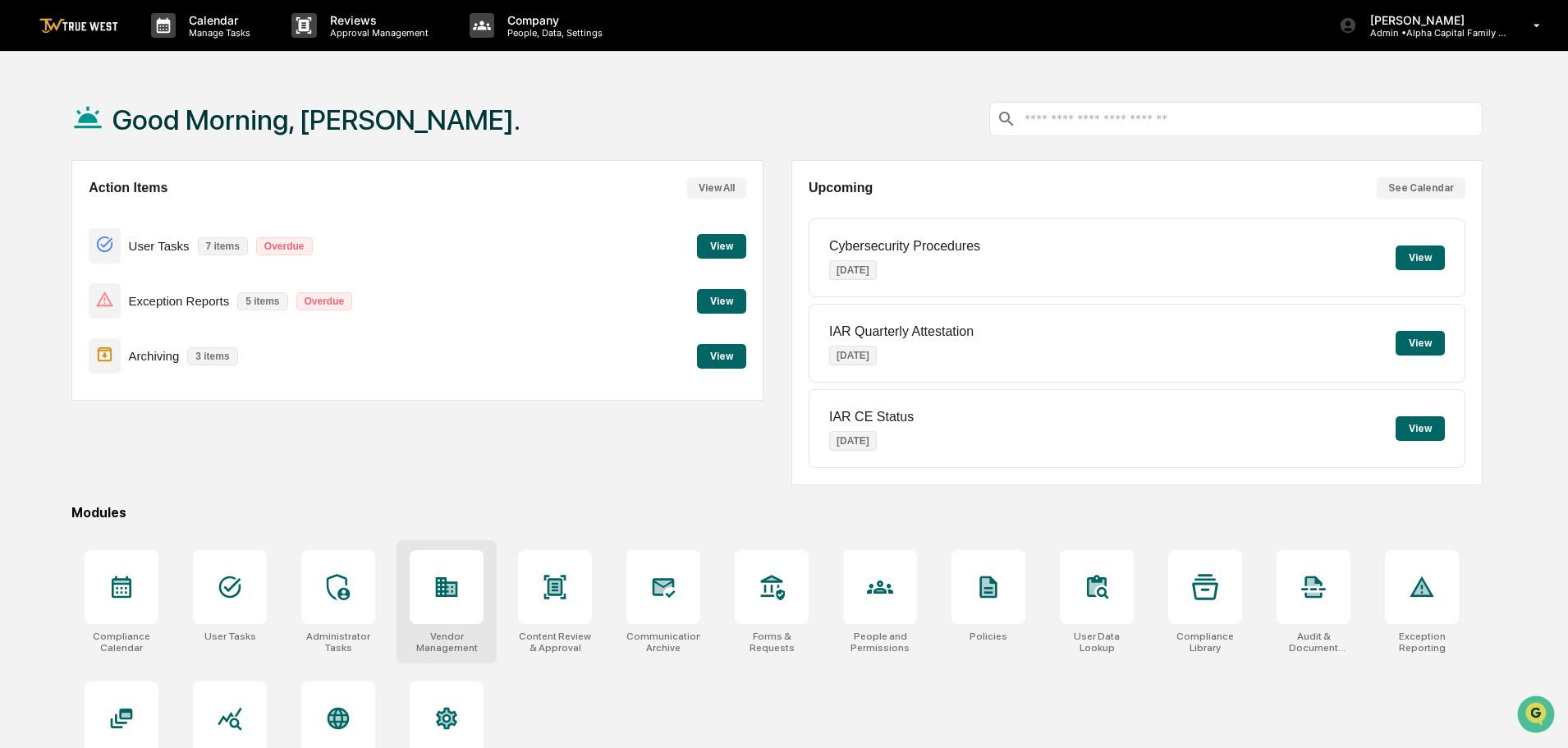
click at [448, 587] on icon at bounding box center [447, 587] width 22 height 20
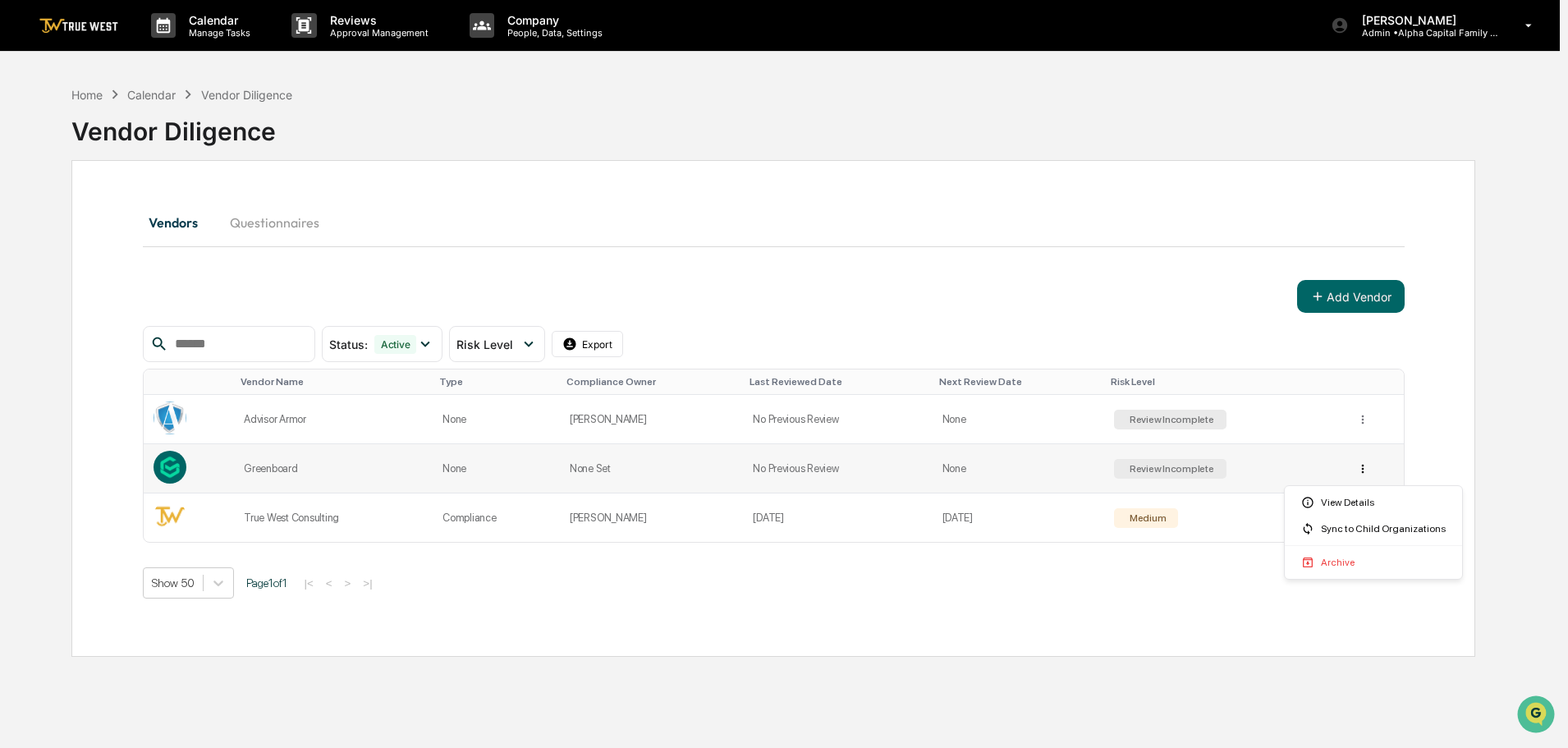
click at [1367, 471] on html "Calendar Manage Tasks Reviews Approval Management Company People, Data, Setting…" at bounding box center [784, 374] width 1568 height 748
click at [1356, 503] on div "View Details" at bounding box center [1374, 502] width 171 height 26
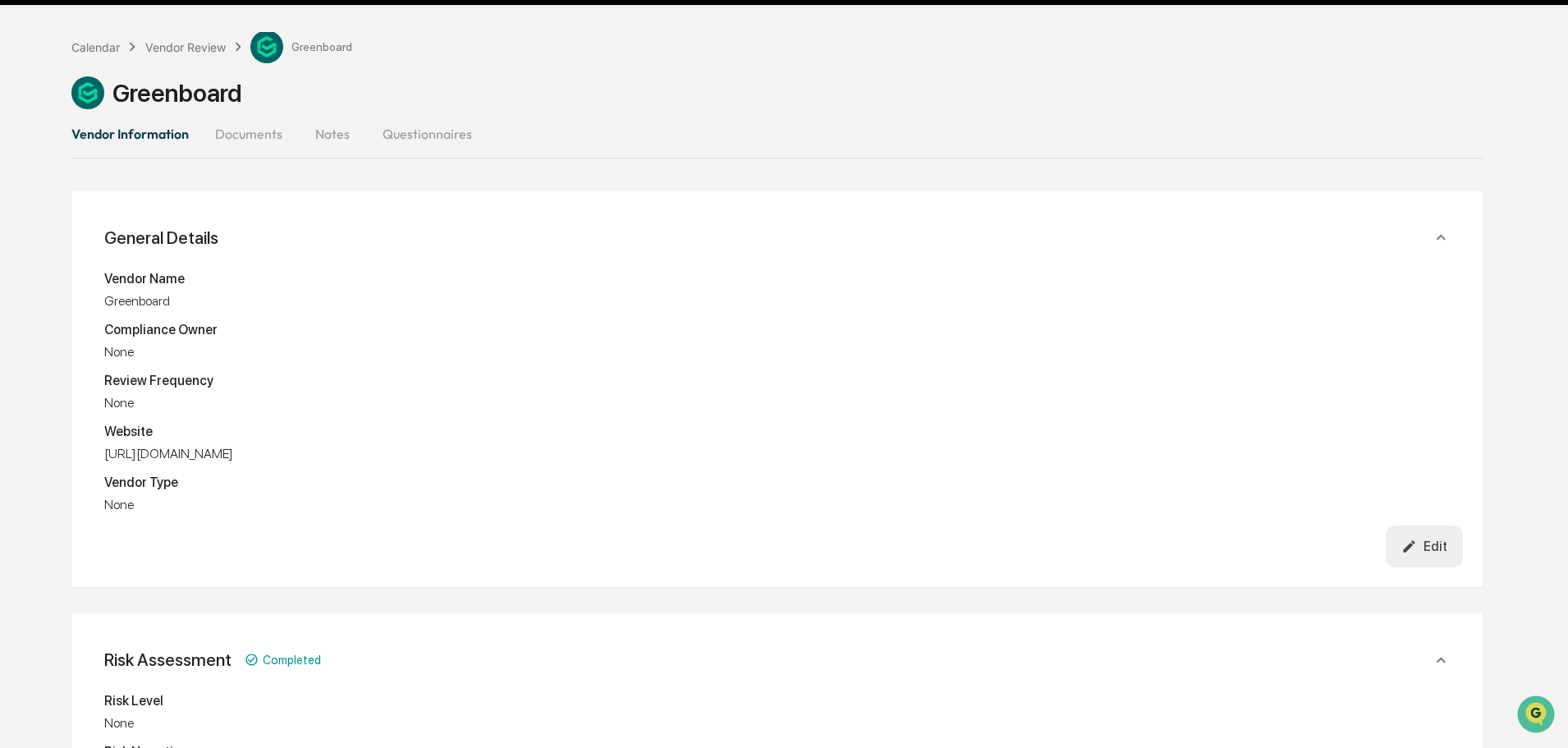
scroll to position [82, 0]
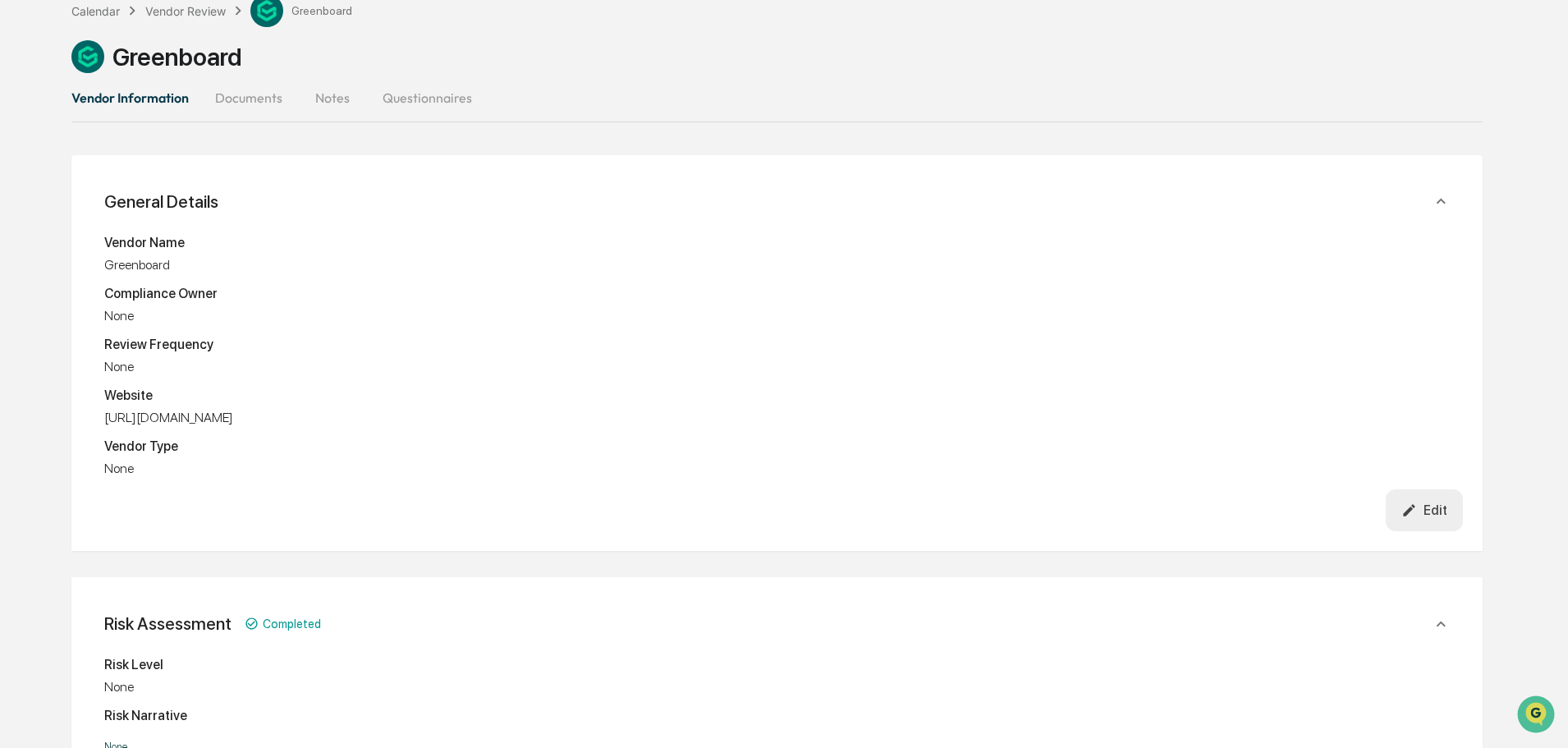
click at [1426, 510] on div "Edit" at bounding box center [1424, 510] width 46 height 15
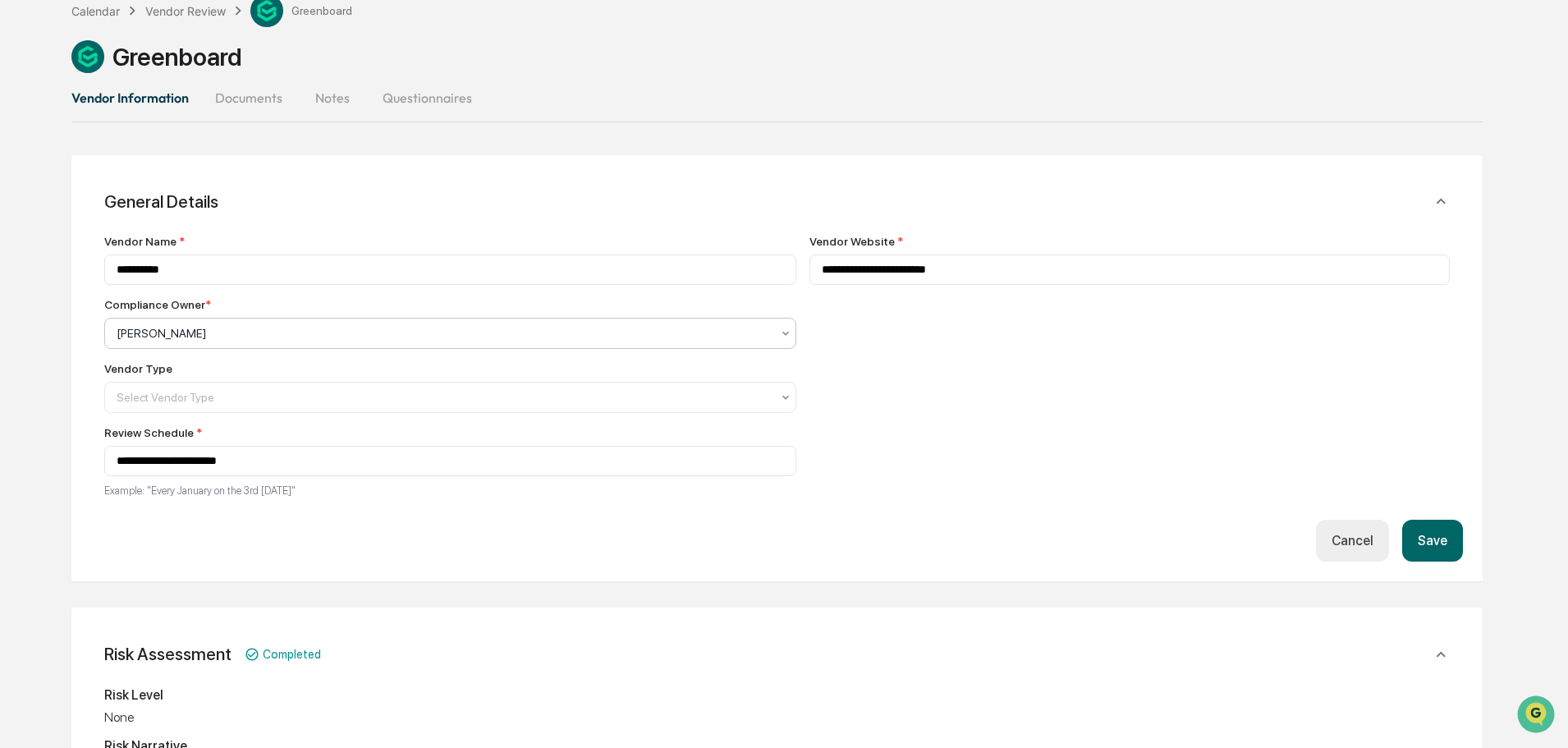
click at [687, 335] on div at bounding box center [444, 333] width 654 height 16
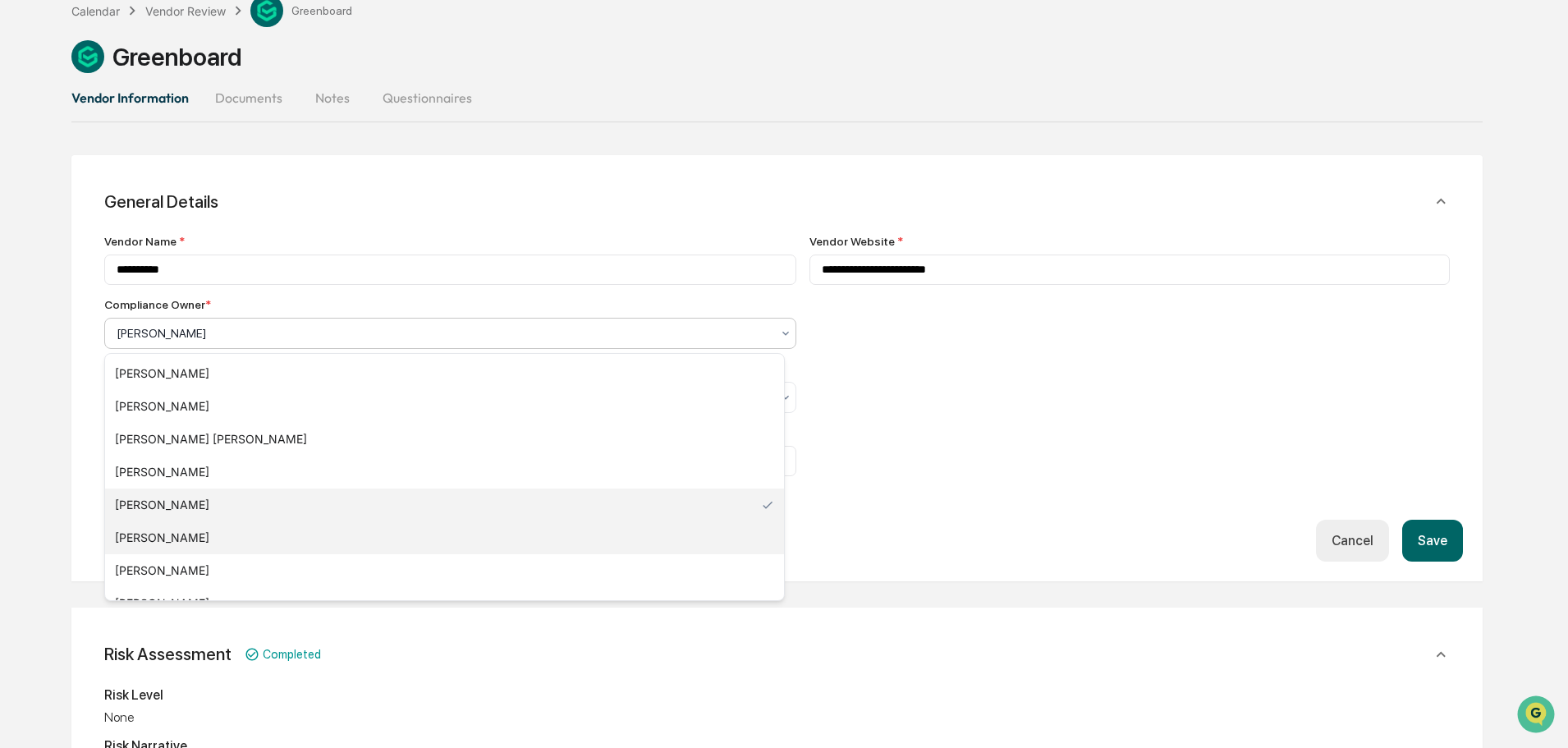
click at [204, 534] on div "[PERSON_NAME]" at bounding box center [444, 537] width 679 height 33
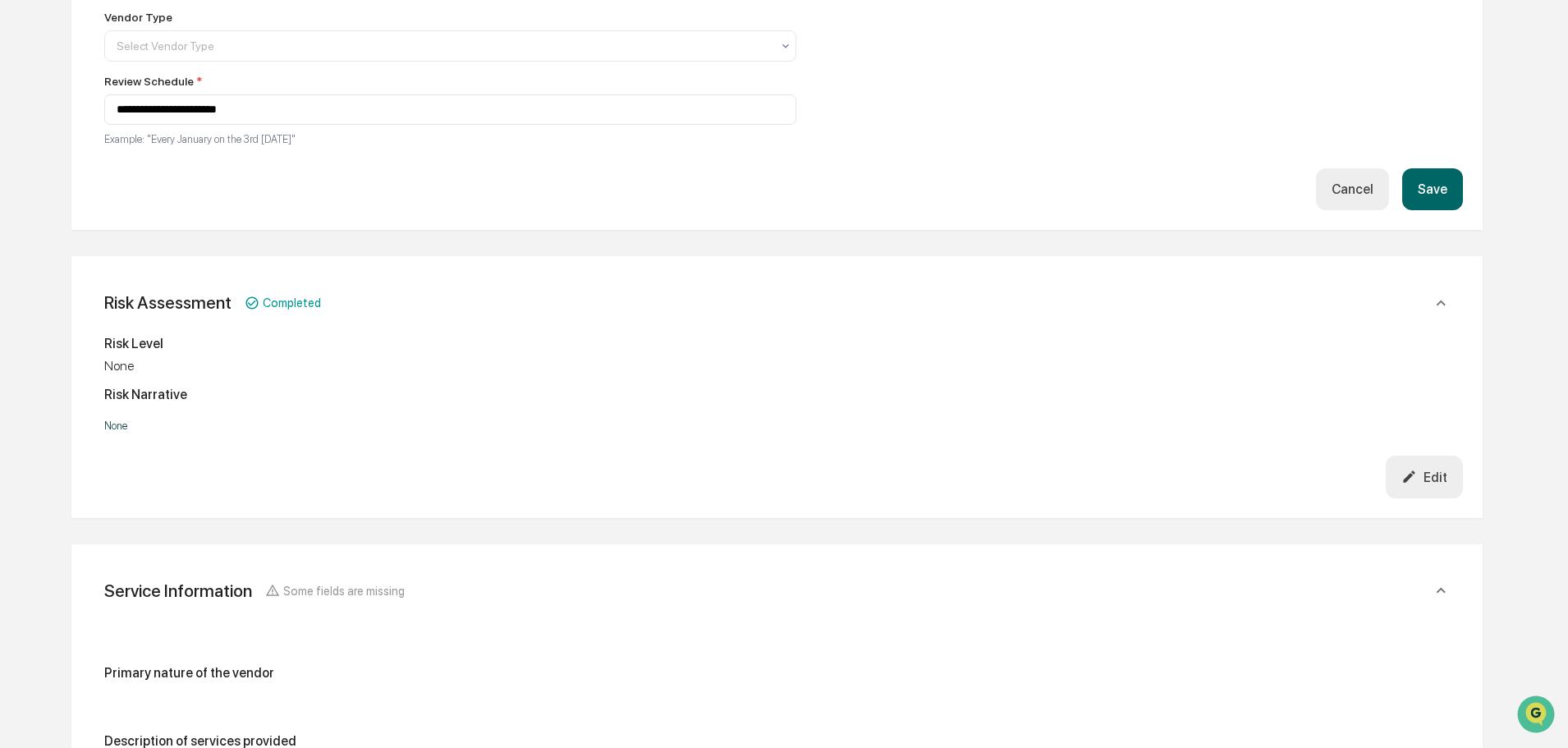
scroll to position [493, 0]
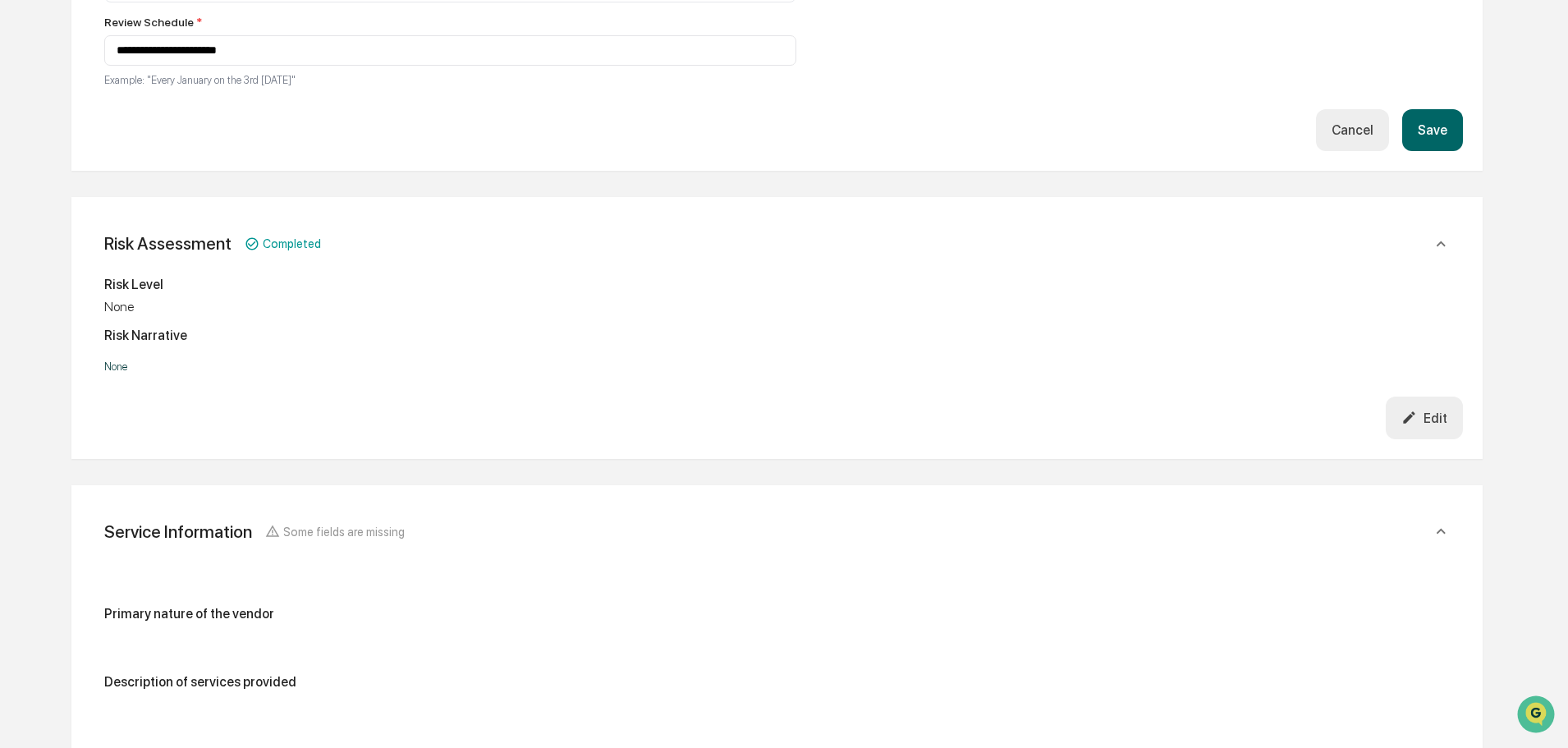
click at [1431, 142] on button "Save" at bounding box center [1433, 130] width 61 height 42
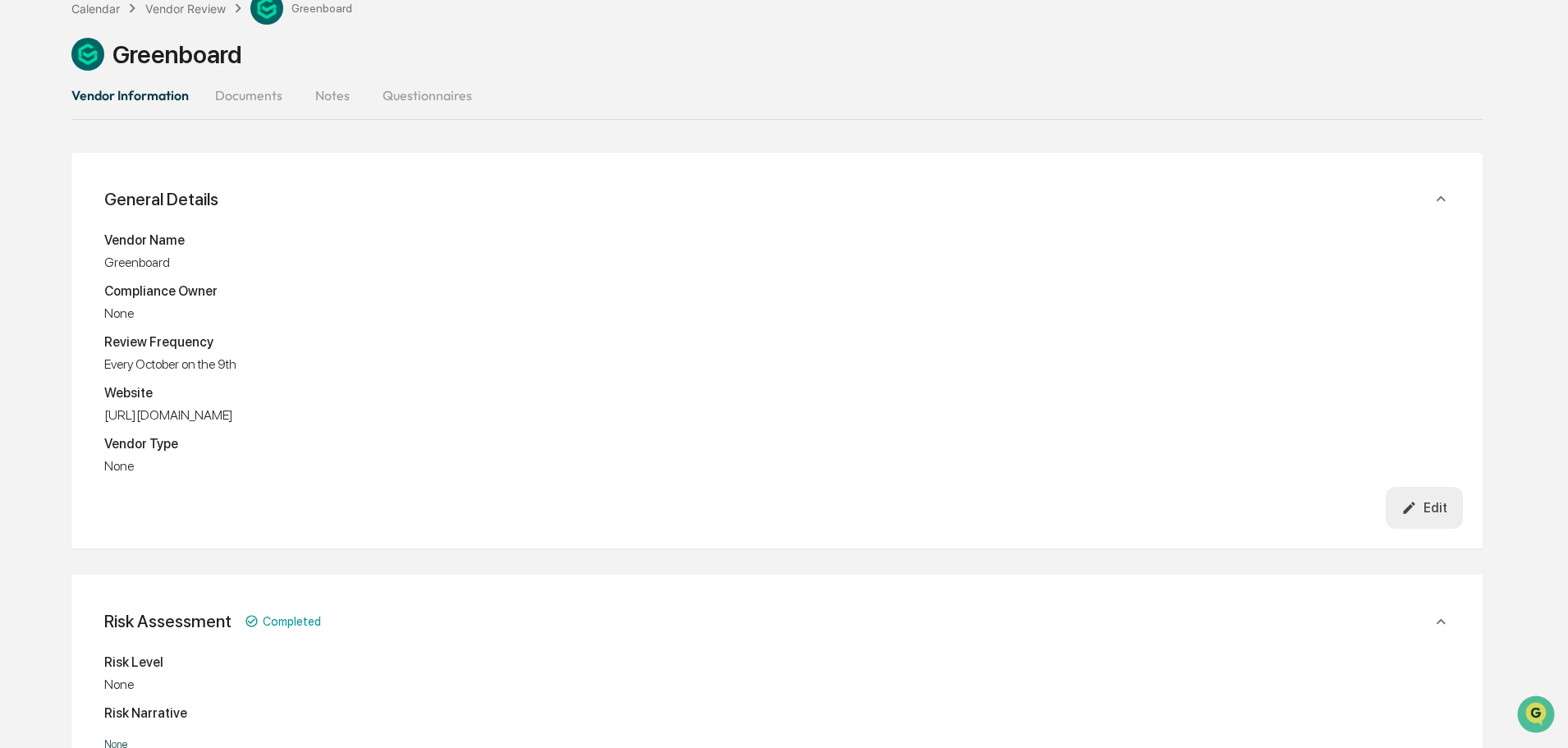
scroll to position [0, 0]
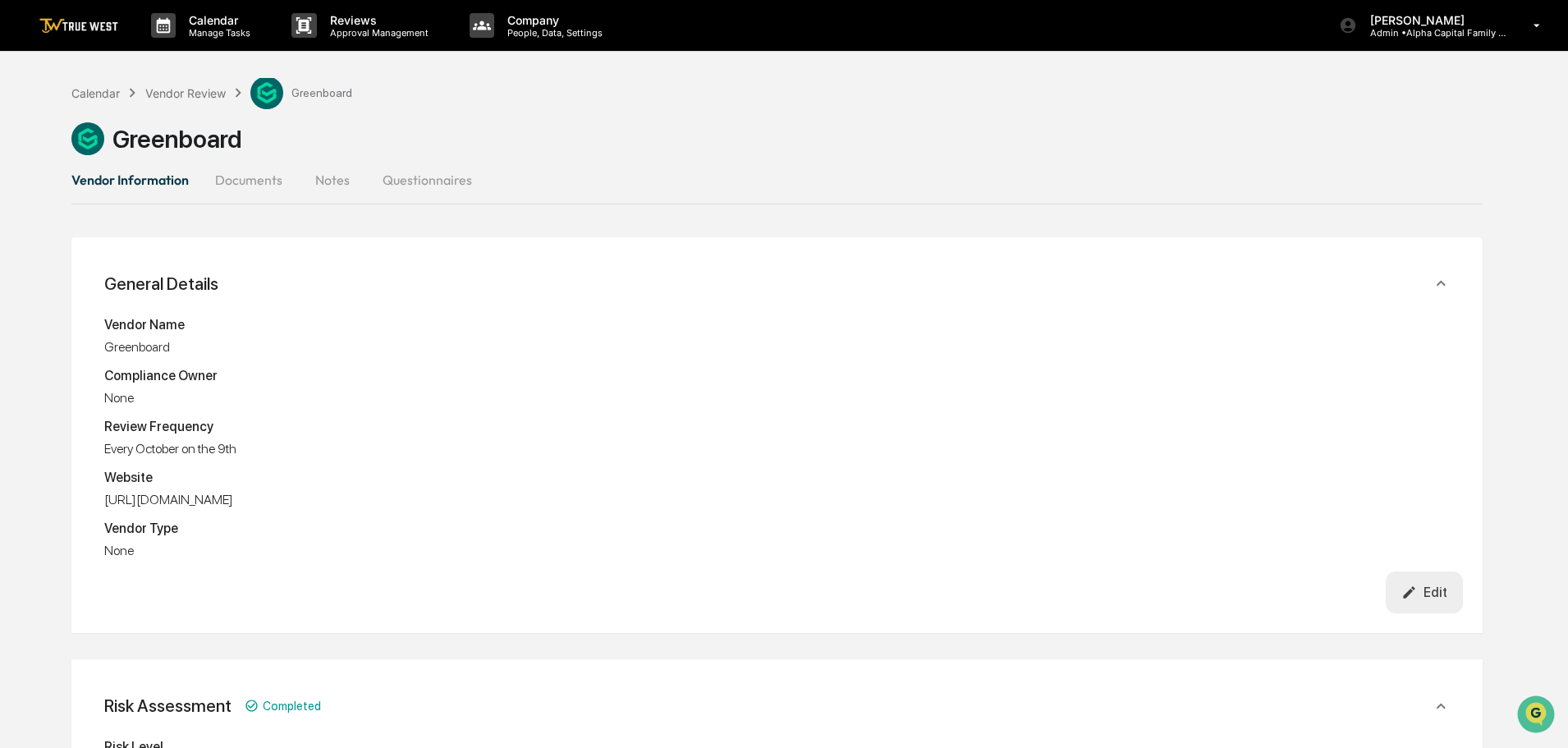
click at [1030, 176] on div "Vendor Information Documents Notes Questionnaires" at bounding box center [777, 180] width 1411 height 39
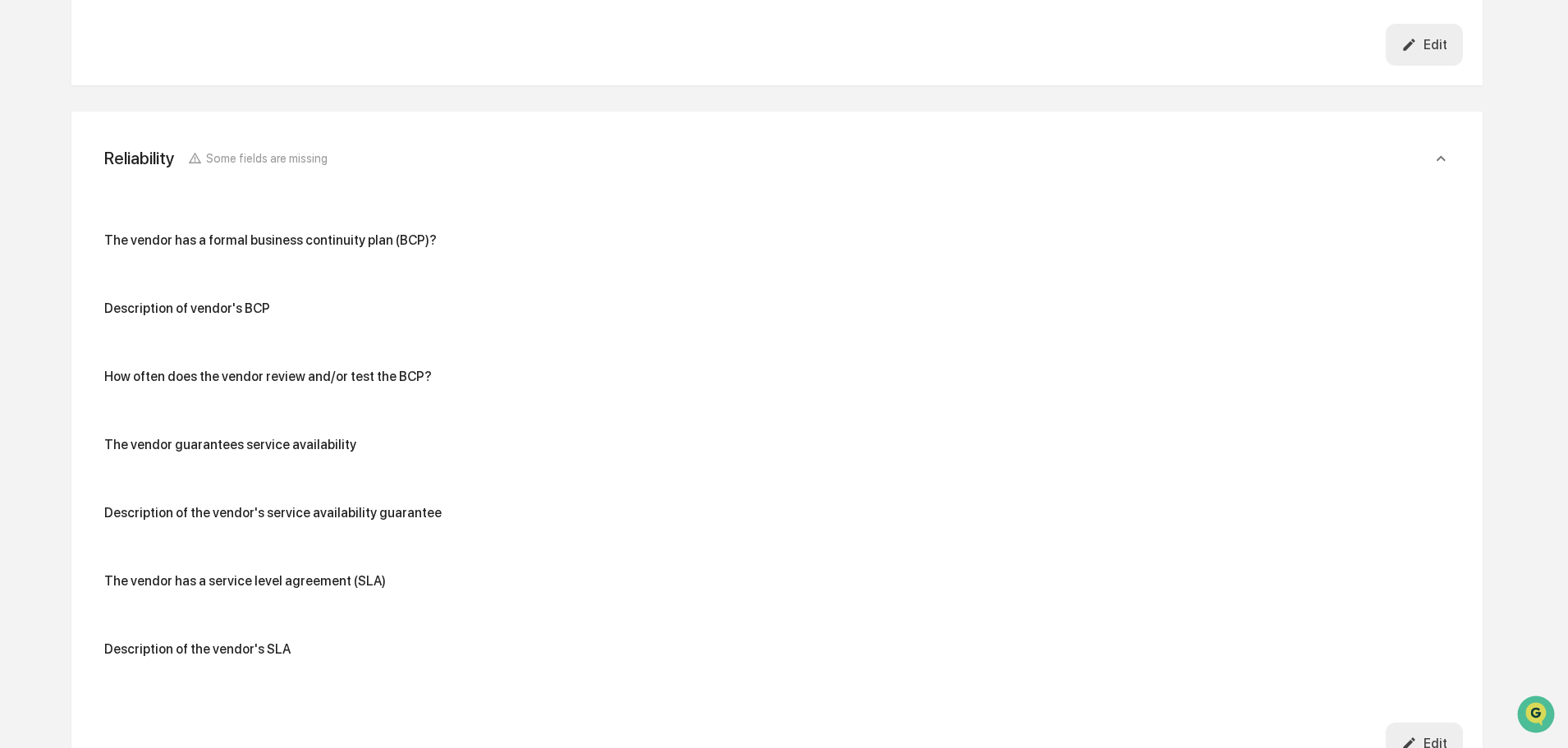
scroll to position [4024, 0]
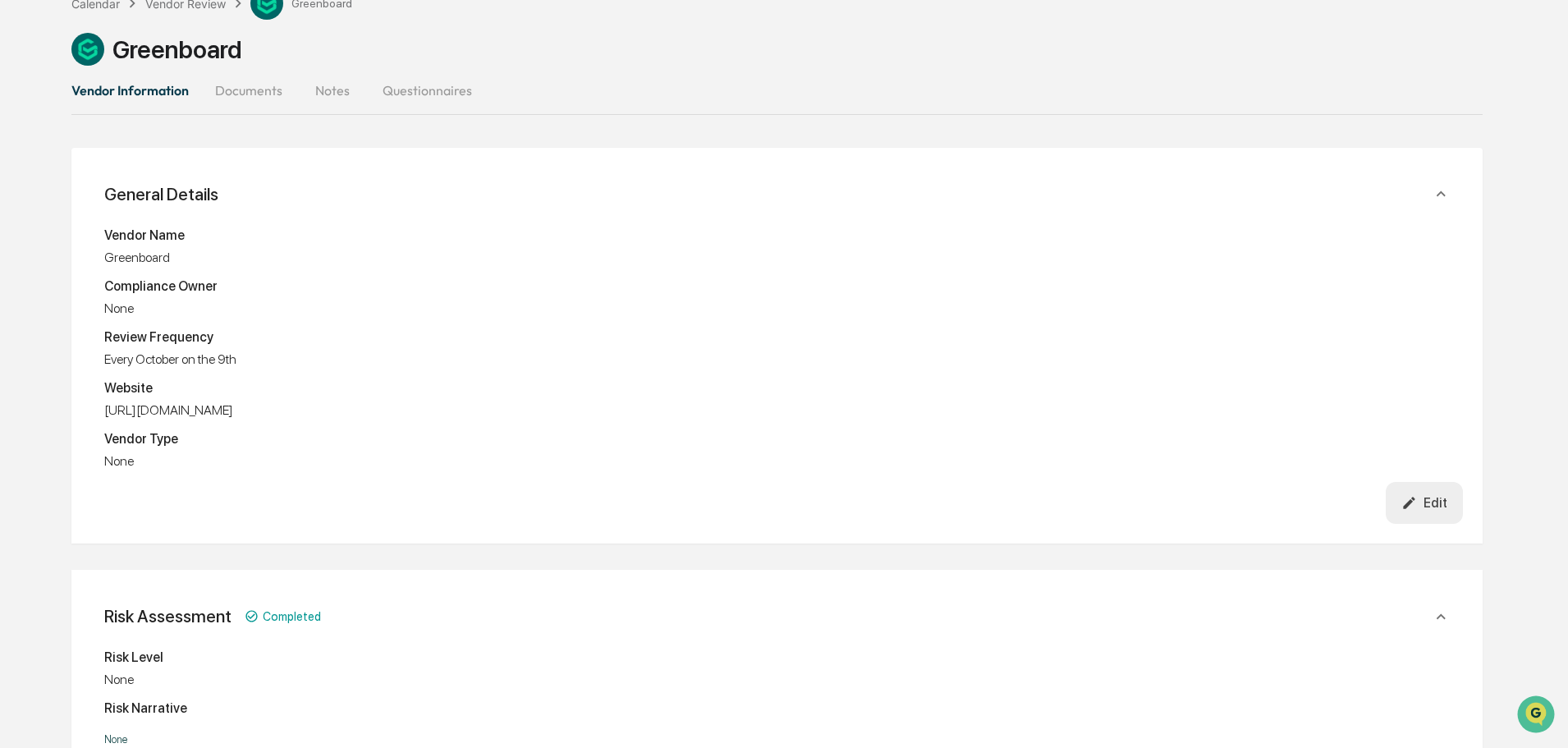
scroll to position [0, 0]
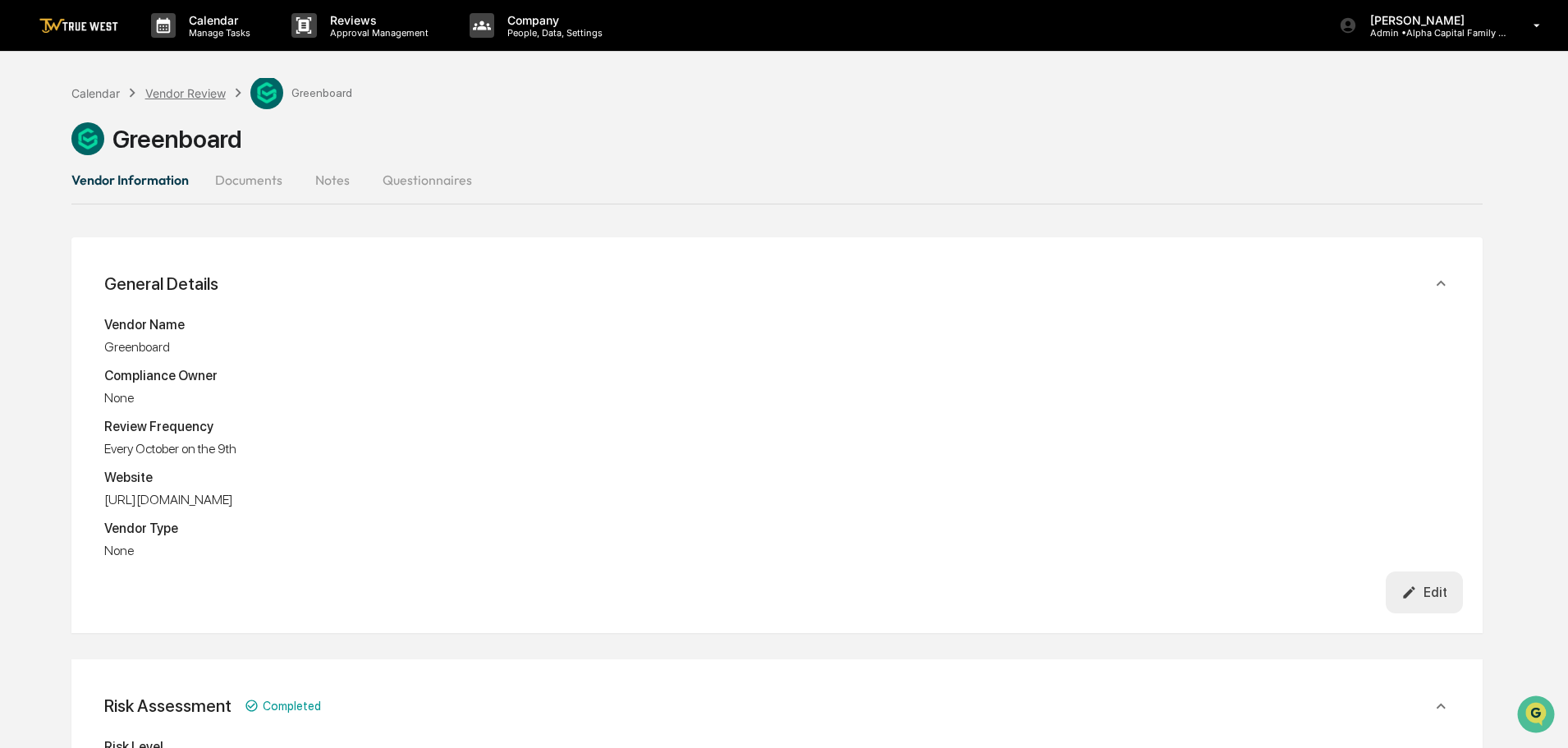
click at [173, 95] on div "Vendor Review" at bounding box center [185, 93] width 81 height 14
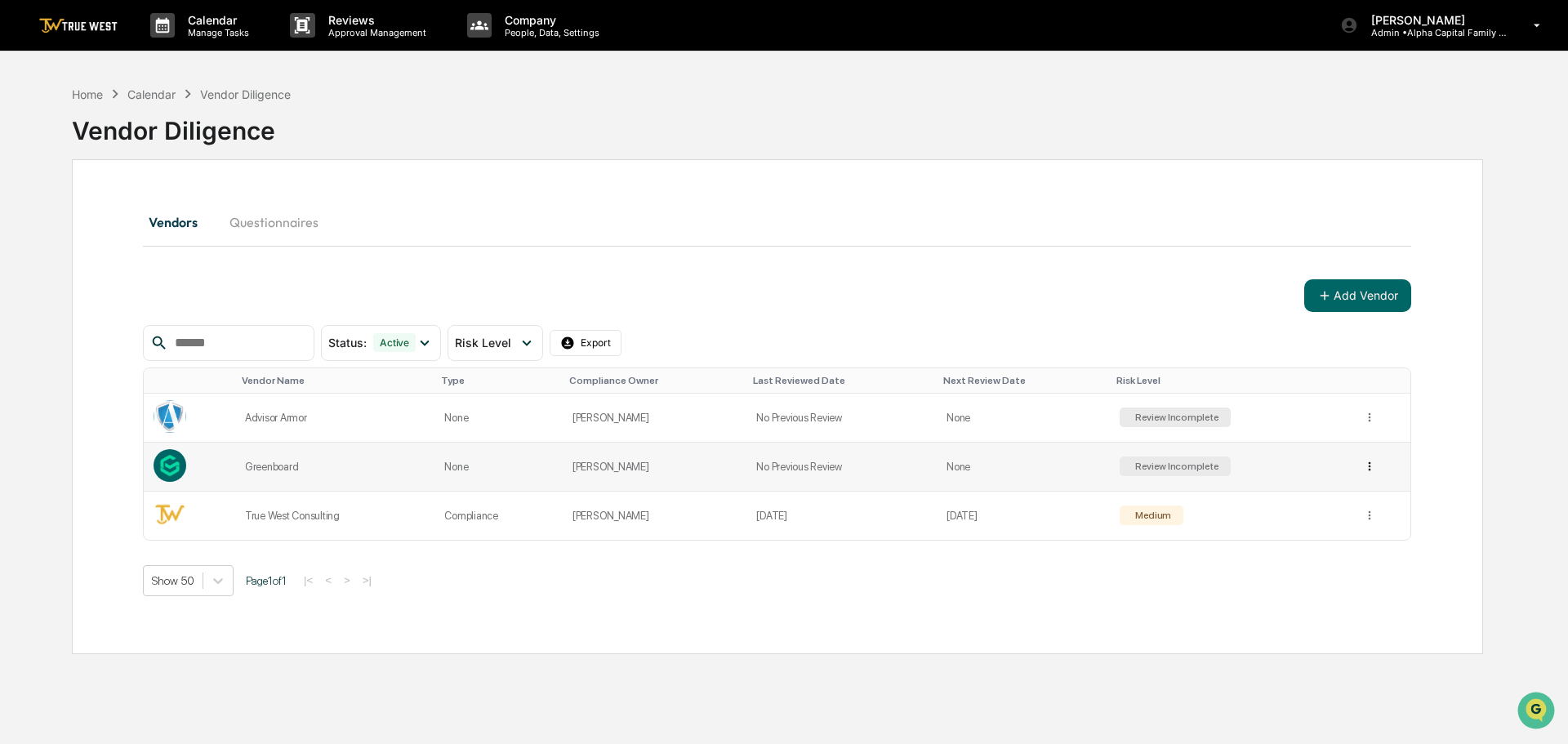
click at [1360, 468] on html "Calendar Manage Tasks Reviews Approval Management Company People, Data, Setting…" at bounding box center [784, 372] width 1568 height 744
click at [1362, 415] on html "Calendar Manage Tasks Reviews Approval Management Company People, Data, Setting…" at bounding box center [784, 372] width 1568 height 744
click at [1331, 454] on div "View Details" at bounding box center [1367, 450] width 170 height 26
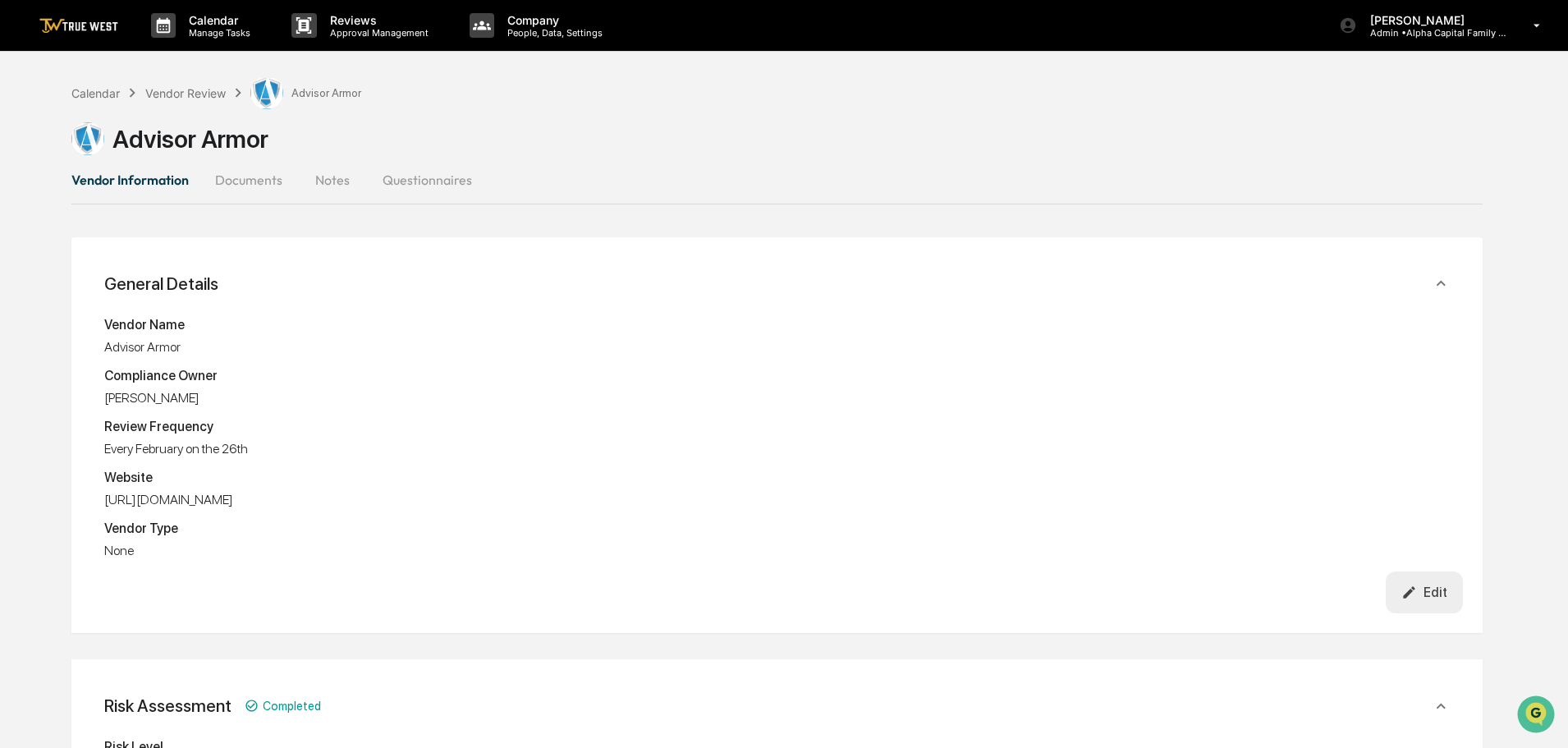
click at [1425, 593] on div "Edit" at bounding box center [1424, 591] width 46 height 15
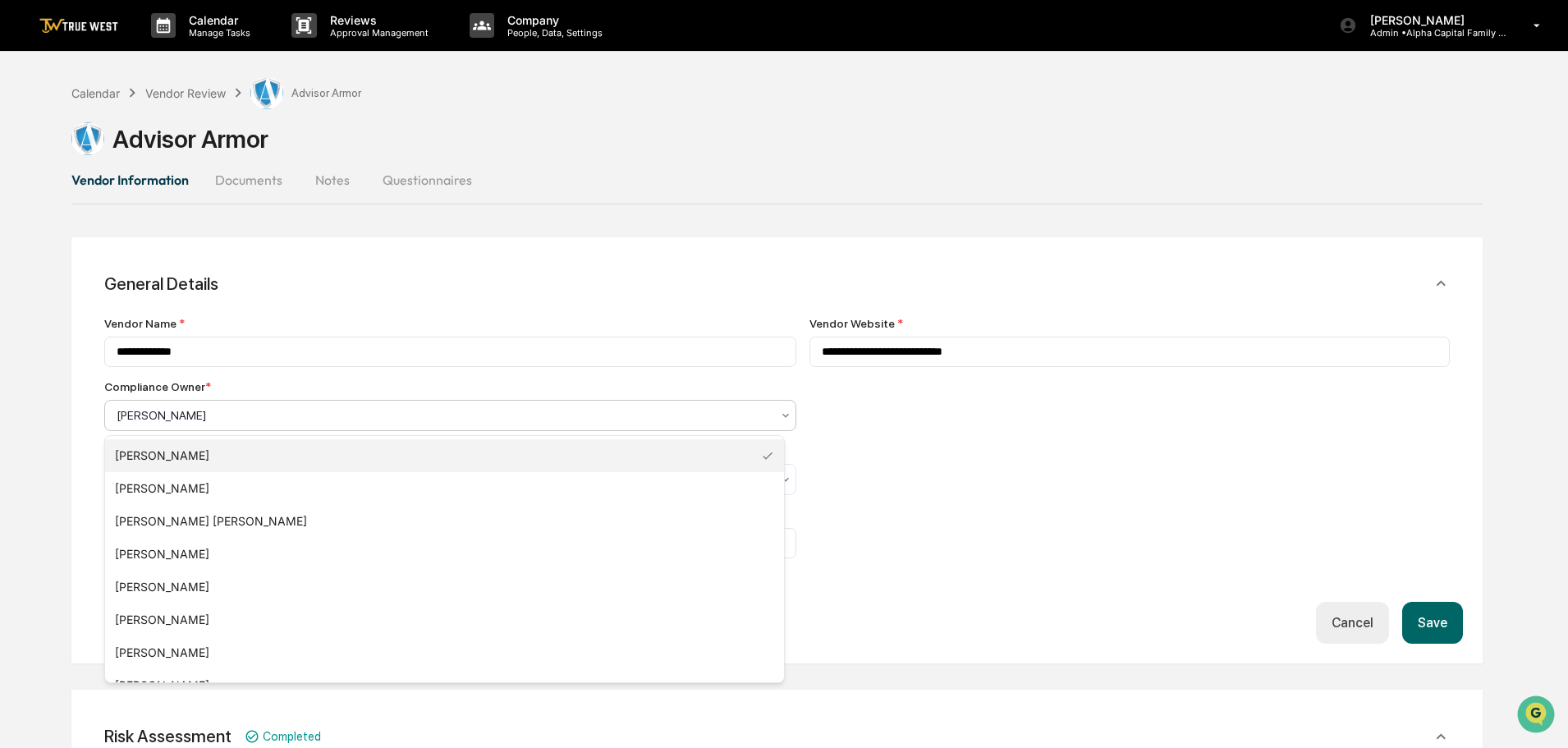
click at [232, 420] on div at bounding box center [444, 415] width 654 height 16
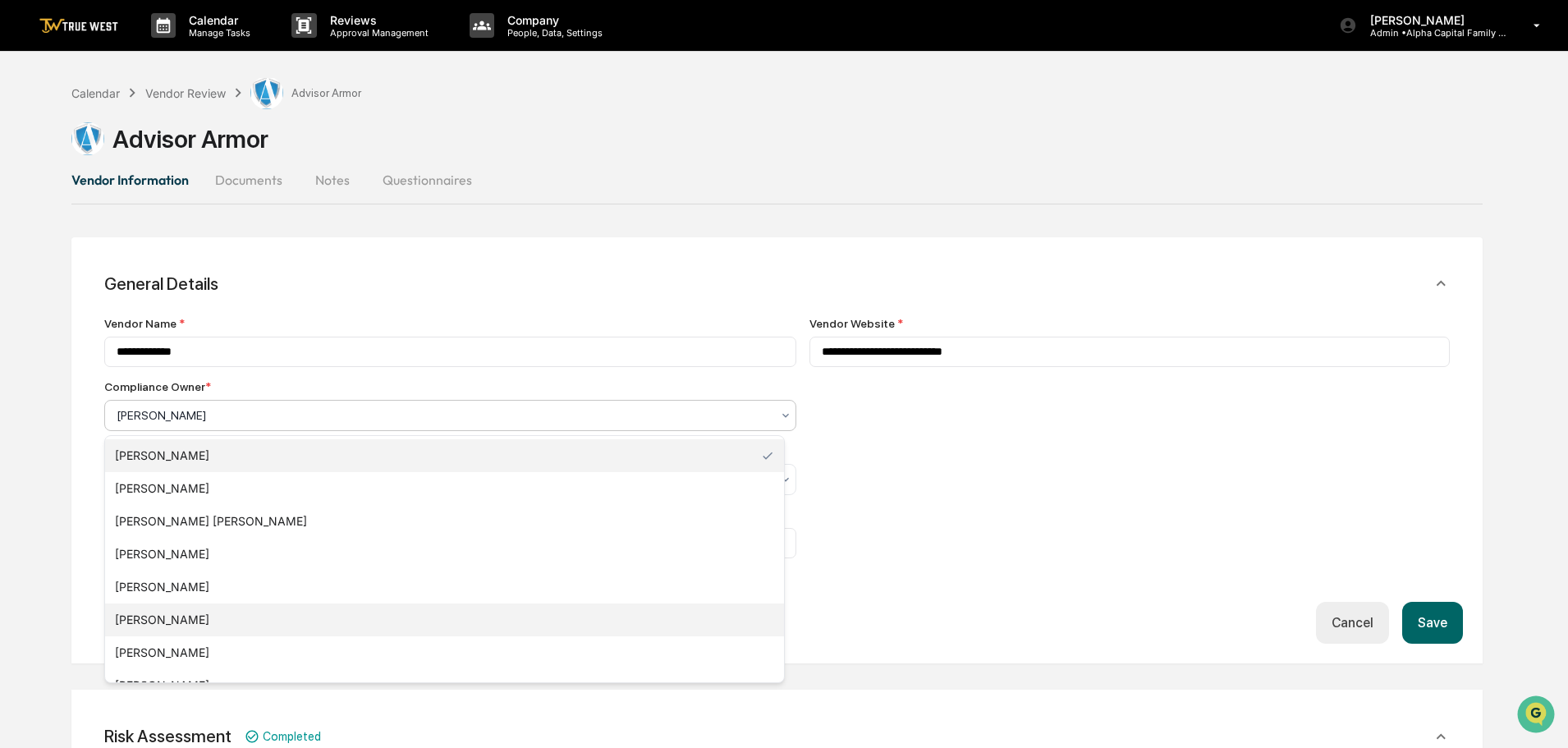
click at [196, 619] on div "Michael Dieschbourg" at bounding box center [444, 619] width 679 height 33
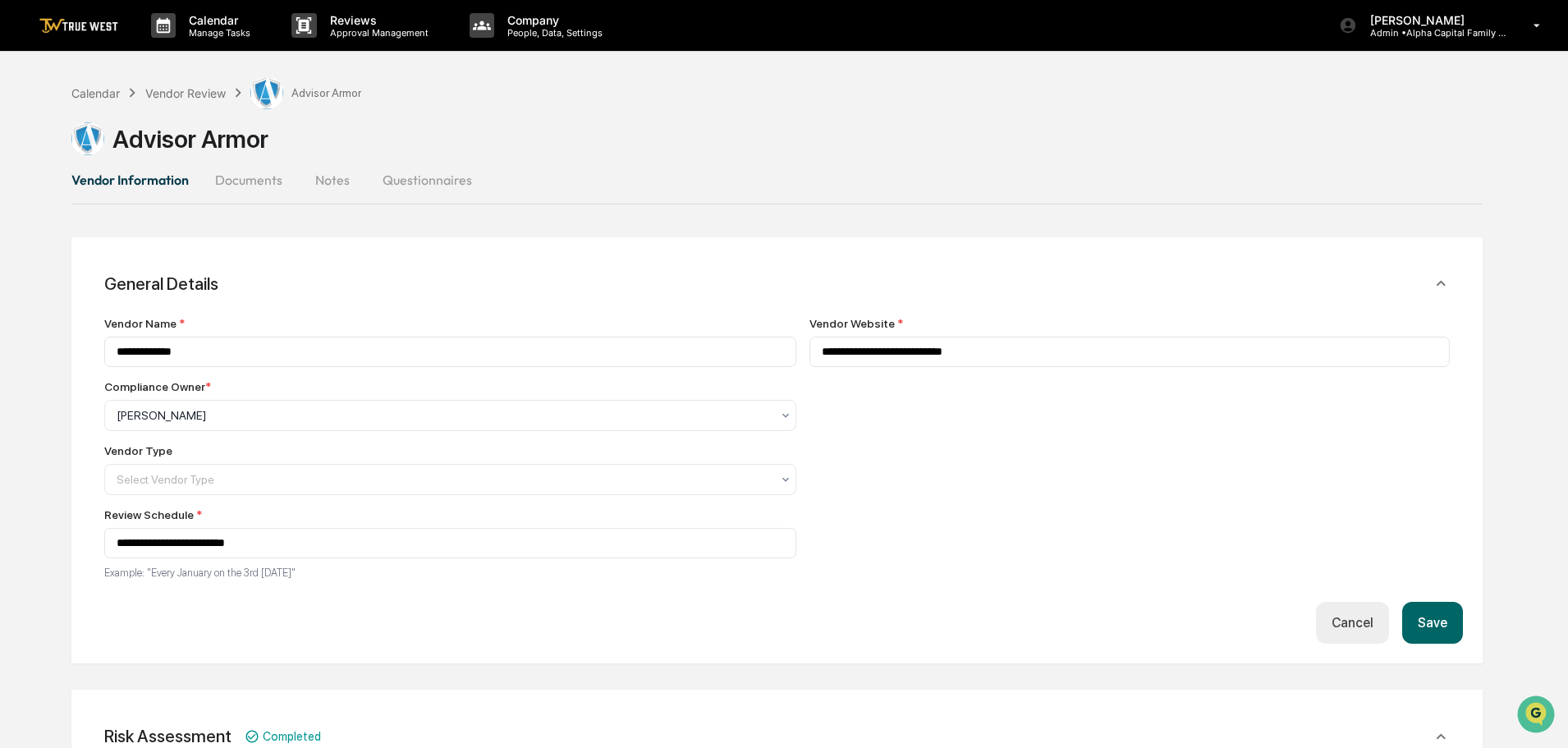
click at [1432, 624] on button "Save" at bounding box center [1433, 623] width 61 height 42
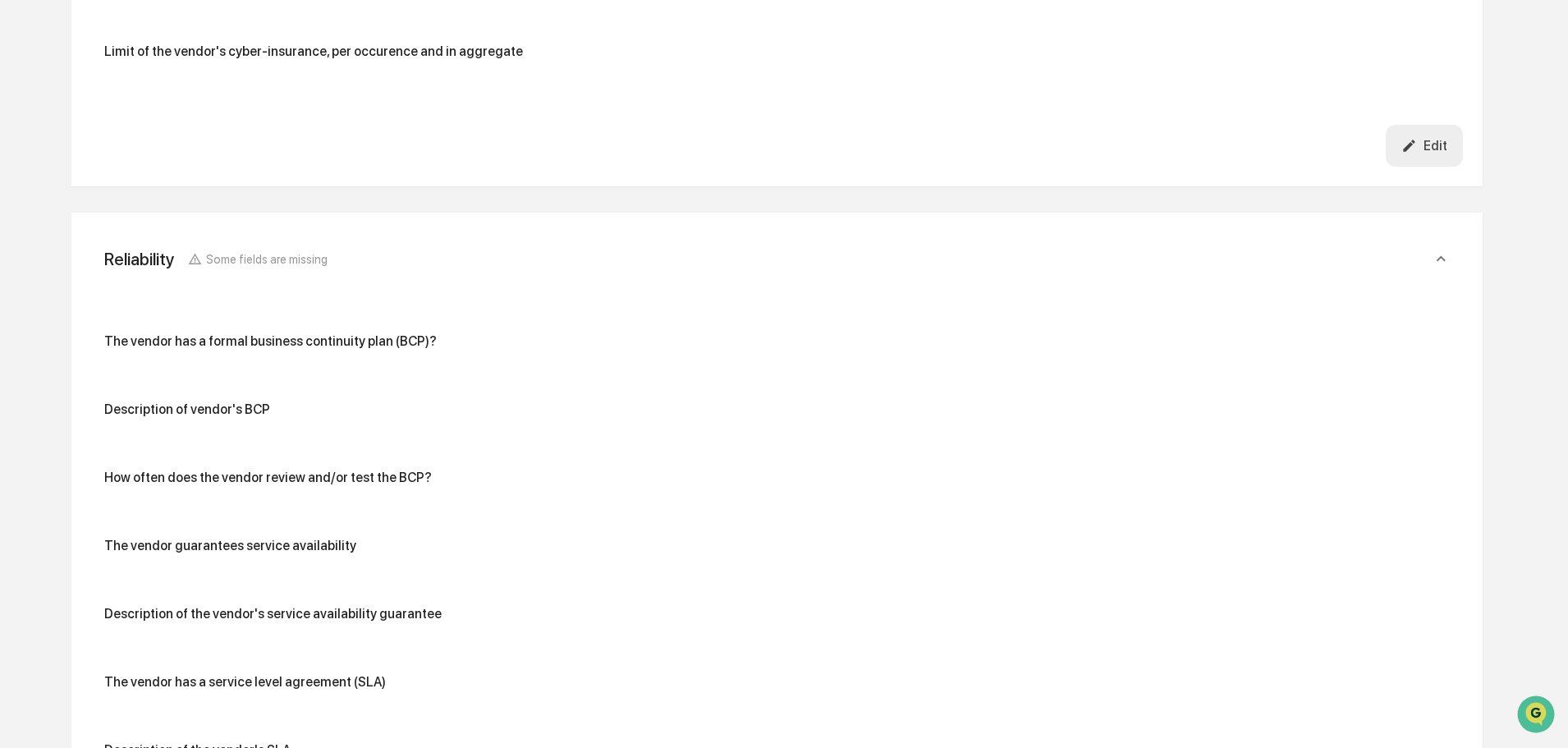
scroll to position [4682, 0]
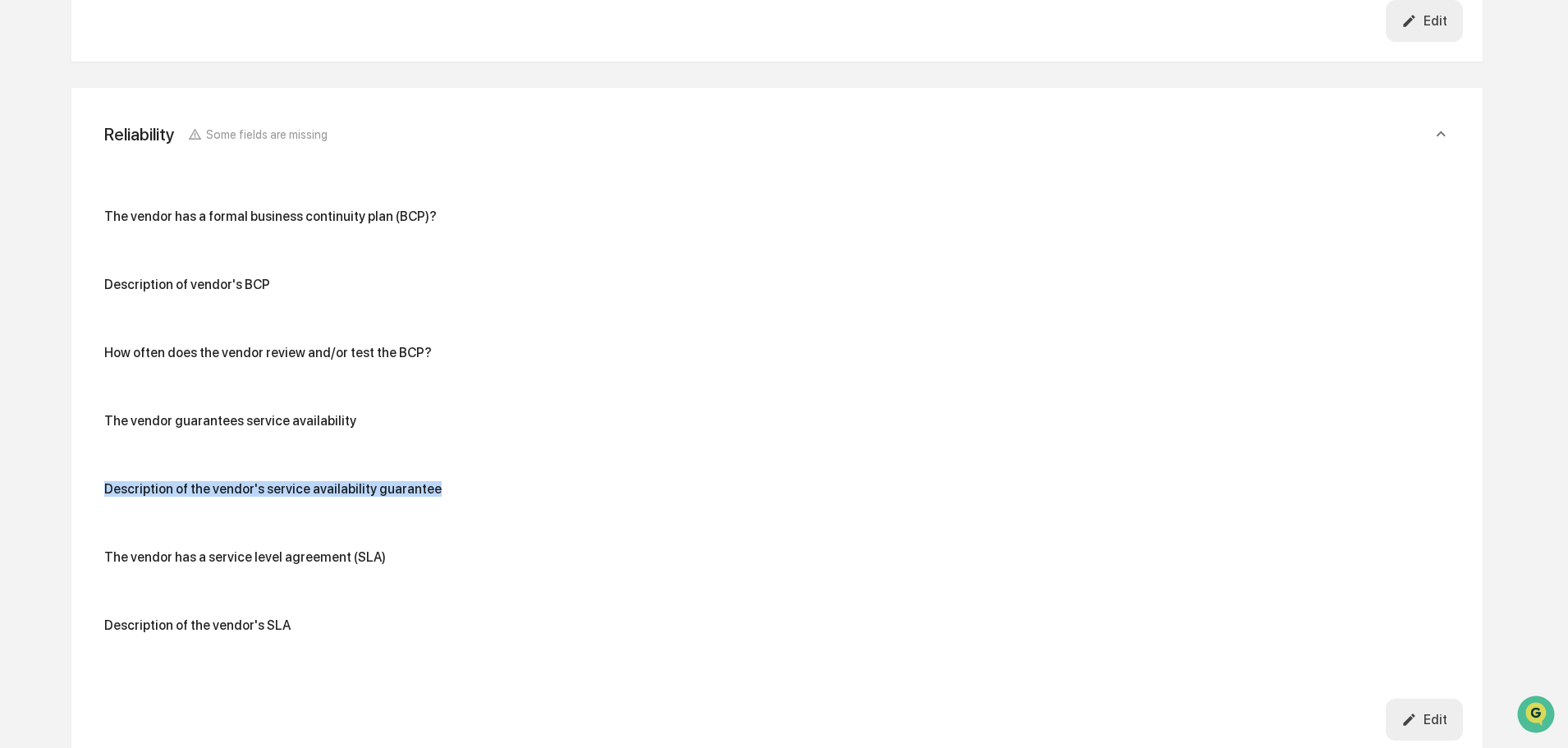
drag, startPoint x: 1212, startPoint y: 491, endPoint x: 1221, endPoint y: 365, distance: 126.3
click at [1221, 365] on div "The vendor has a formal business continuity plan (BCP)? Description of vendor's…" at bounding box center [777, 427] width 1346 height 437
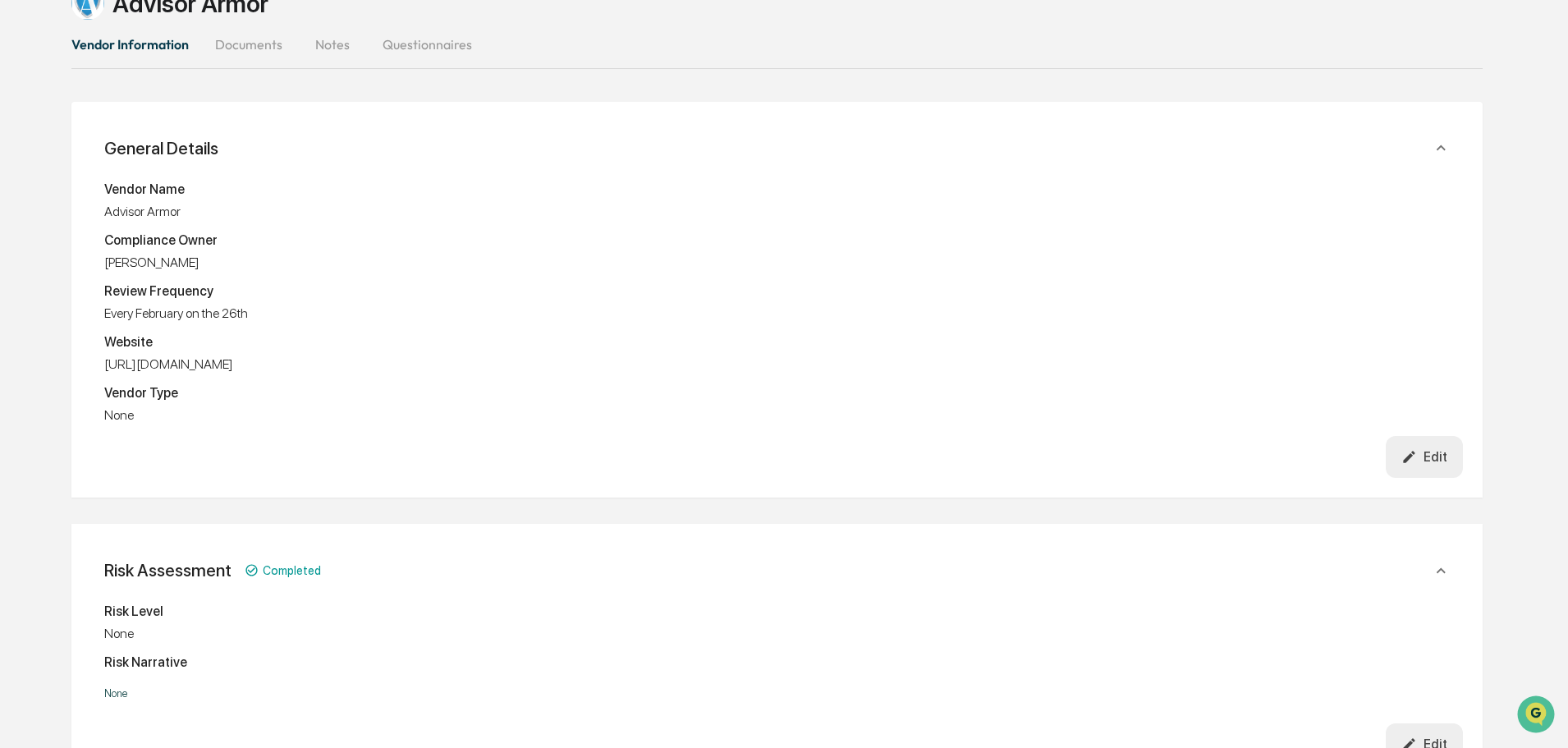
scroll to position [0, 0]
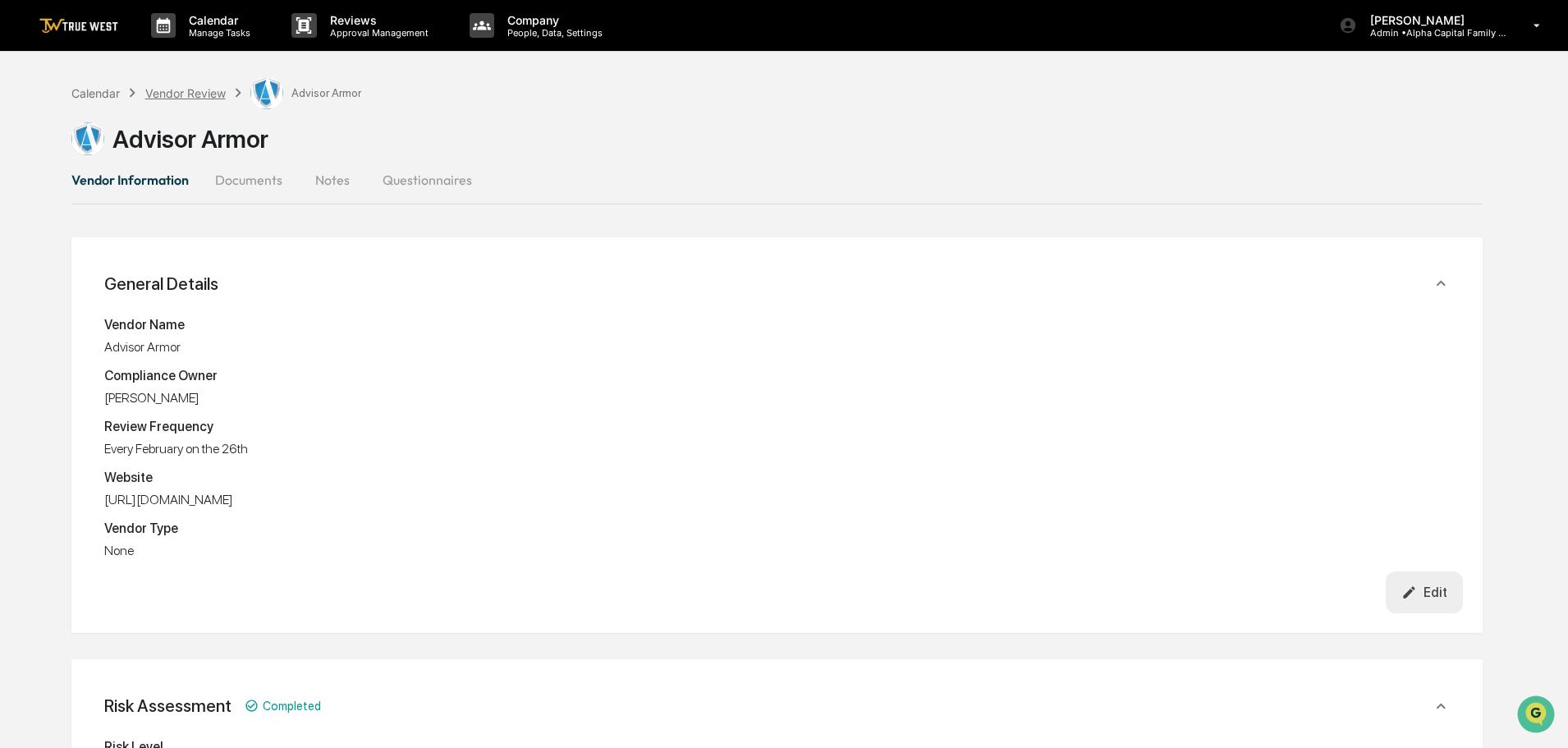
click at [182, 87] on div "Vendor Review" at bounding box center [185, 93] width 81 height 14
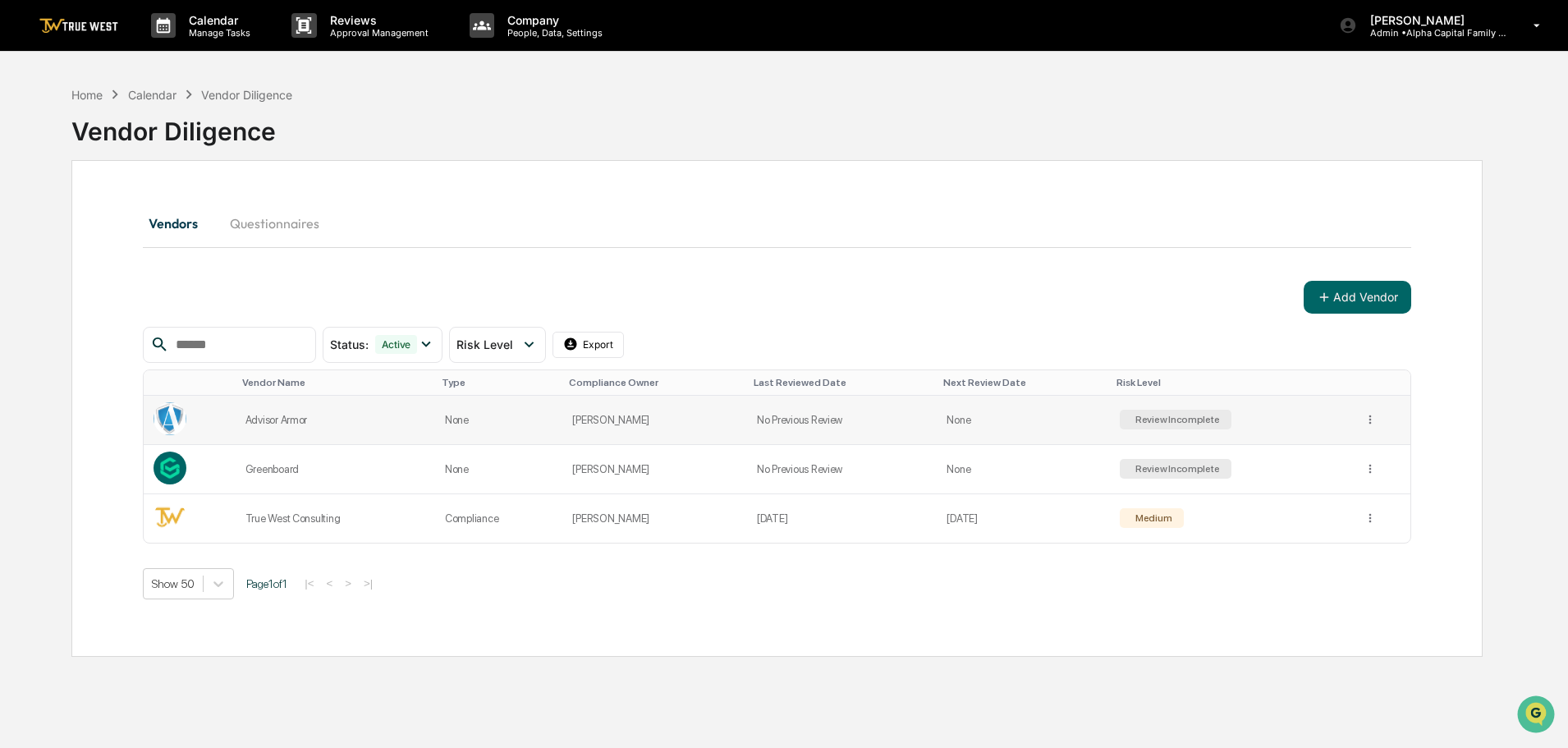
click at [293, 418] on div "Advisor Armor" at bounding box center [335, 420] width 180 height 13
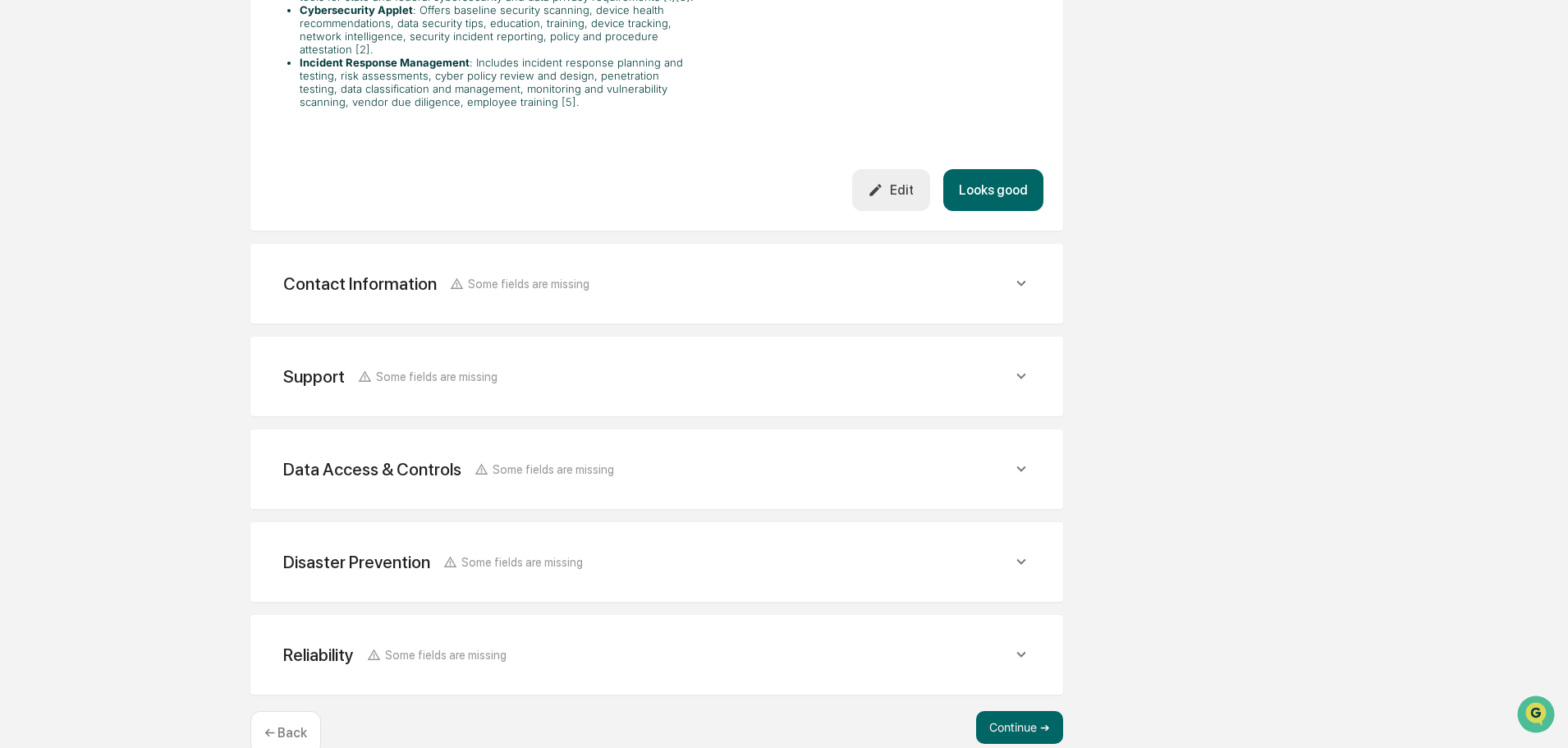
scroll to position [668, 0]
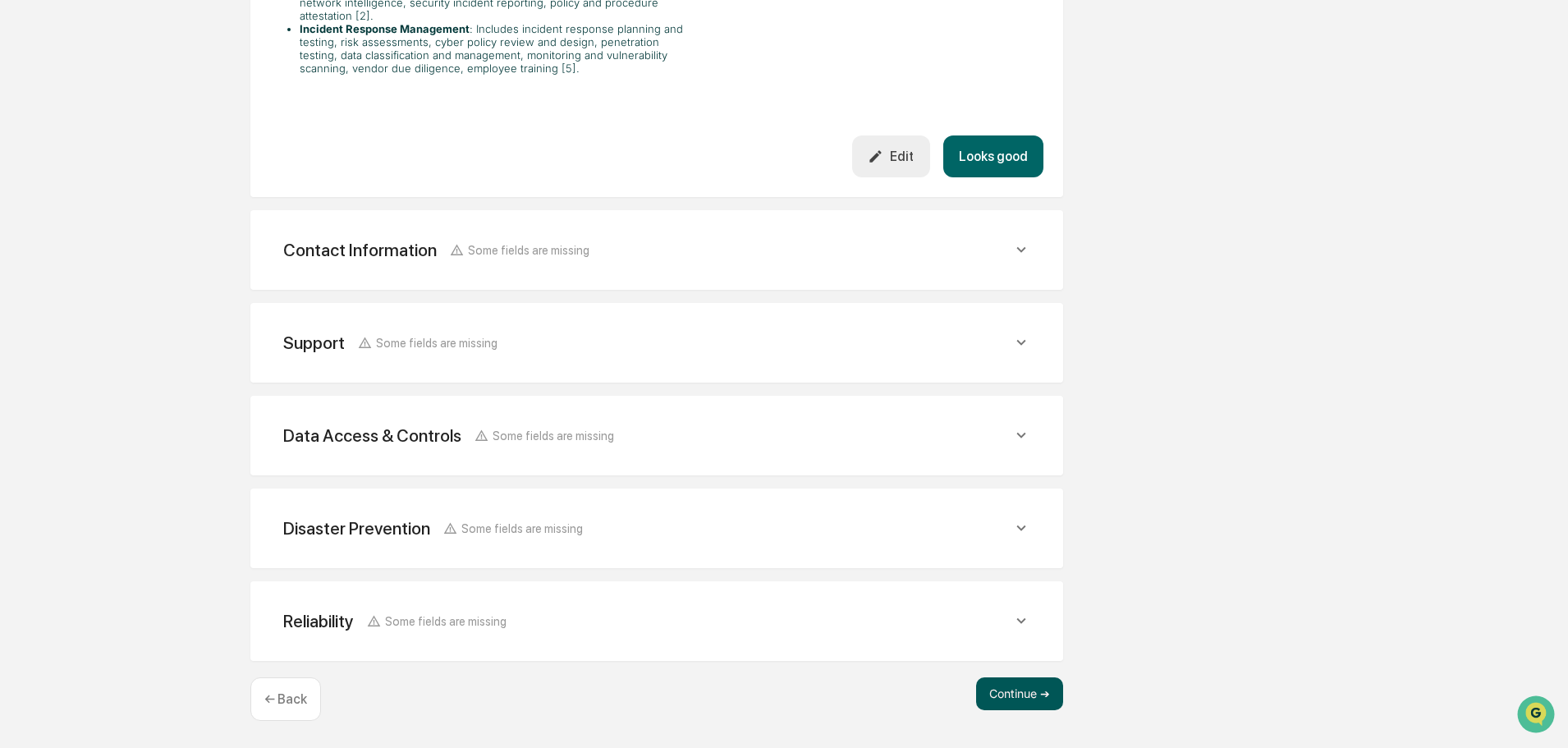
click at [1027, 692] on button "Continue ➔" at bounding box center [1019, 693] width 87 height 33
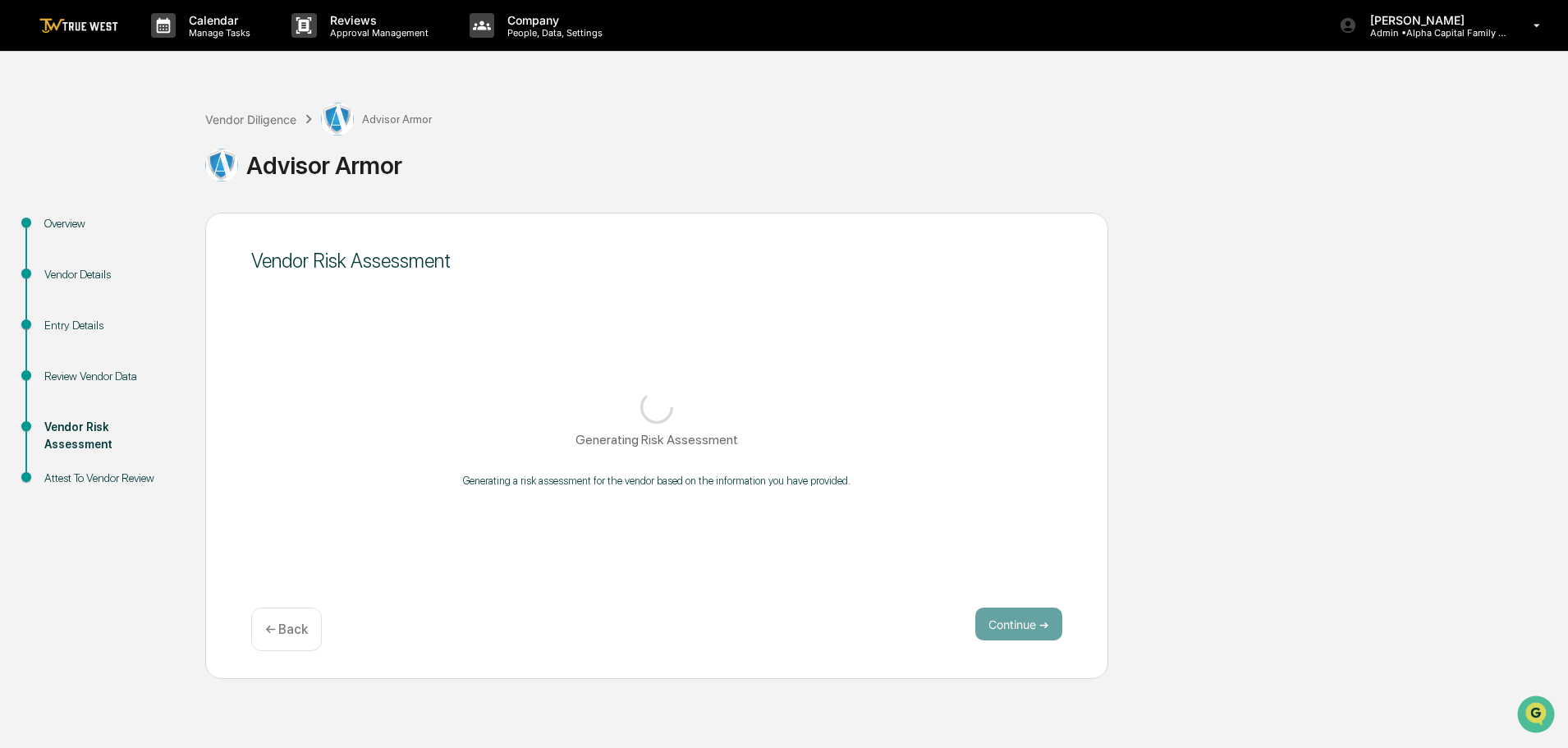
scroll to position [0, 0]
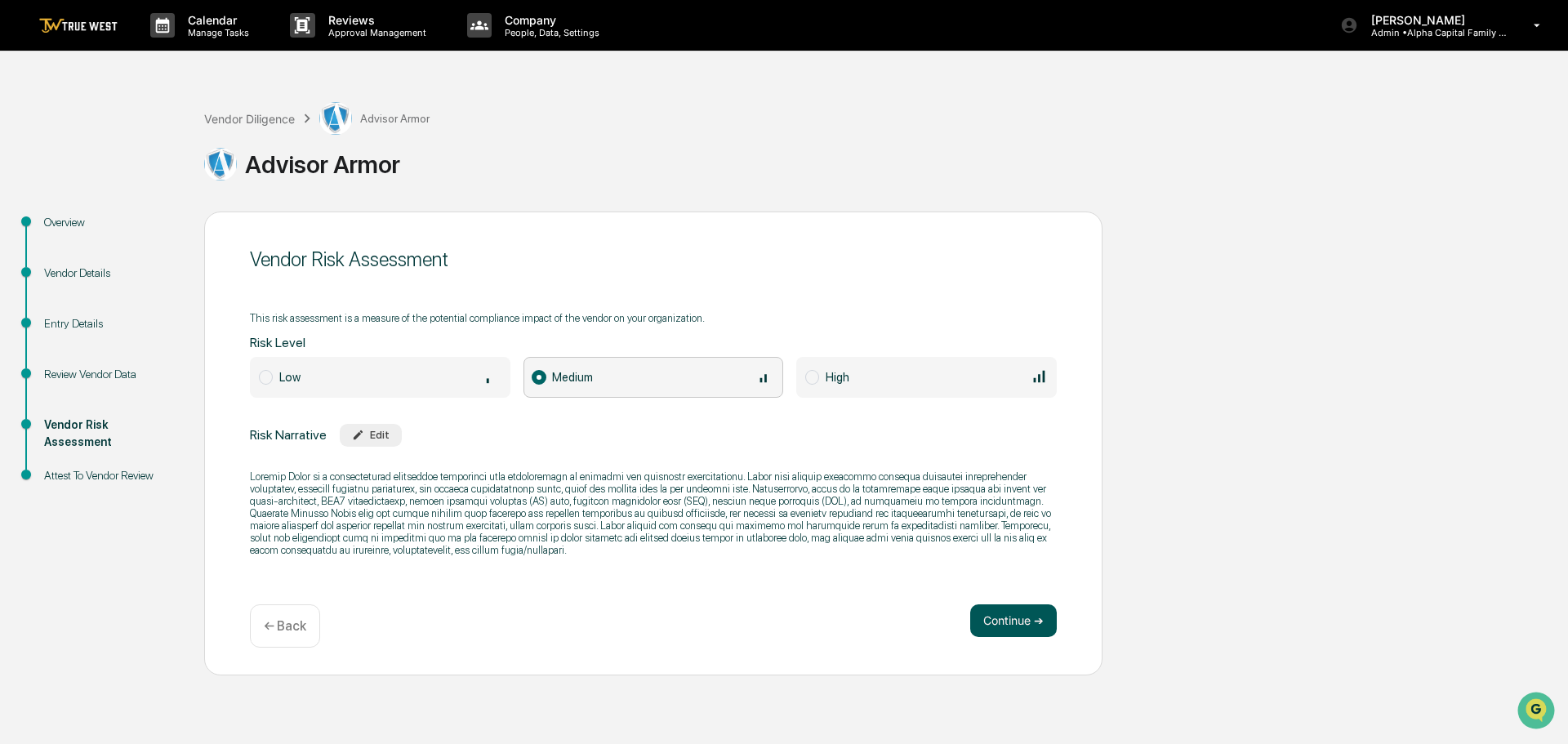
click at [1004, 624] on button "Continue ➔" at bounding box center [1013, 620] width 86 height 33
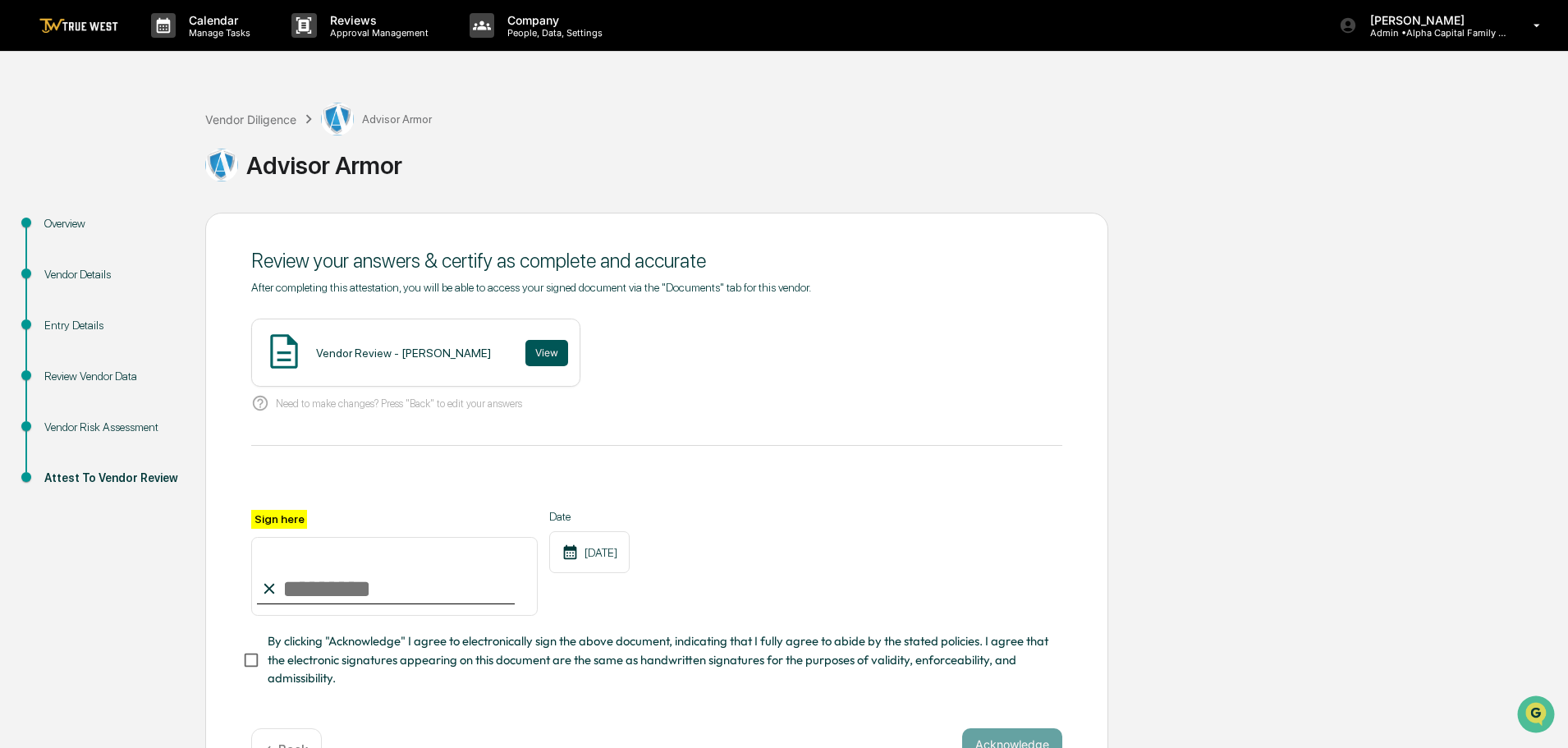
click at [525, 352] on button "View" at bounding box center [547, 352] width 43 height 26
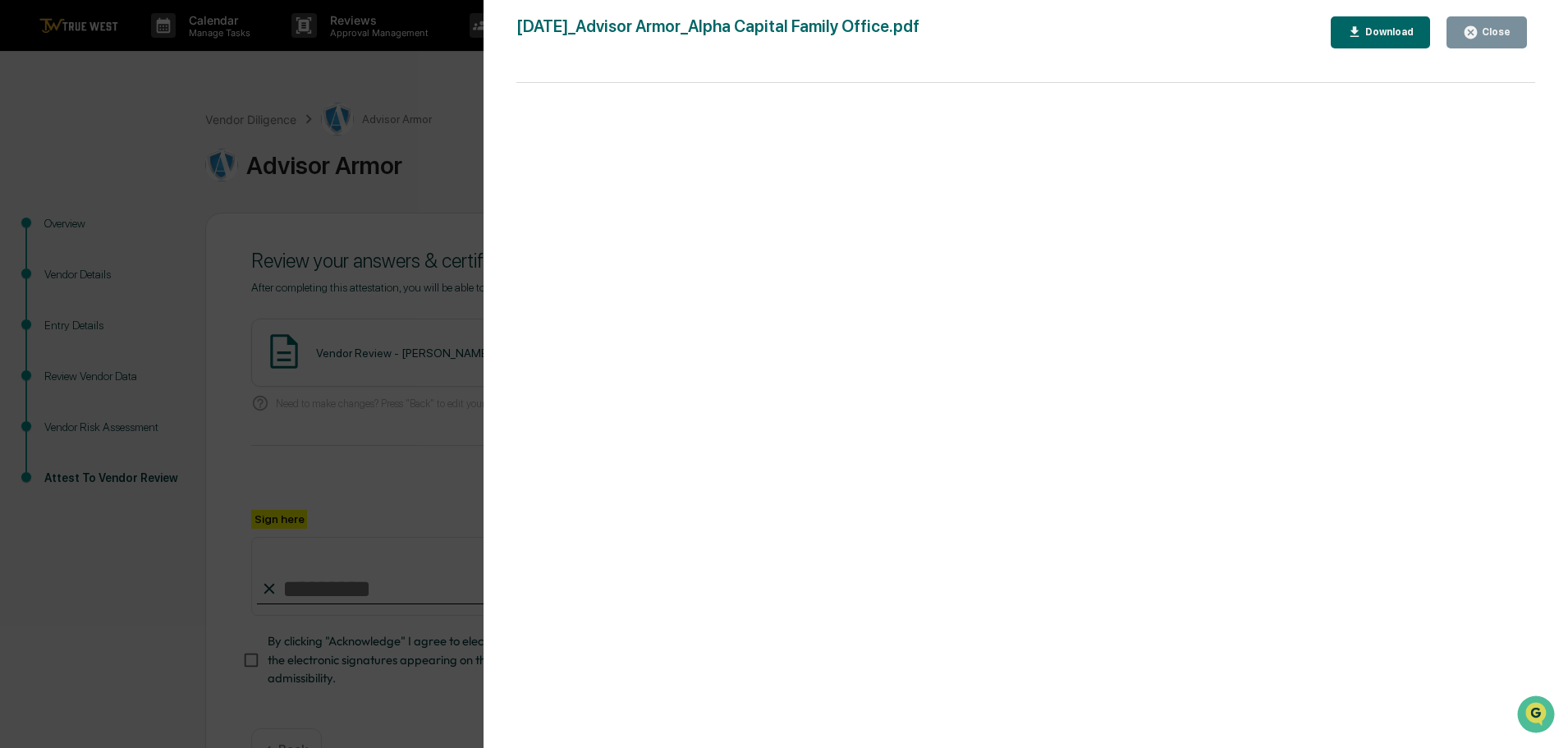
click at [424, 92] on div "Version History 10/09/2025, 06:56 PM Tammy Steffen 2025-10-09_Advisor Armor_Alp…" at bounding box center [784, 374] width 1568 height 748
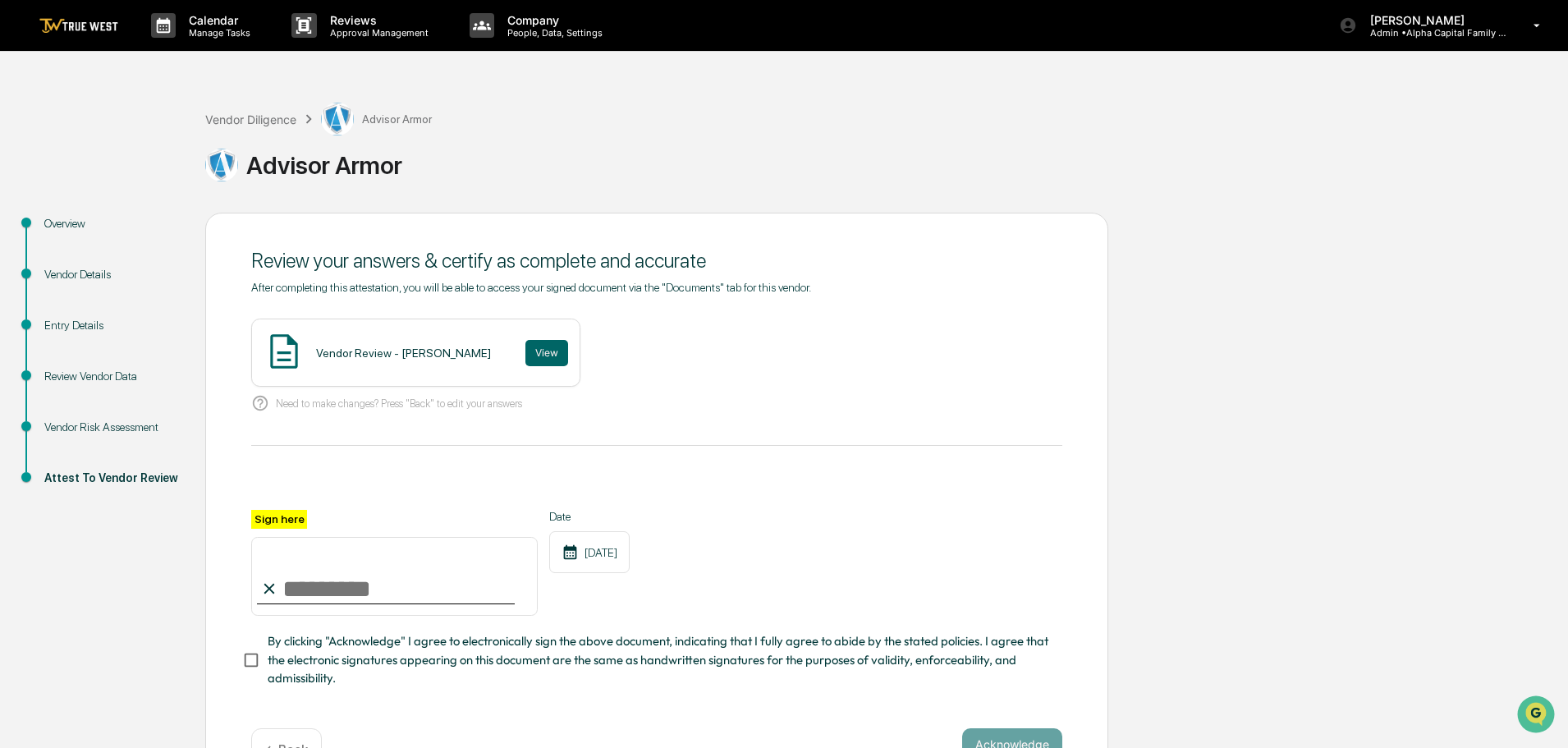
click at [369, 589] on input "Sign here" at bounding box center [394, 576] width 287 height 79
type input "**********"
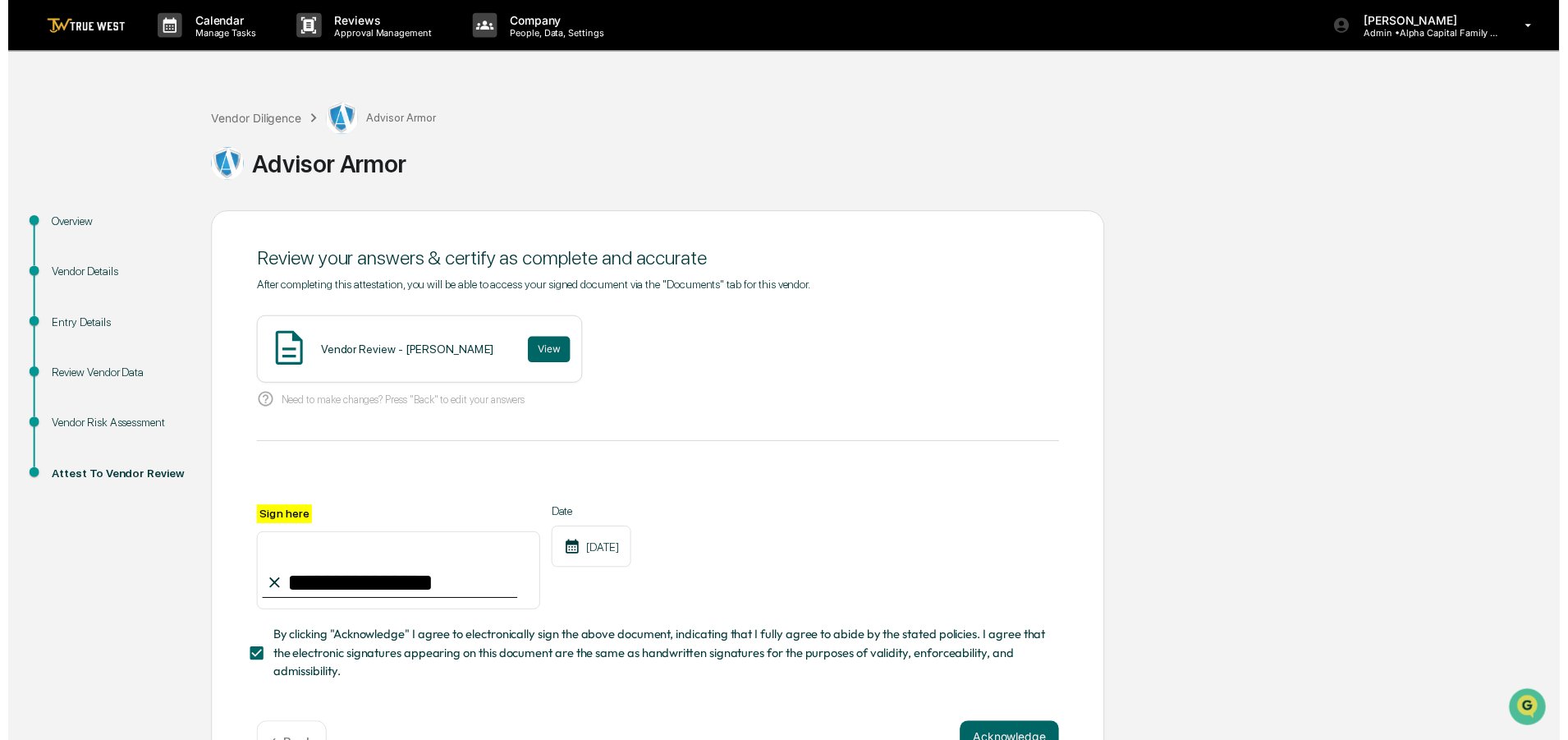
scroll to position [56, 0]
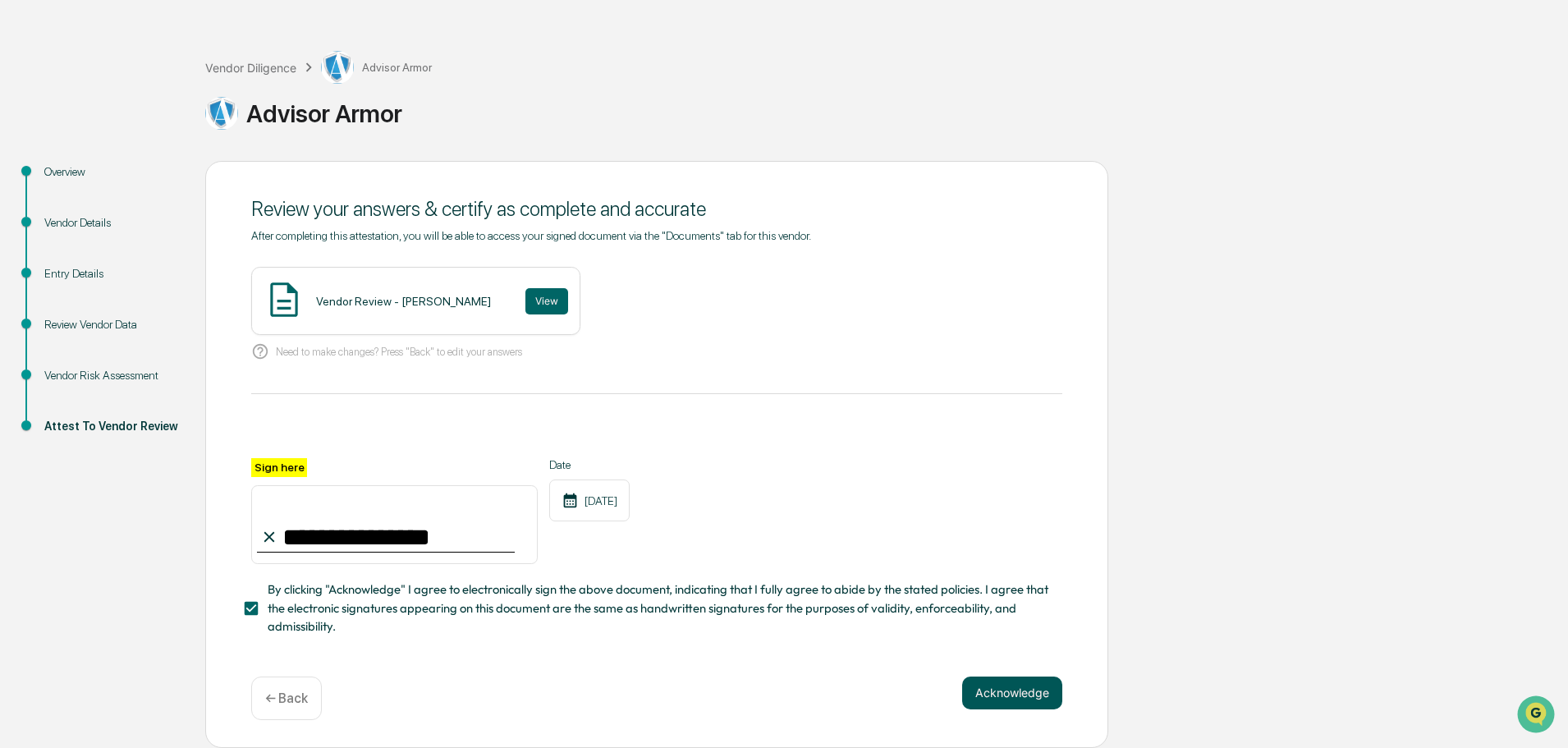
click at [1013, 691] on button "Acknowledge" at bounding box center [1012, 692] width 100 height 33
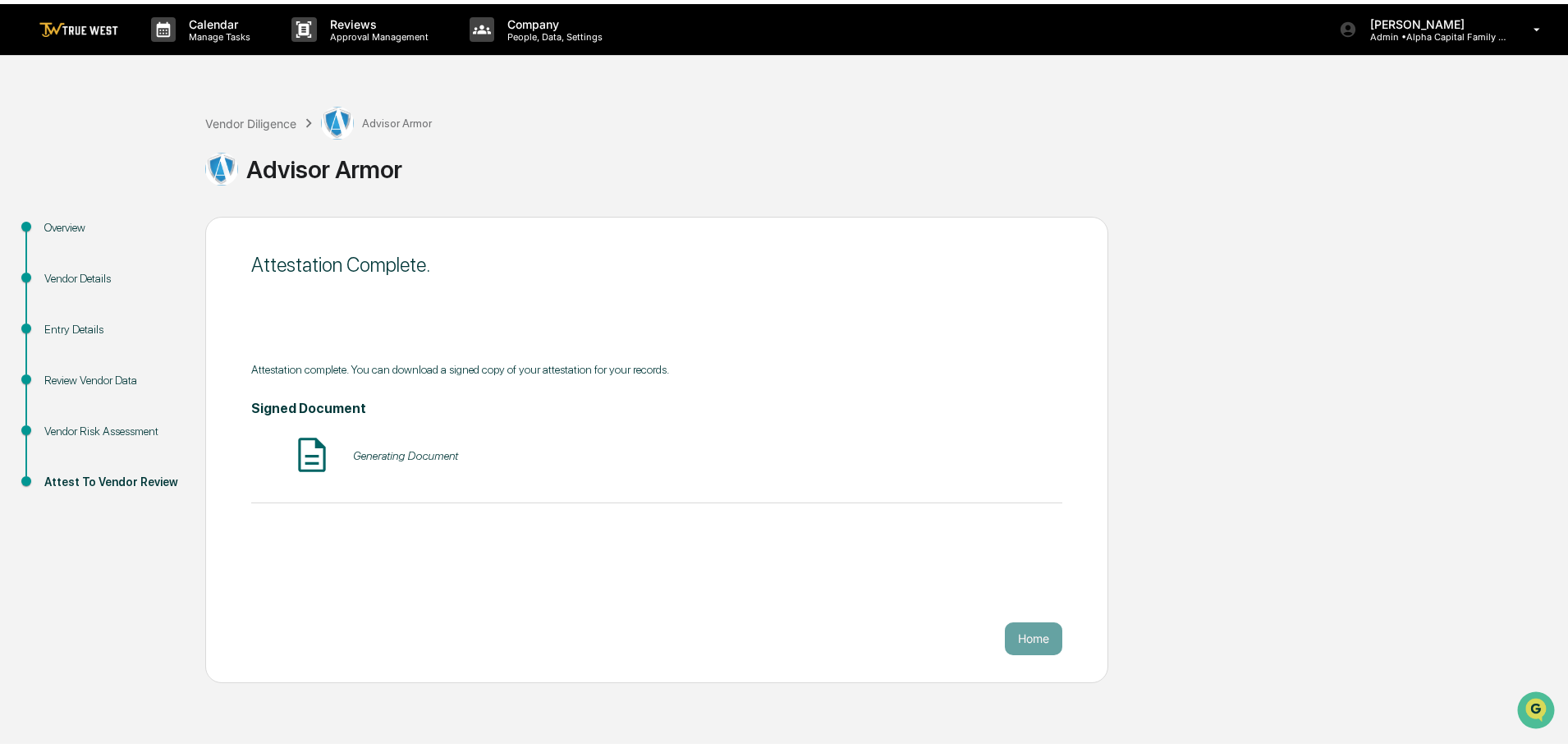
scroll to position [0, 0]
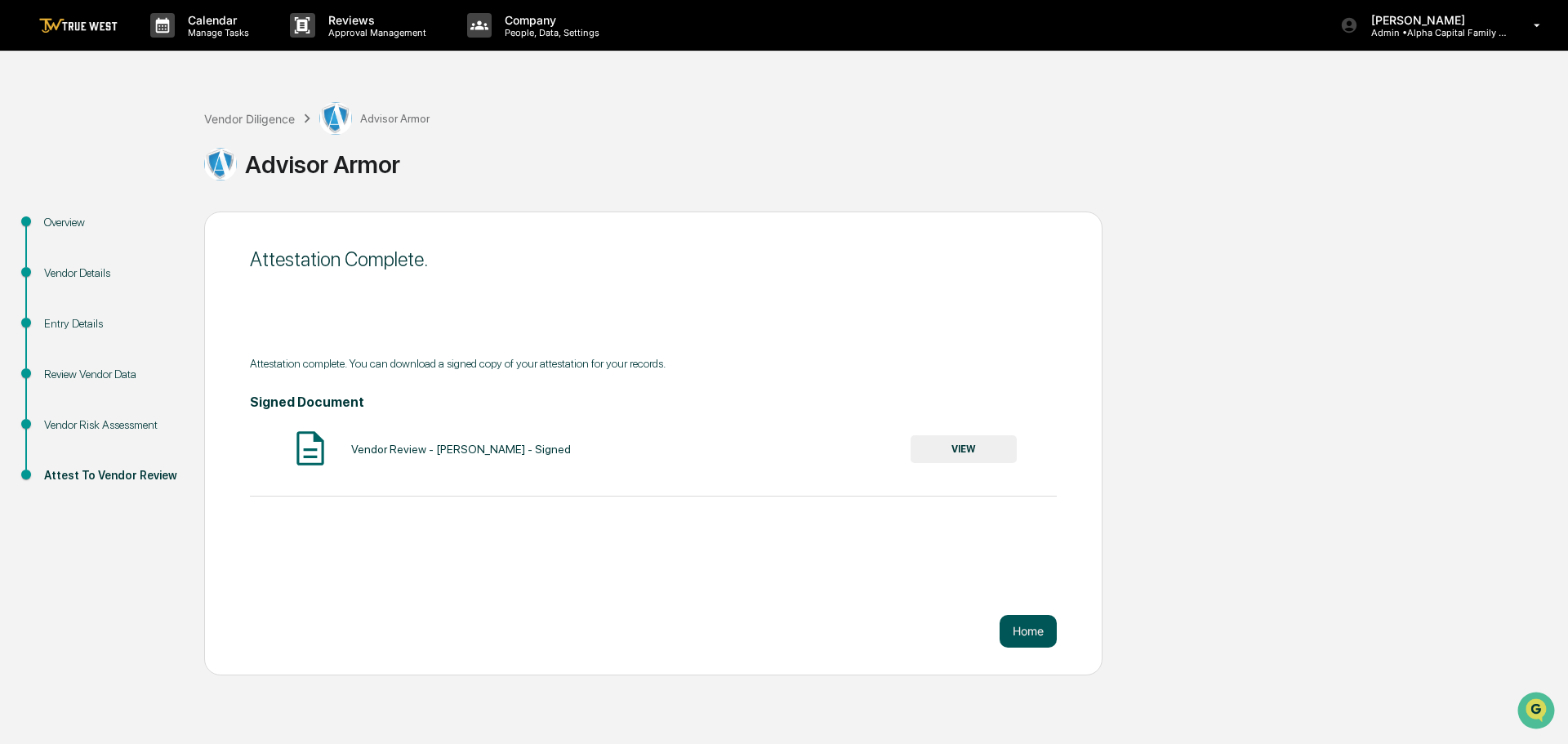
click at [1030, 632] on button "Home" at bounding box center [1028, 631] width 57 height 33
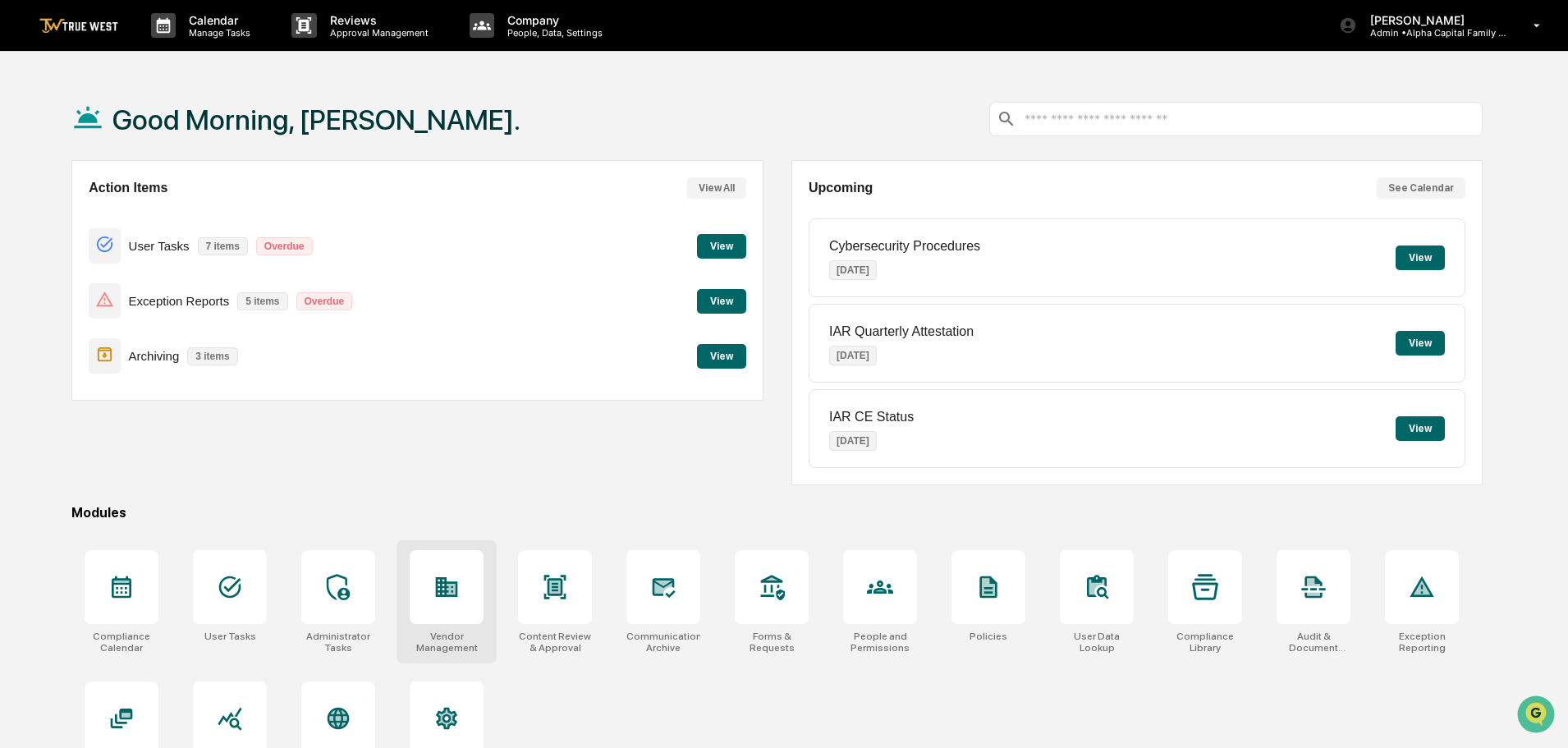
click at [443, 586] on icon at bounding box center [447, 587] width 22 height 20
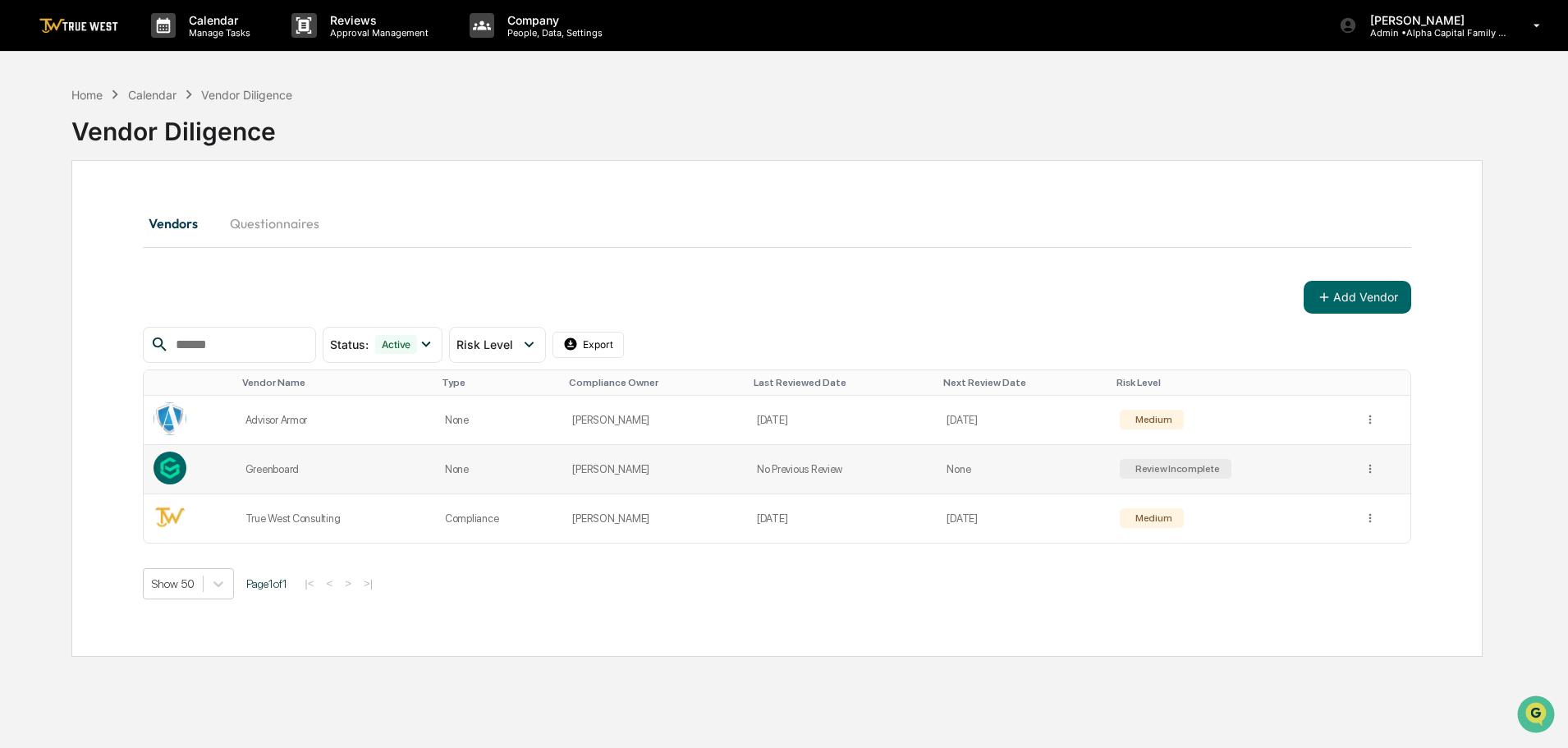
click at [627, 465] on td "[PERSON_NAME]" at bounding box center [654, 469] width 184 height 49
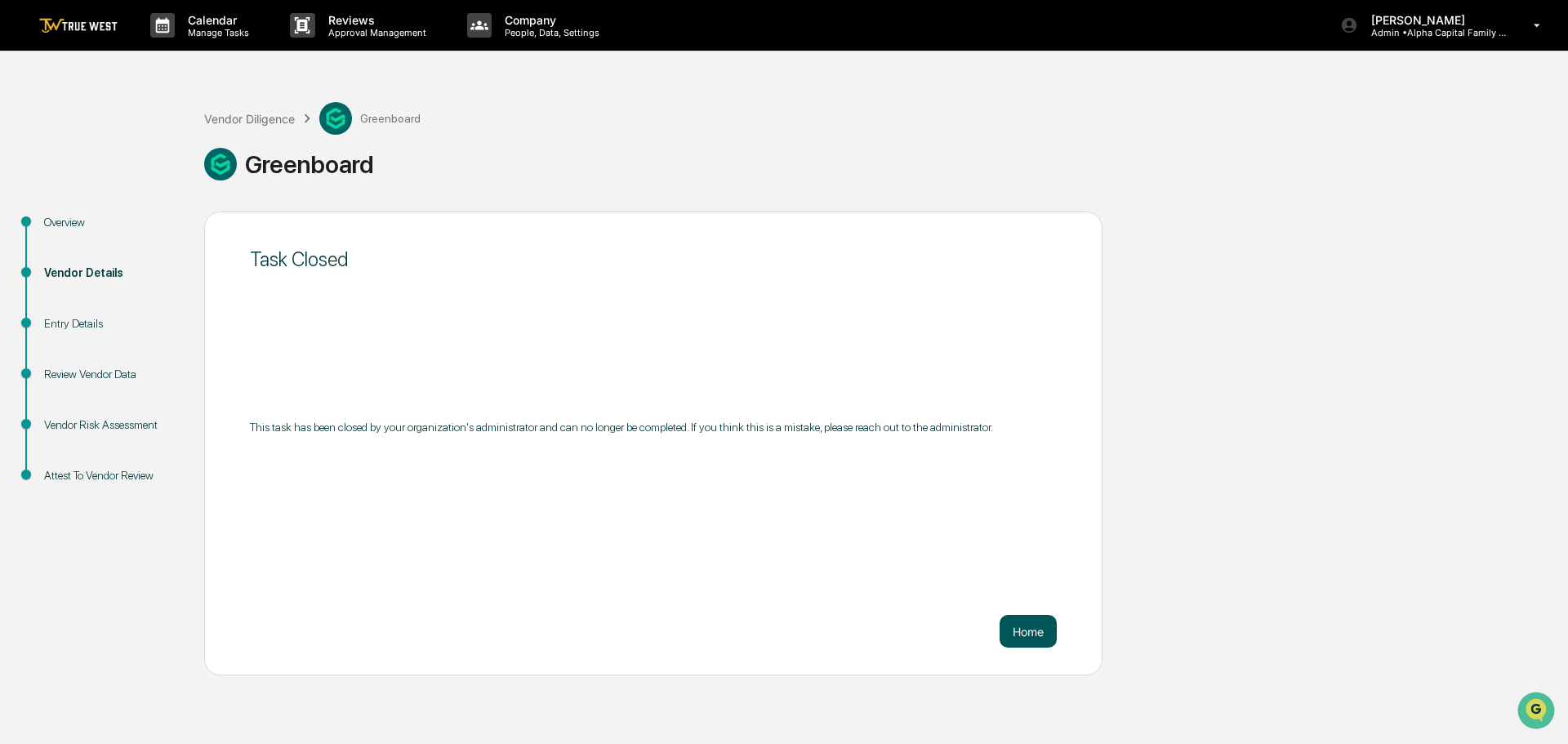
click at [1031, 629] on button "Home" at bounding box center [1028, 631] width 57 height 33
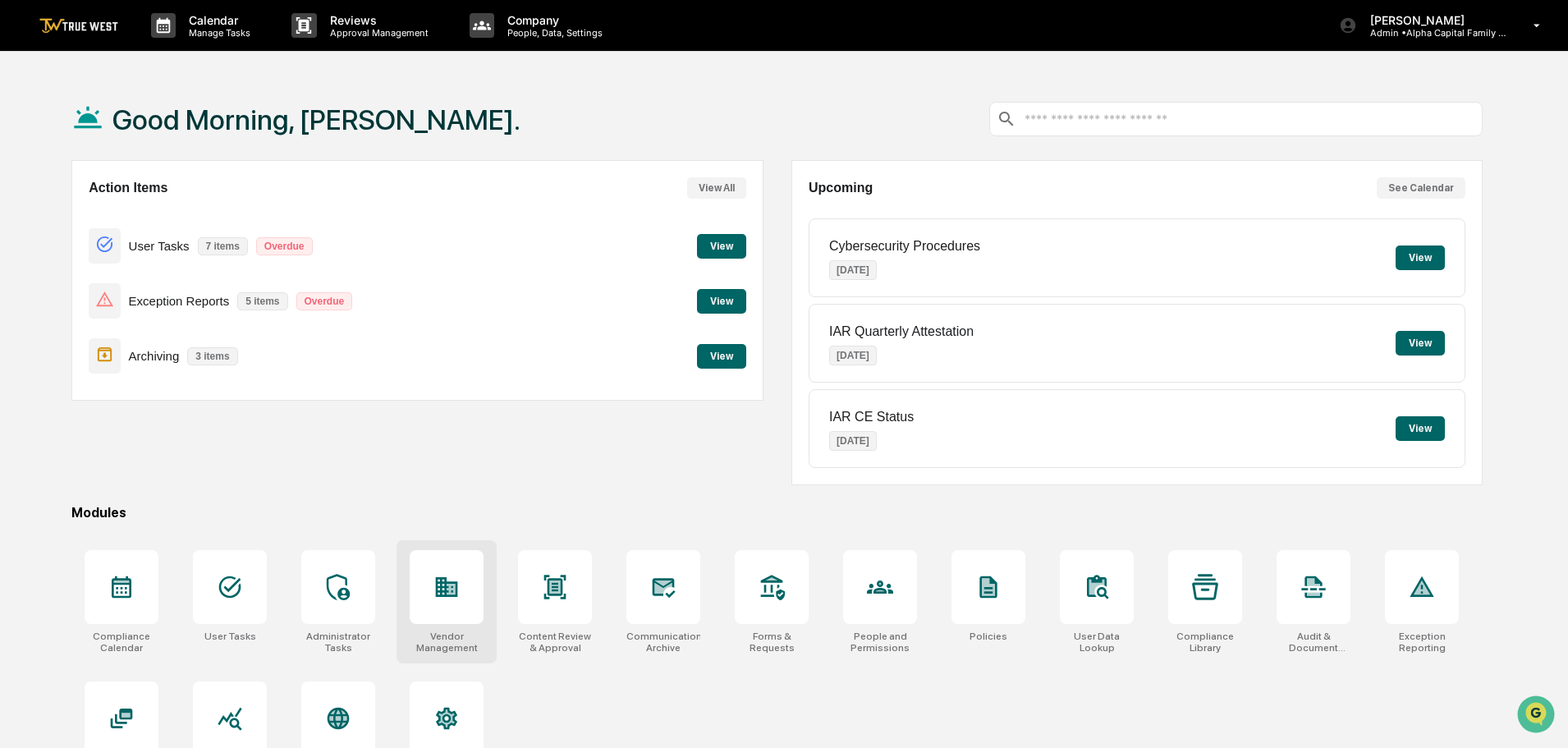
click at [452, 587] on icon at bounding box center [447, 587] width 22 height 20
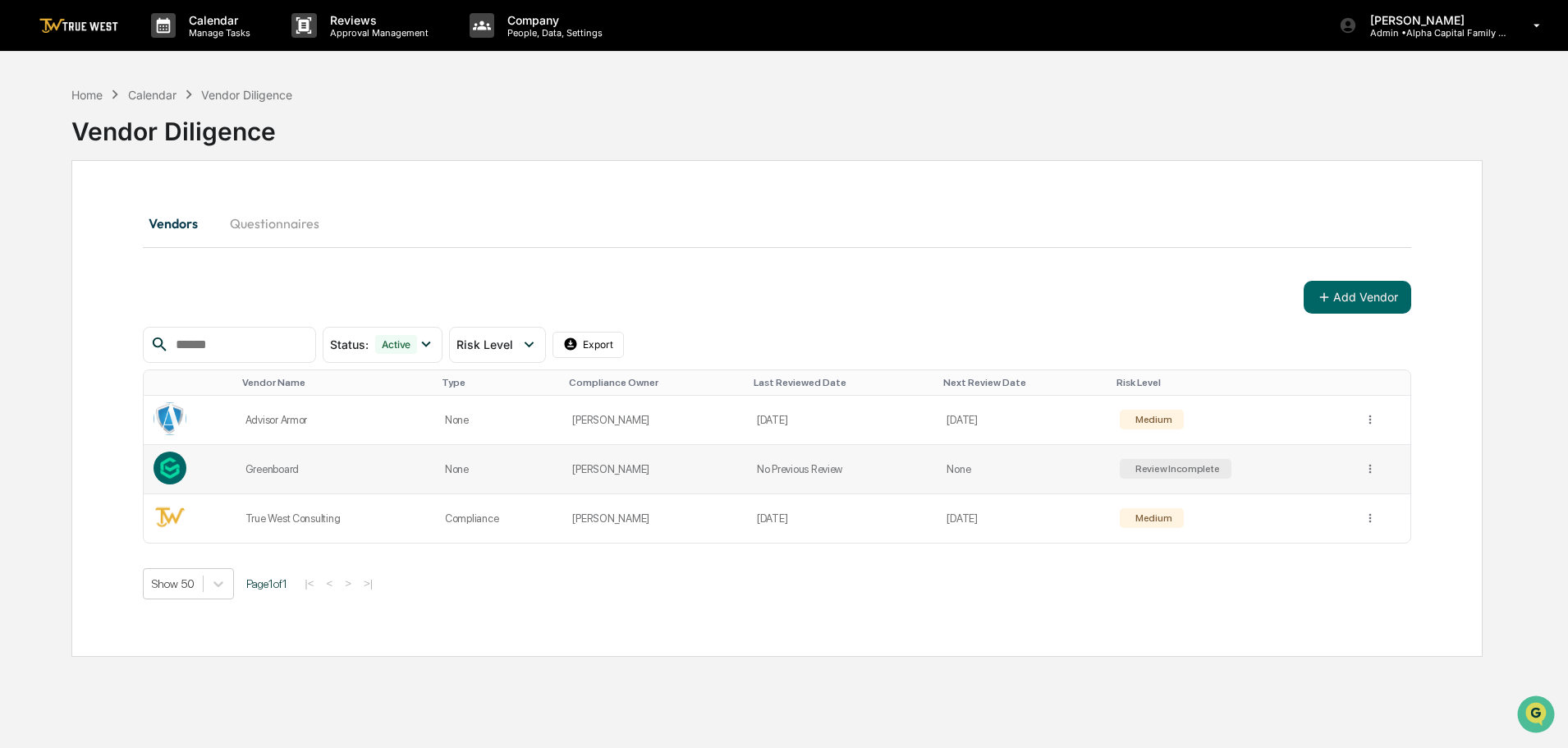
click at [619, 468] on td "[PERSON_NAME]" at bounding box center [654, 469] width 184 height 49
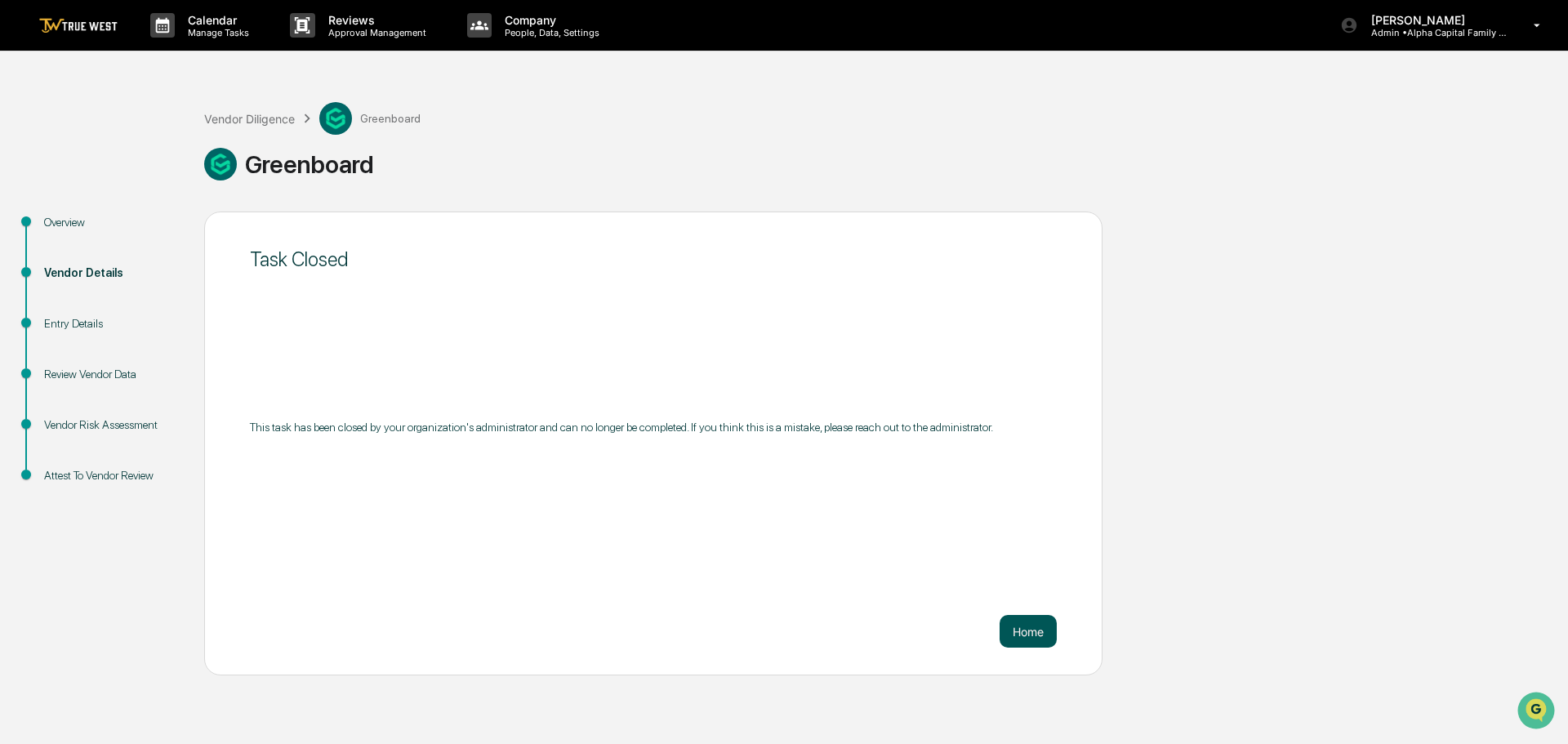
click at [1031, 634] on button "Home" at bounding box center [1028, 631] width 57 height 33
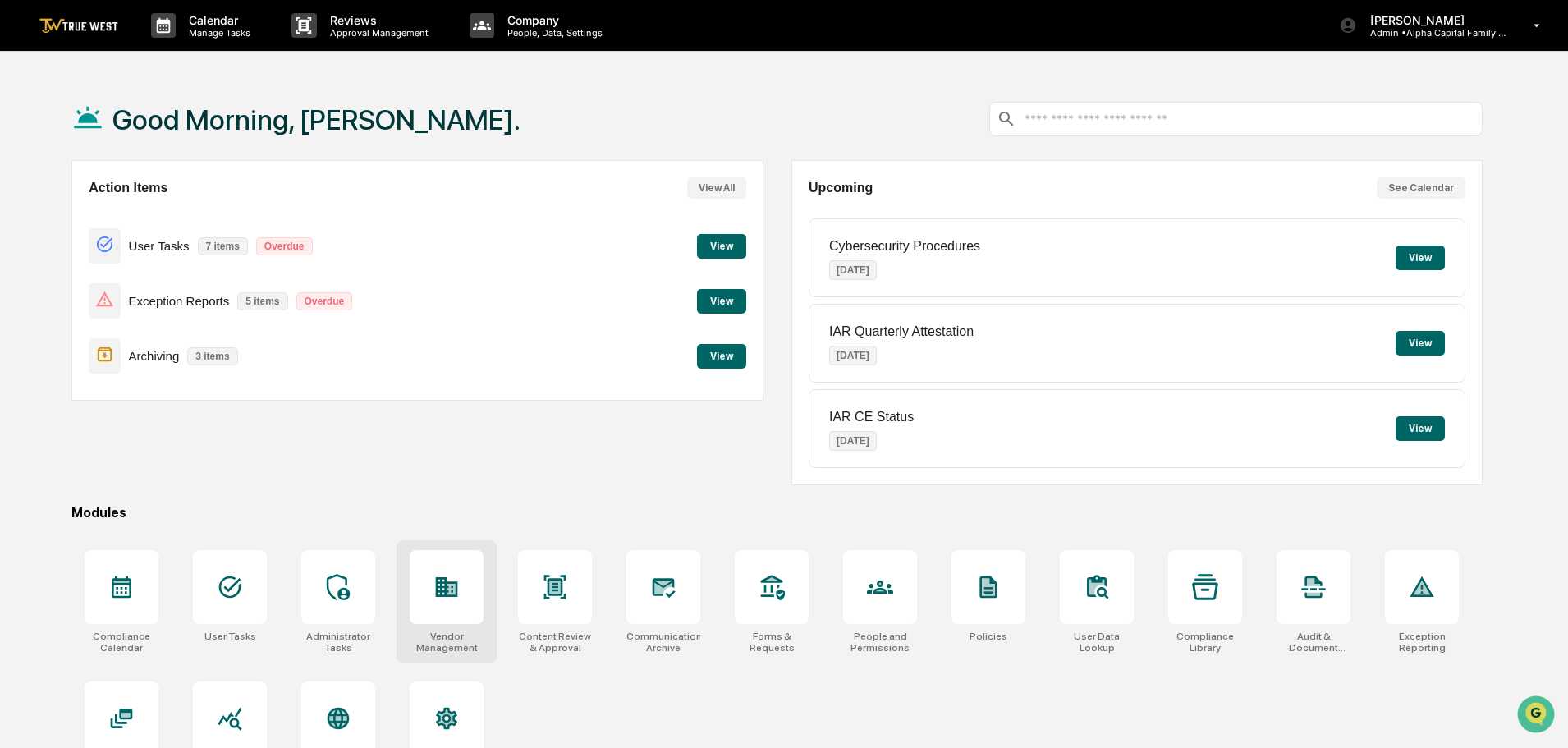
click at [444, 593] on icon at bounding box center [446, 586] width 26 height 26
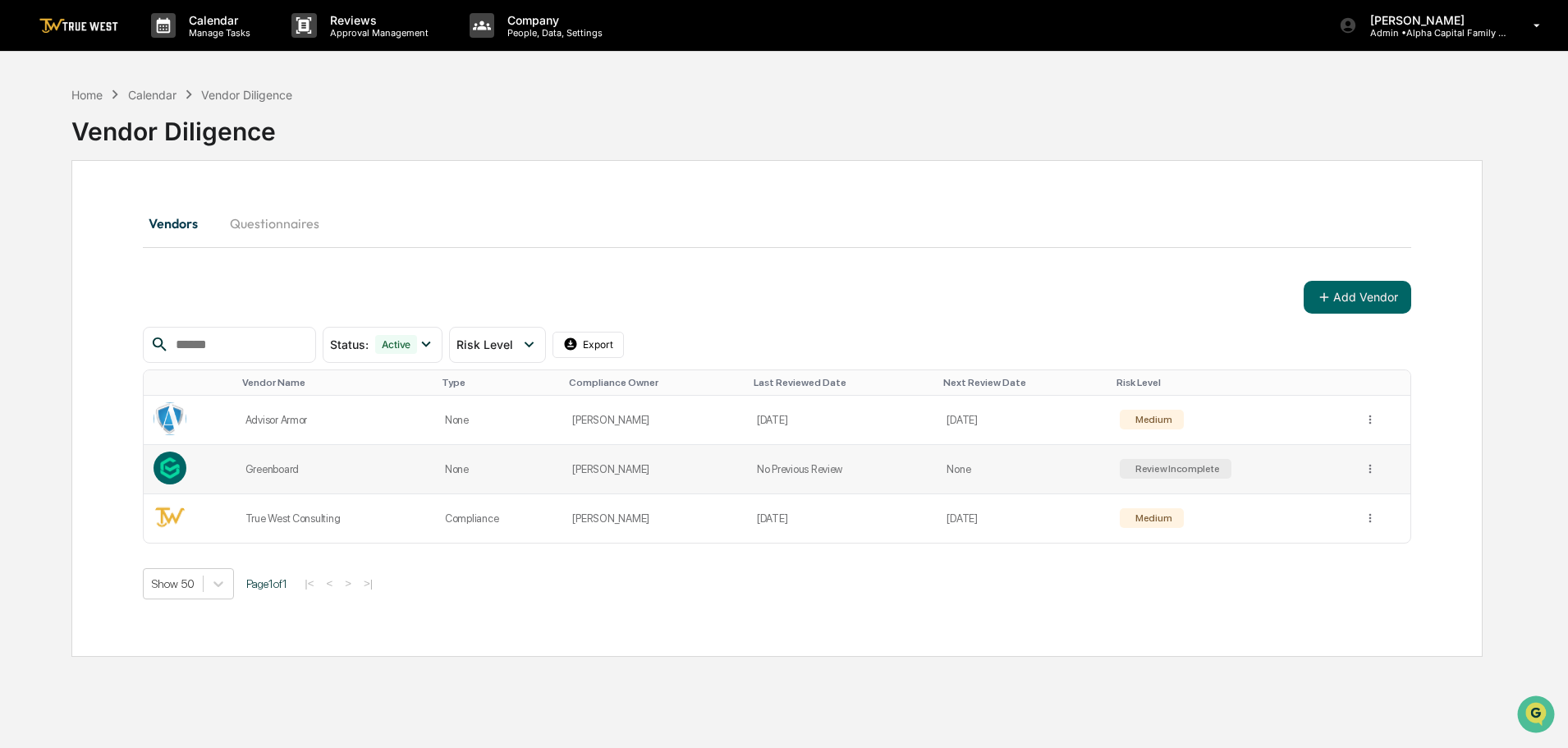
click at [263, 467] on div "Greenboard" at bounding box center [335, 469] width 180 height 13
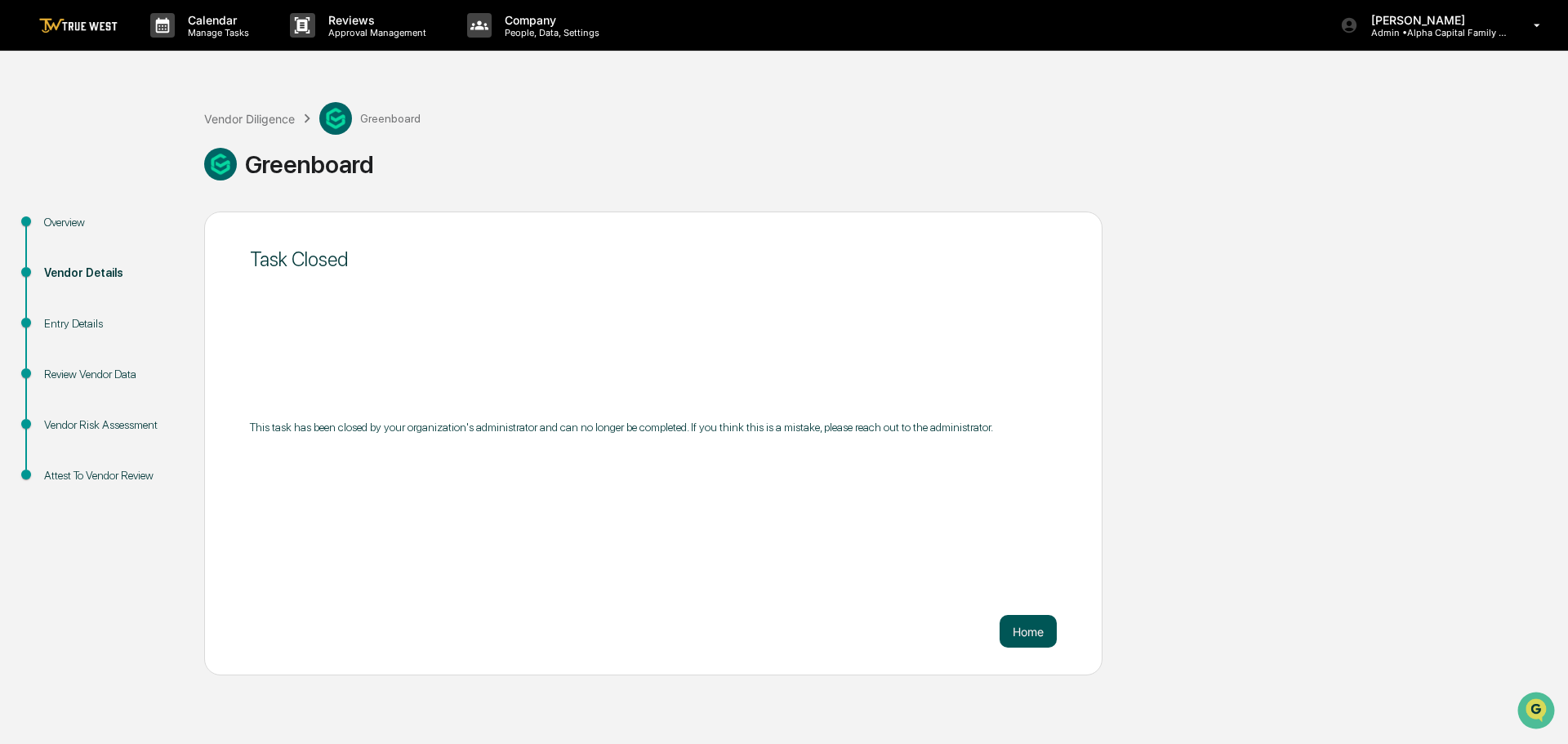
click at [1029, 627] on button "Home" at bounding box center [1028, 631] width 57 height 33
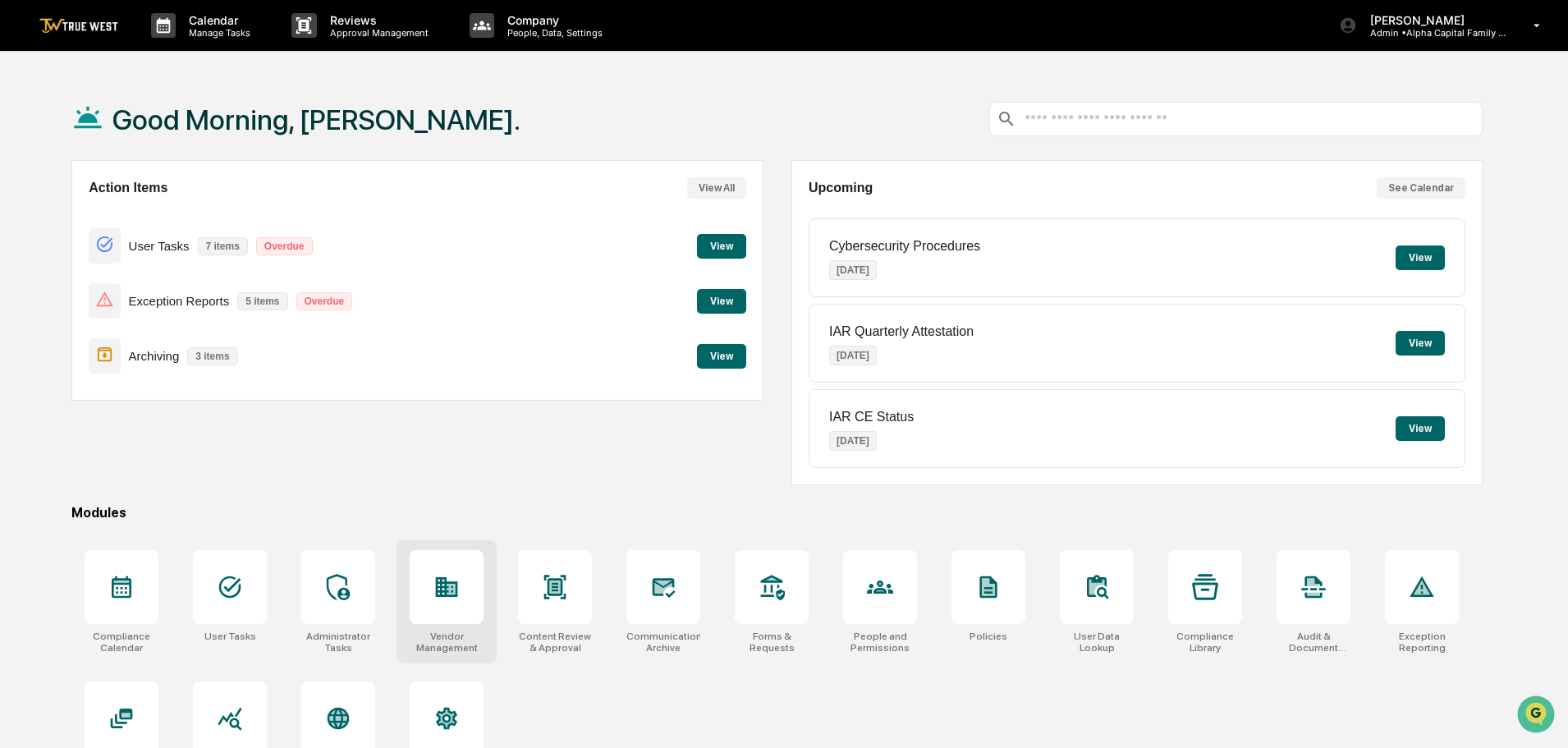
click at [438, 580] on icon at bounding box center [446, 586] width 26 height 26
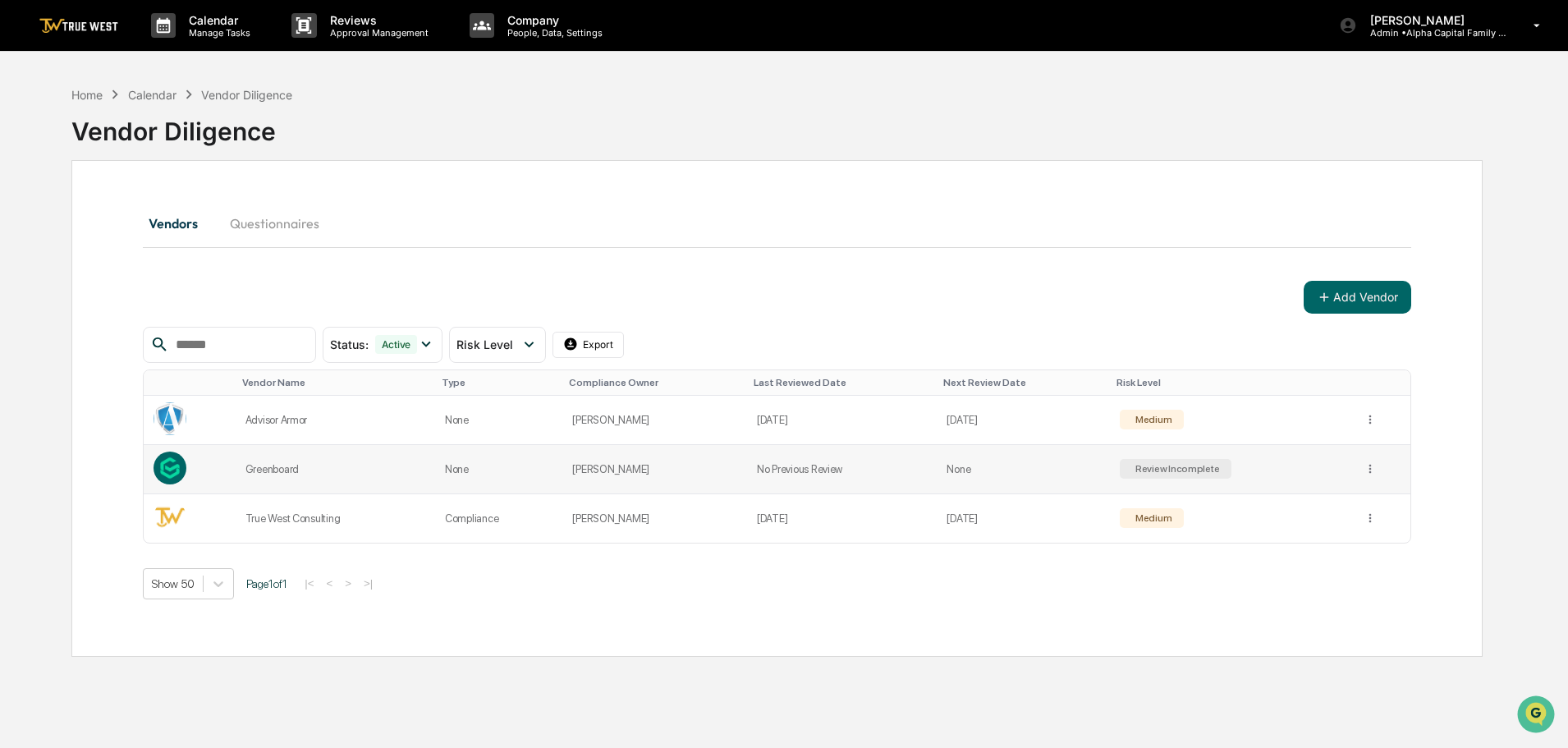
click at [1159, 464] on div "Review Incomplete" at bounding box center [1176, 469] width 88 height 12
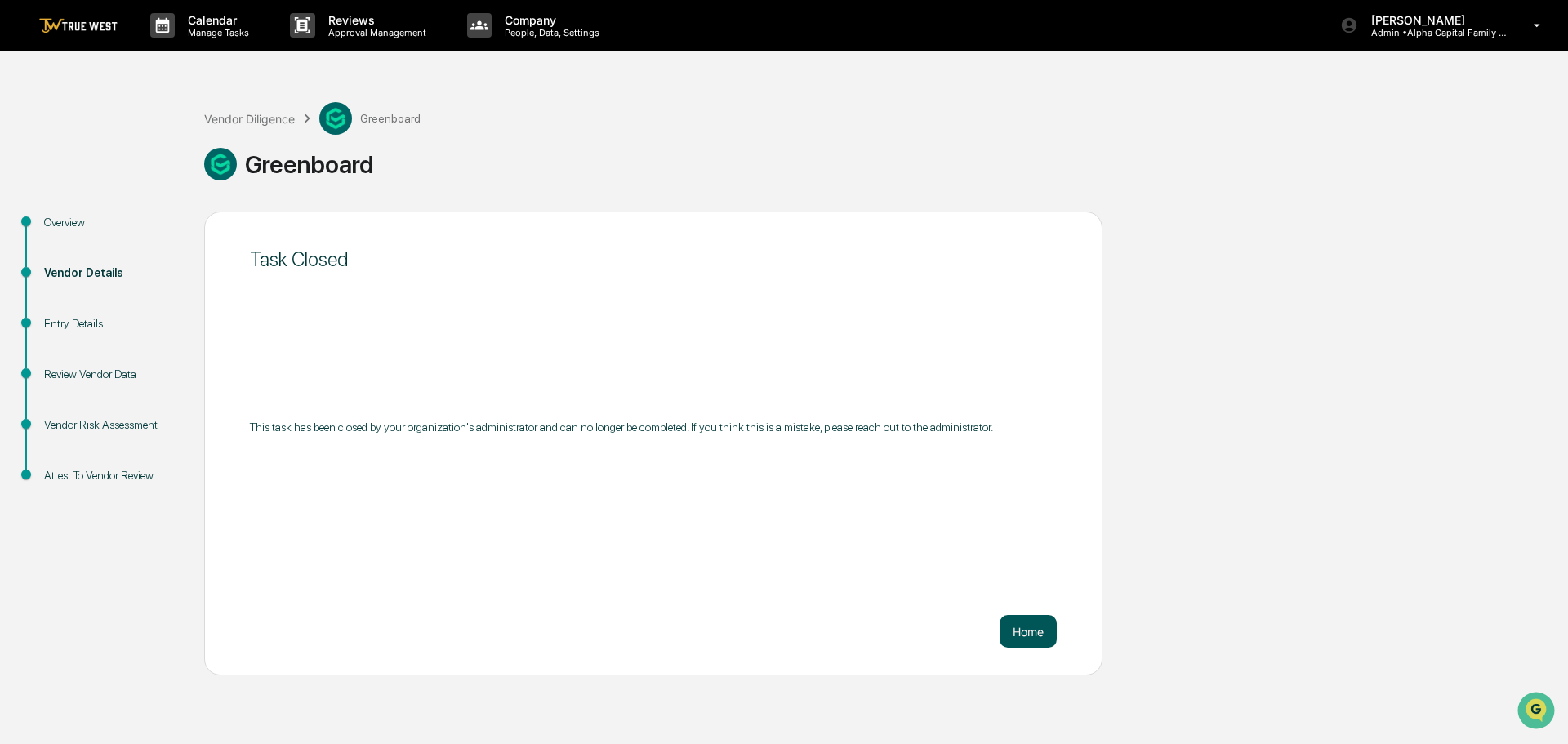
click at [1021, 629] on button "Home" at bounding box center [1028, 631] width 57 height 33
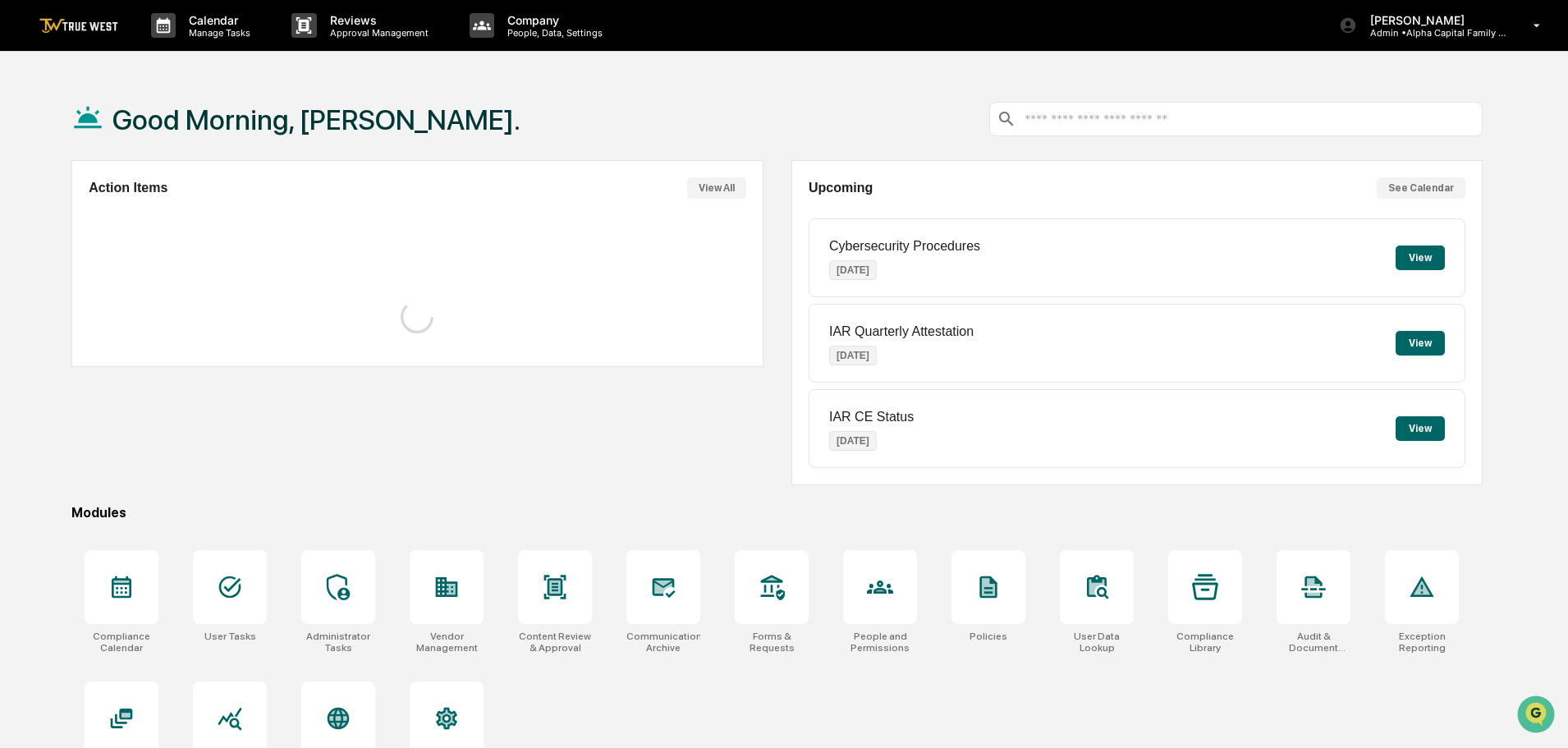
click at [603, 115] on div "Good Morning, [PERSON_NAME]." at bounding box center [777, 119] width 1411 height 82
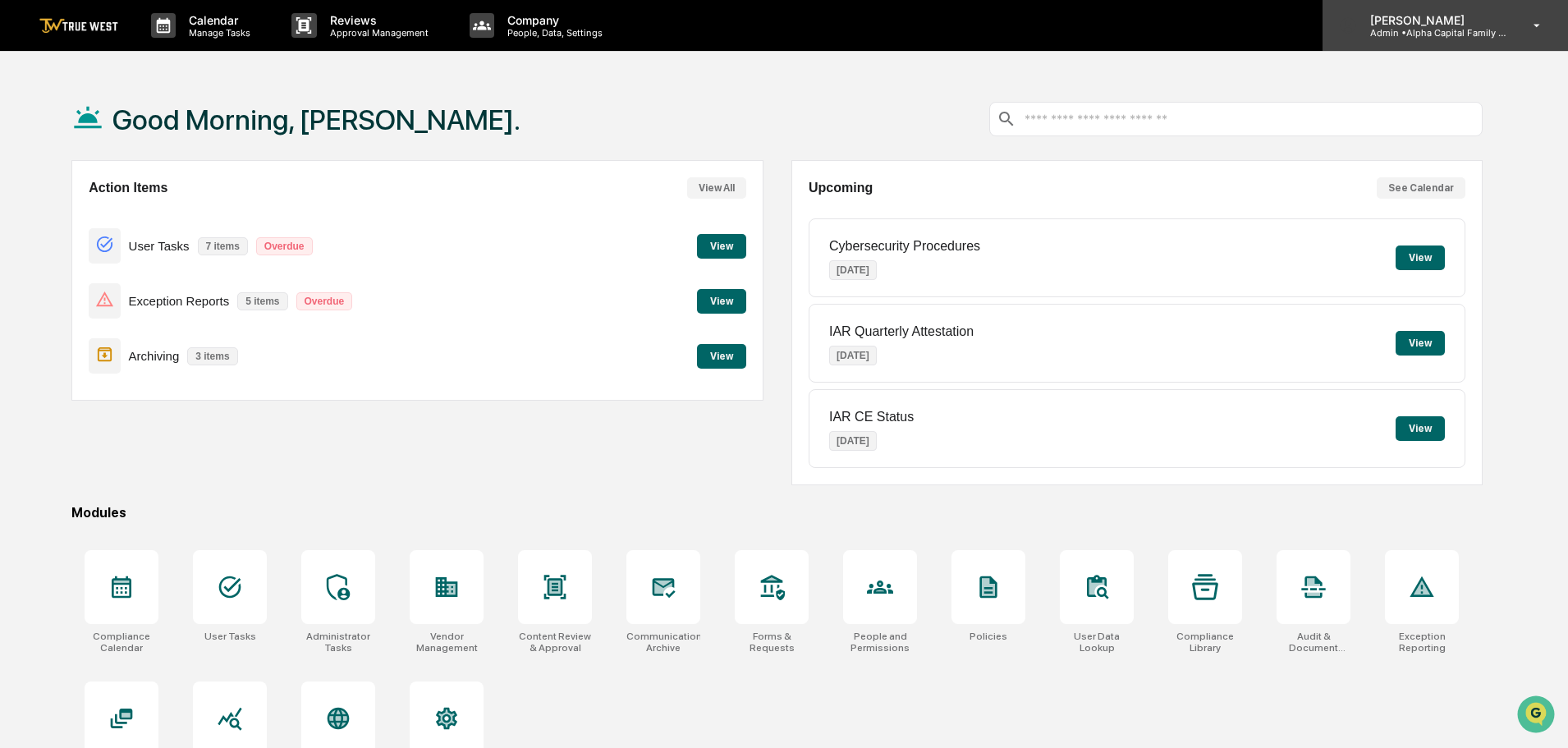
click at [1415, 27] on p "Admin • Alpha Capital Family Office" at bounding box center [1434, 32] width 152 height 12
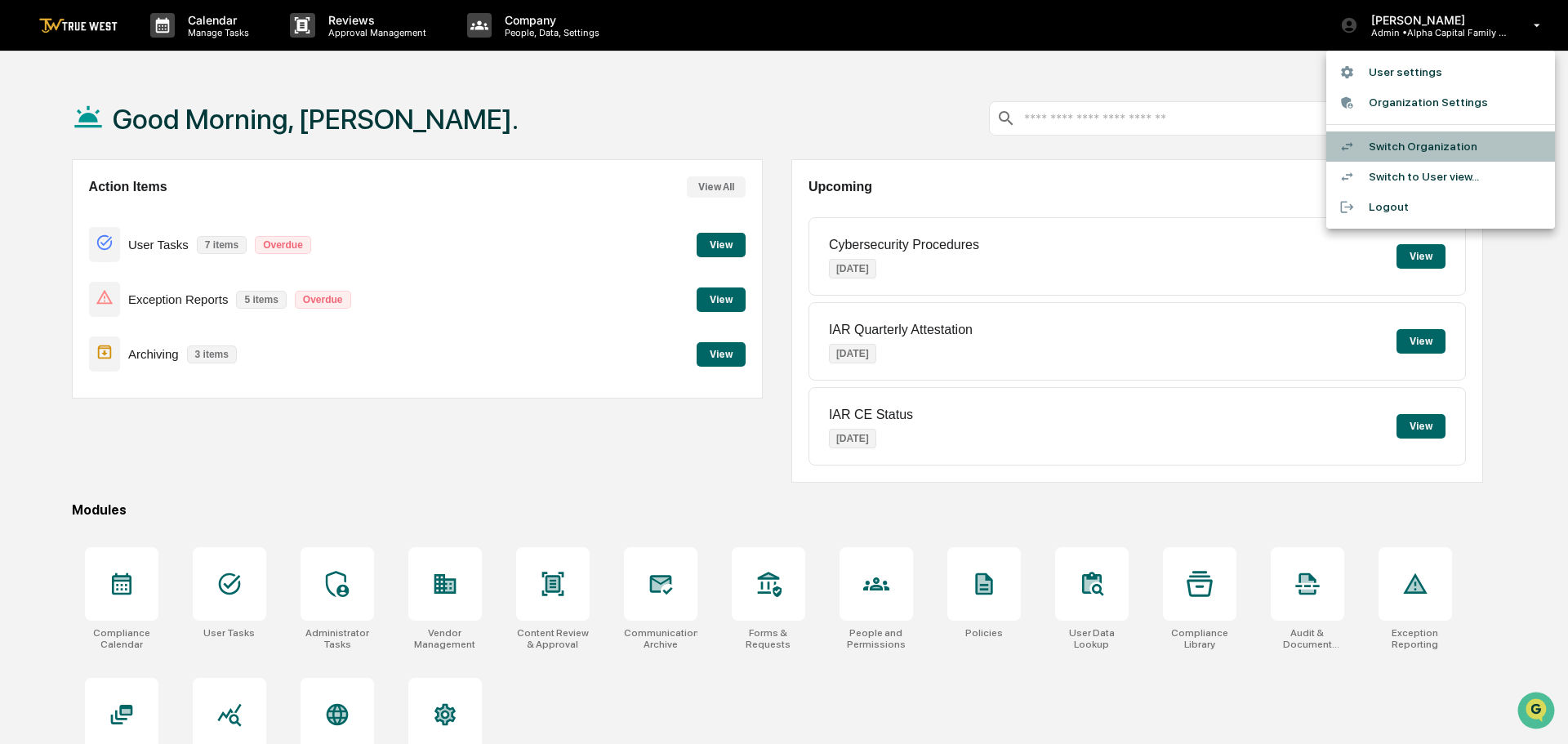
click at [1409, 142] on li "Switch Organization" at bounding box center [1441, 147] width 229 height 30
